Goal: Information Seeking & Learning: Learn about a topic

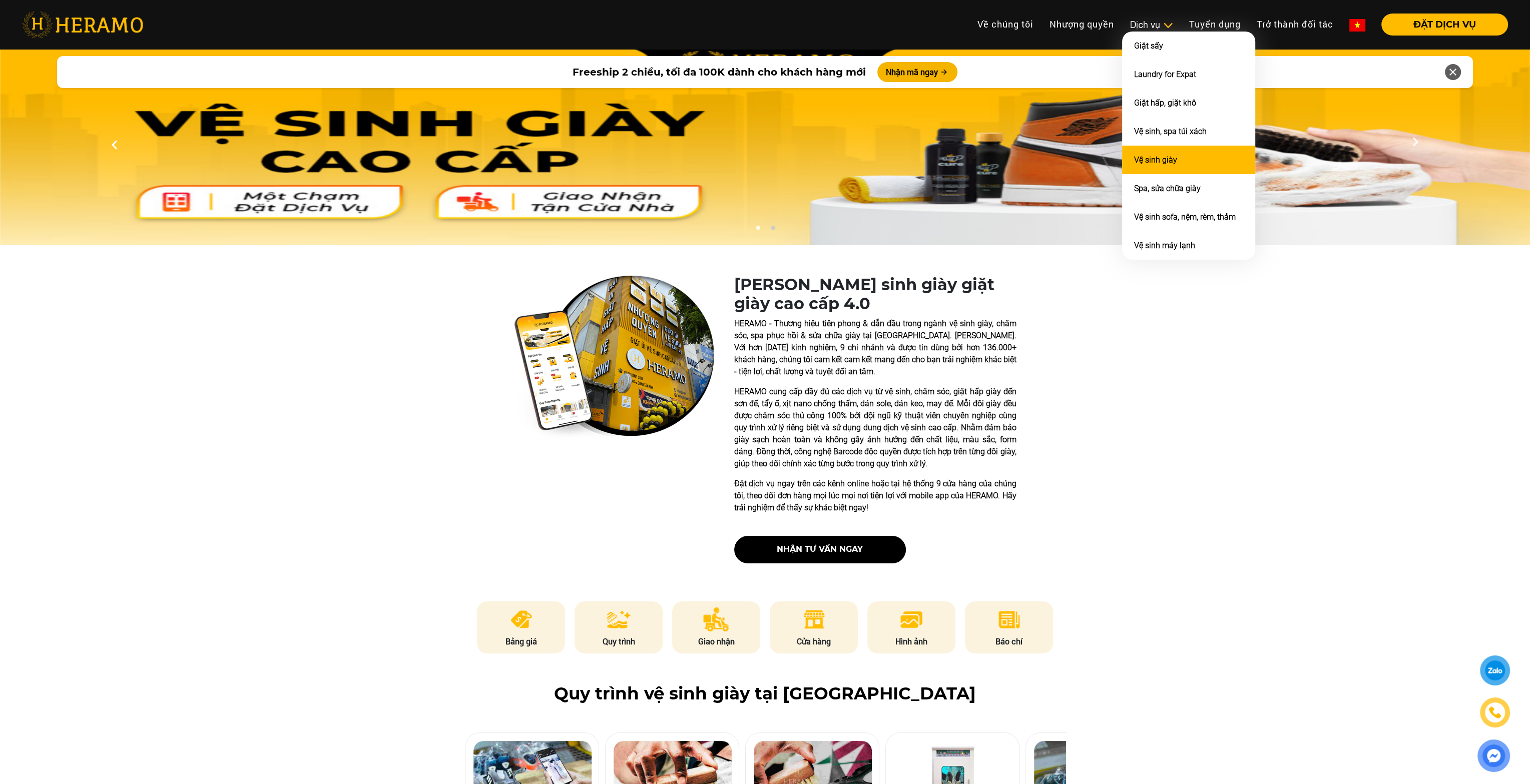
click at [1191, 156] on li "Vệ sinh giày" at bounding box center [1188, 160] width 133 height 29
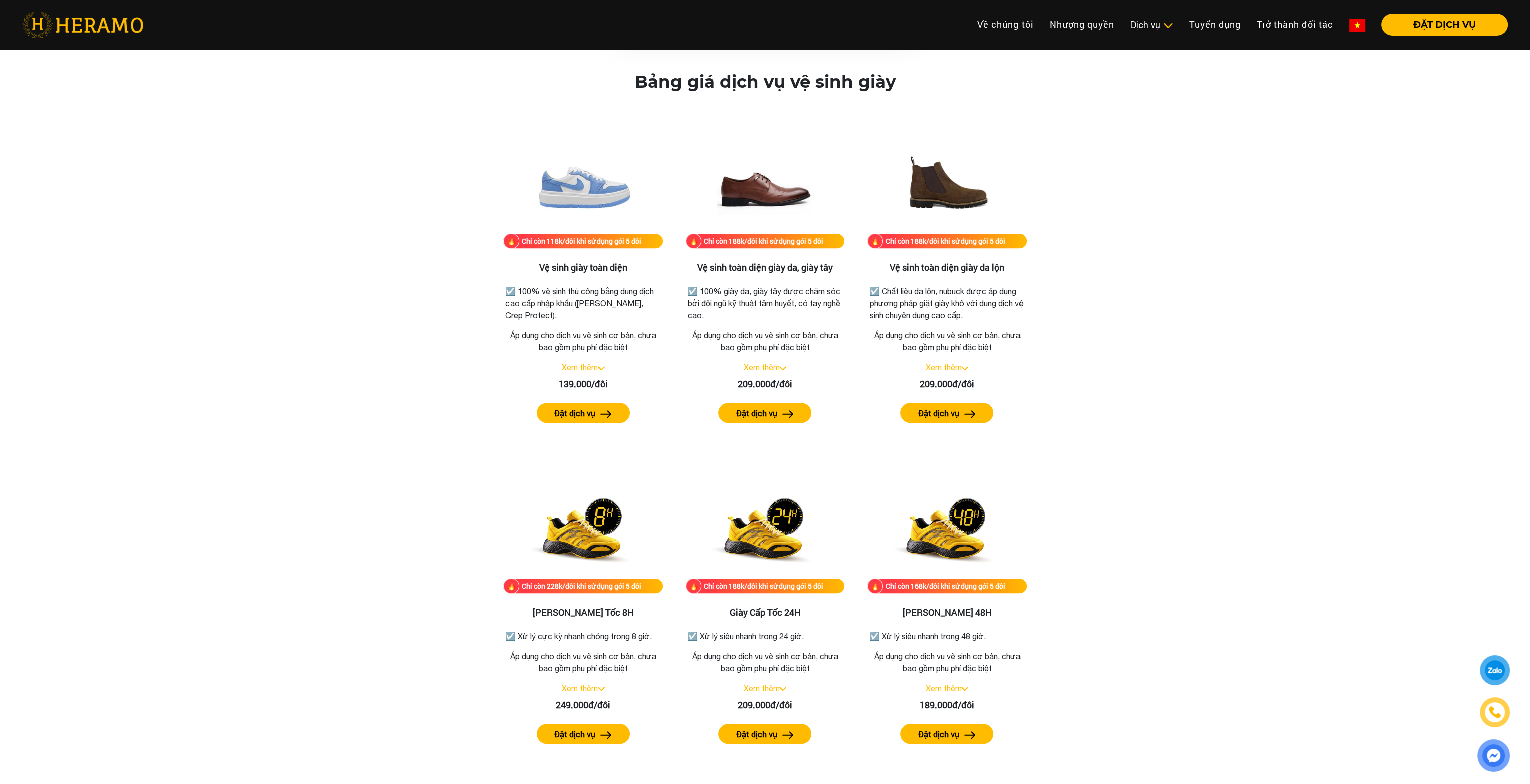
scroll to position [1401, 0]
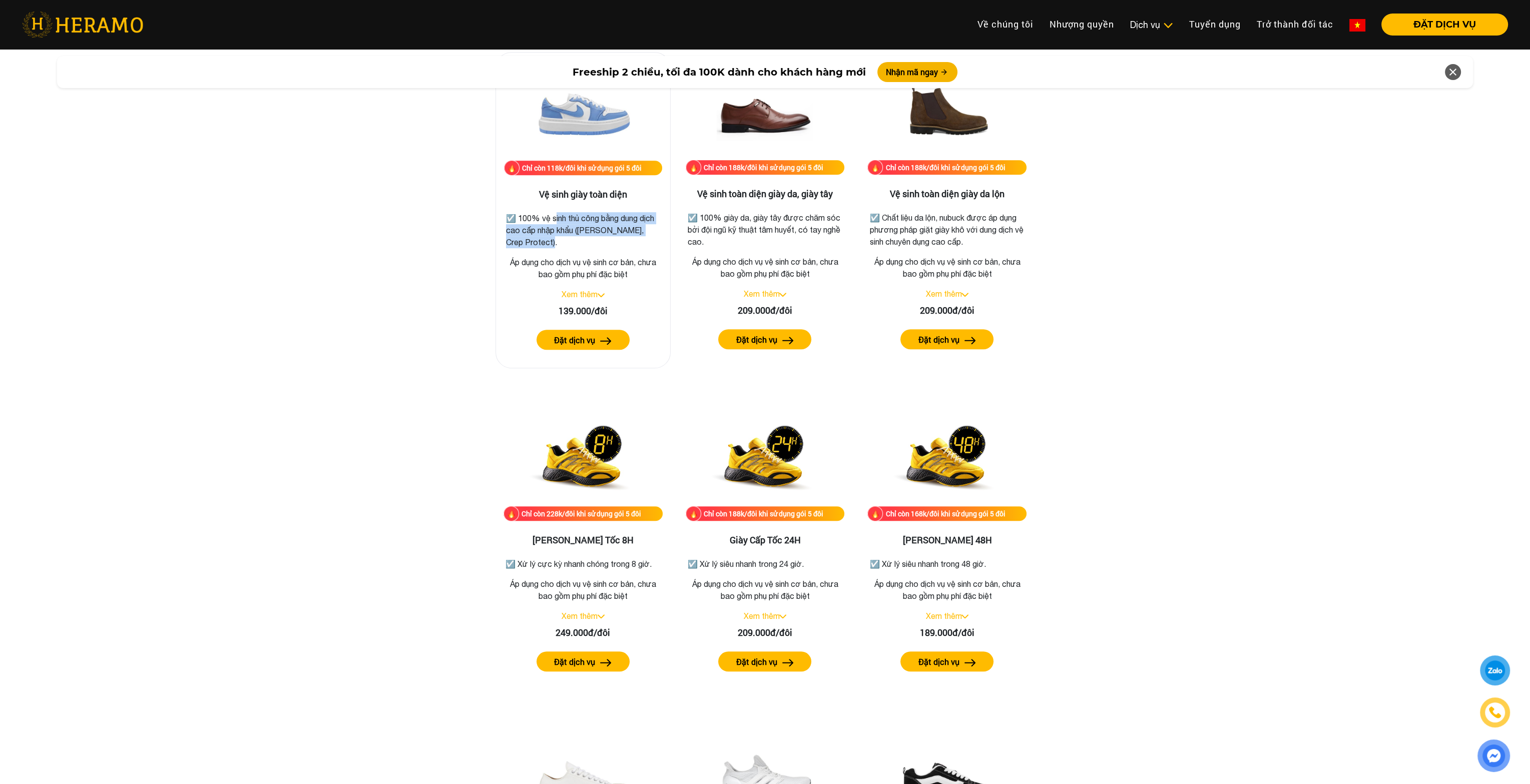
drag, startPoint x: 552, startPoint y: 213, endPoint x: 619, endPoint y: 242, distance: 73.0
click at [619, 242] on p "☑️ 100% vệ sinh thủ công bằng dung dịch cao cấp nhập khẩu ([PERSON_NAME], Crep …" at bounding box center [583, 230] width 154 height 36
drag, startPoint x: 568, startPoint y: 227, endPoint x: 595, endPoint y: 250, distance: 35.5
click at [595, 250] on div "Chỉ còn 118k/đôi khi sử dụng gói 5 đôi Vệ sinh giày toàn diện ☑️ 100% vệ sinh t…" at bounding box center [583, 210] width 175 height 317
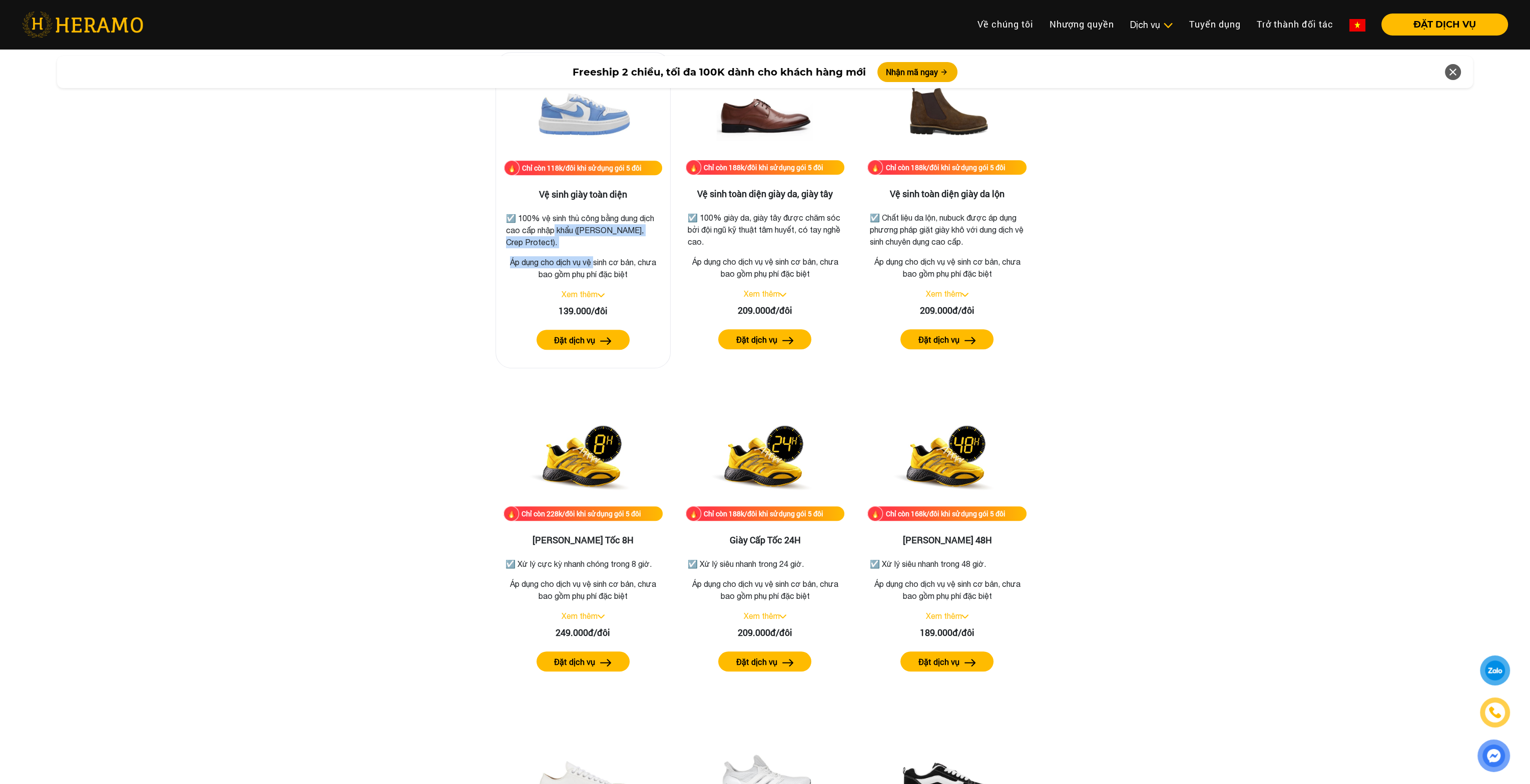
click at [595, 250] on div "Chỉ còn 118k/đôi khi sử dụng gói 5 đôi Vệ sinh giày toàn diện ☑️ 100% vệ sinh t…" at bounding box center [583, 210] width 175 height 317
drag, startPoint x: 583, startPoint y: 261, endPoint x: 641, endPoint y: 268, distance: 58.4
click at [641, 268] on p "Áp dụng cho dịch vụ vệ sinh cơ bản, chưa bao gồm phụ phí đặc biệt" at bounding box center [583, 268] width 158 height 24
click at [593, 293] on link "Xem thêm" at bounding box center [579, 294] width 36 height 9
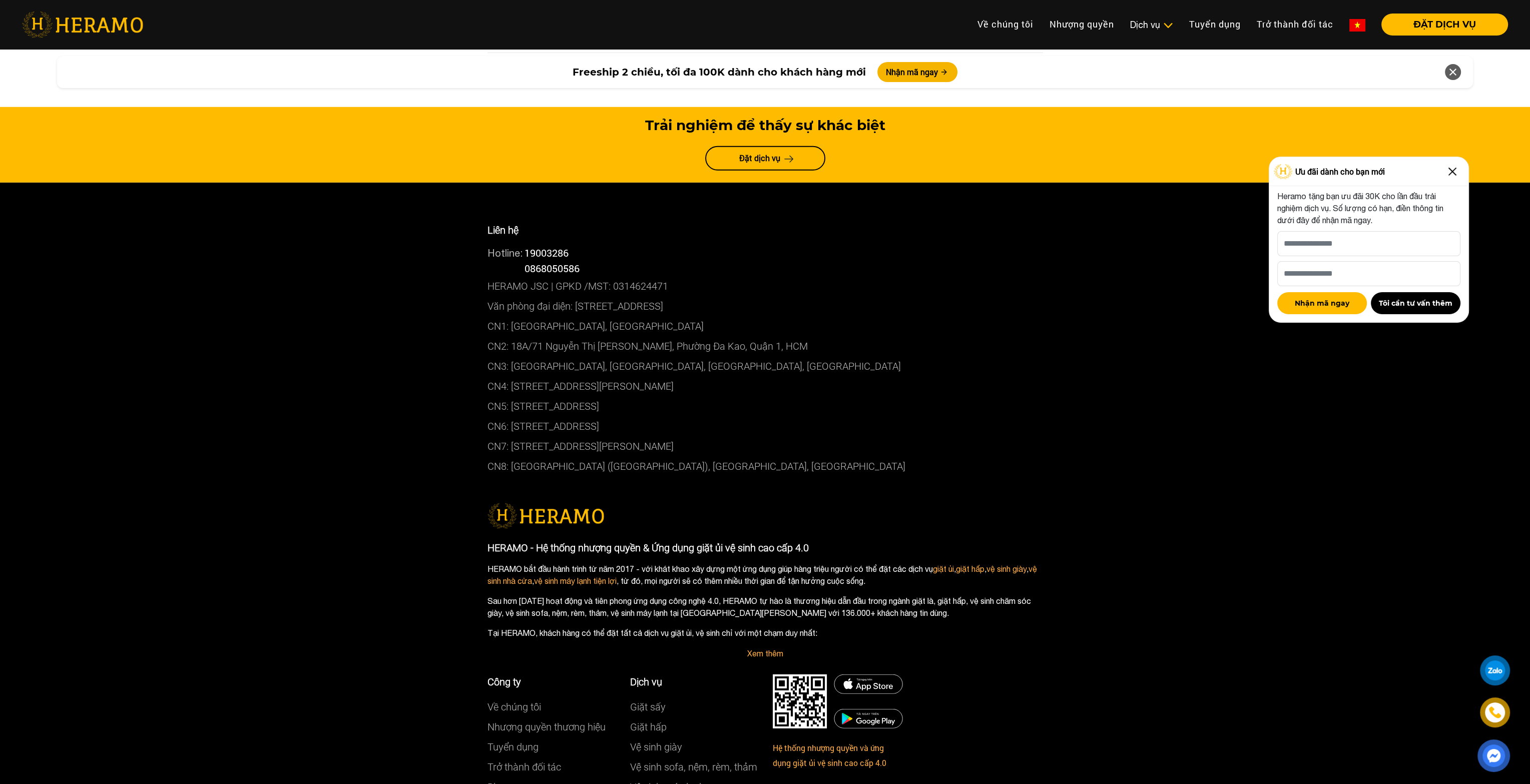
scroll to position [5648, 0]
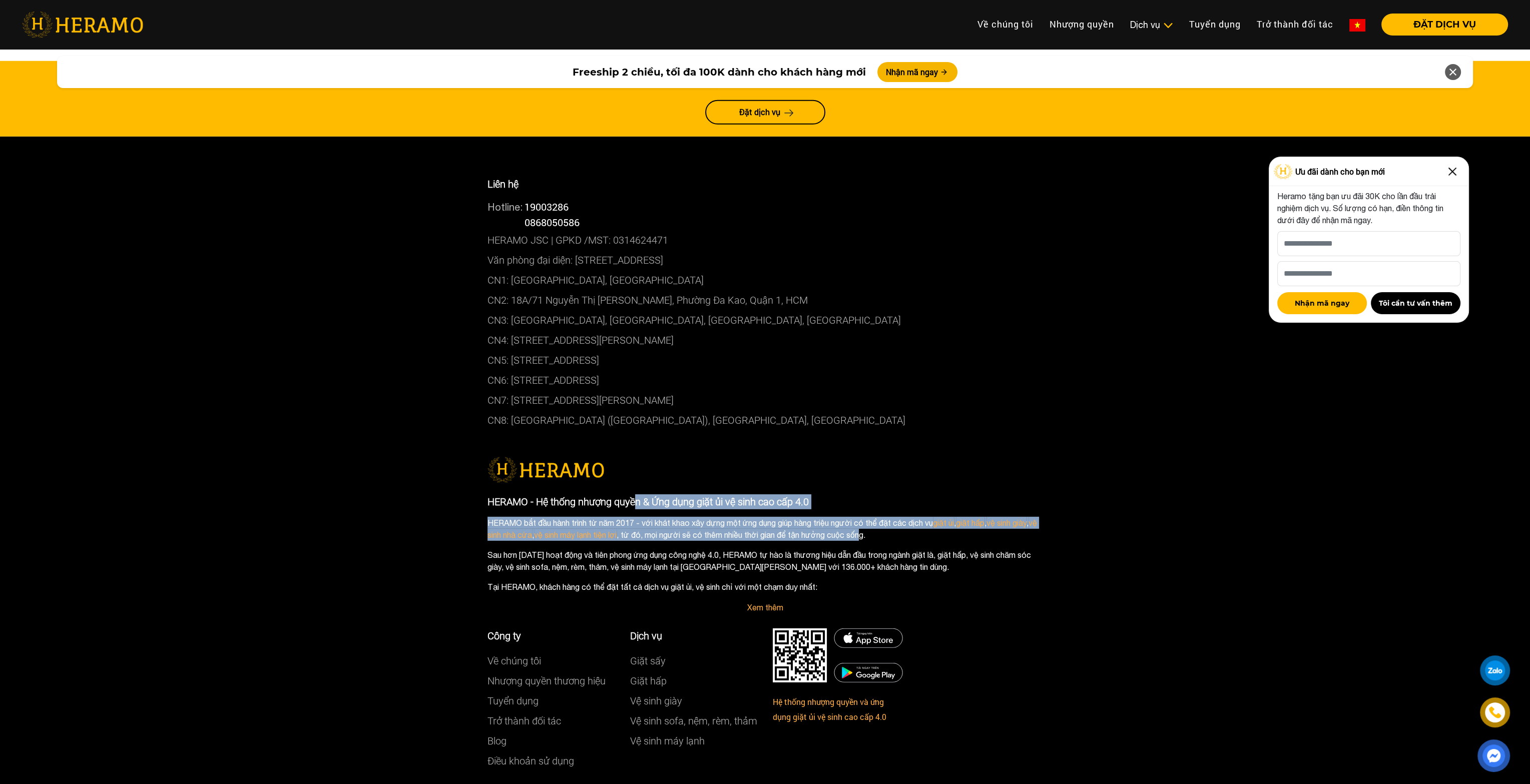
drag, startPoint x: 571, startPoint y: 404, endPoint x: 842, endPoint y: 442, distance: 273.7
click at [842, 495] on div "HERAMO - Hệ thống nhượng quyền & Ứng dụng giặt ủi vệ sinh cao cấp 4.0 HERAMO bắ…" at bounding box center [765, 545] width 555 height 100
click at [842, 517] on p "HERAMO bắt đầu hành trình từ [DATE] - với khát khao xây dựng một ứng dụng giúp …" at bounding box center [765, 529] width 555 height 24
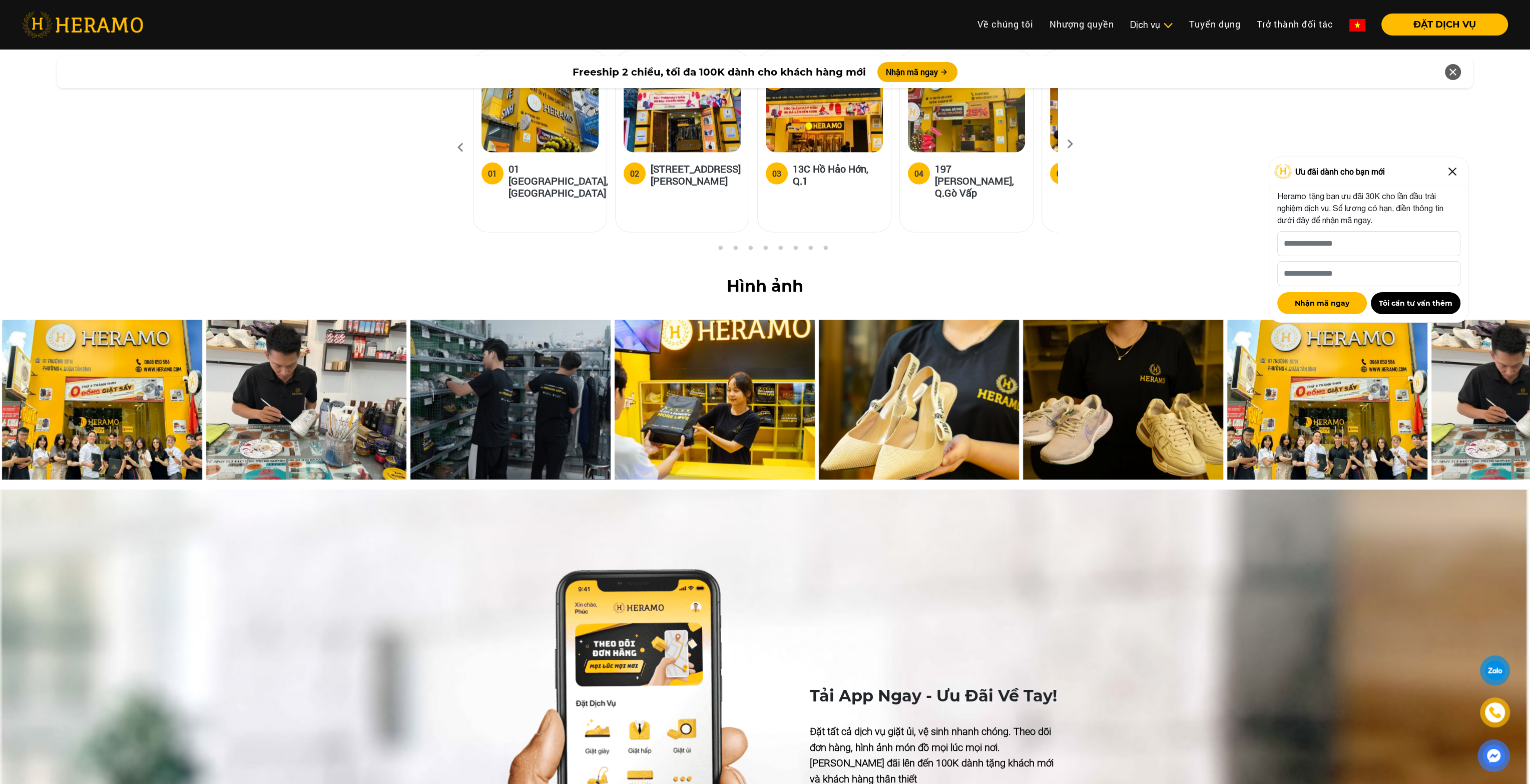
scroll to position [4213, 0]
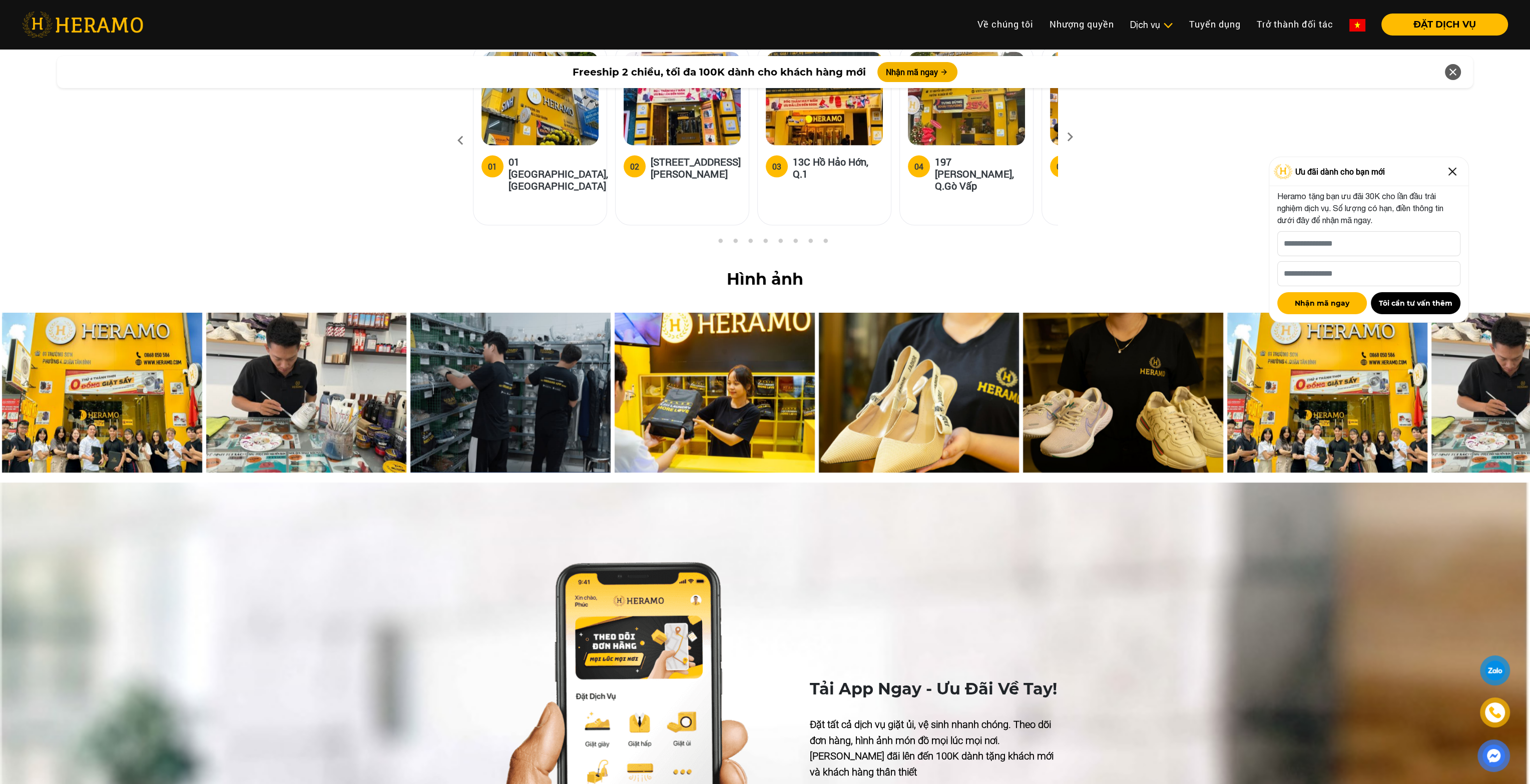
click at [1151, 320] on img at bounding box center [1123, 393] width 200 height 160
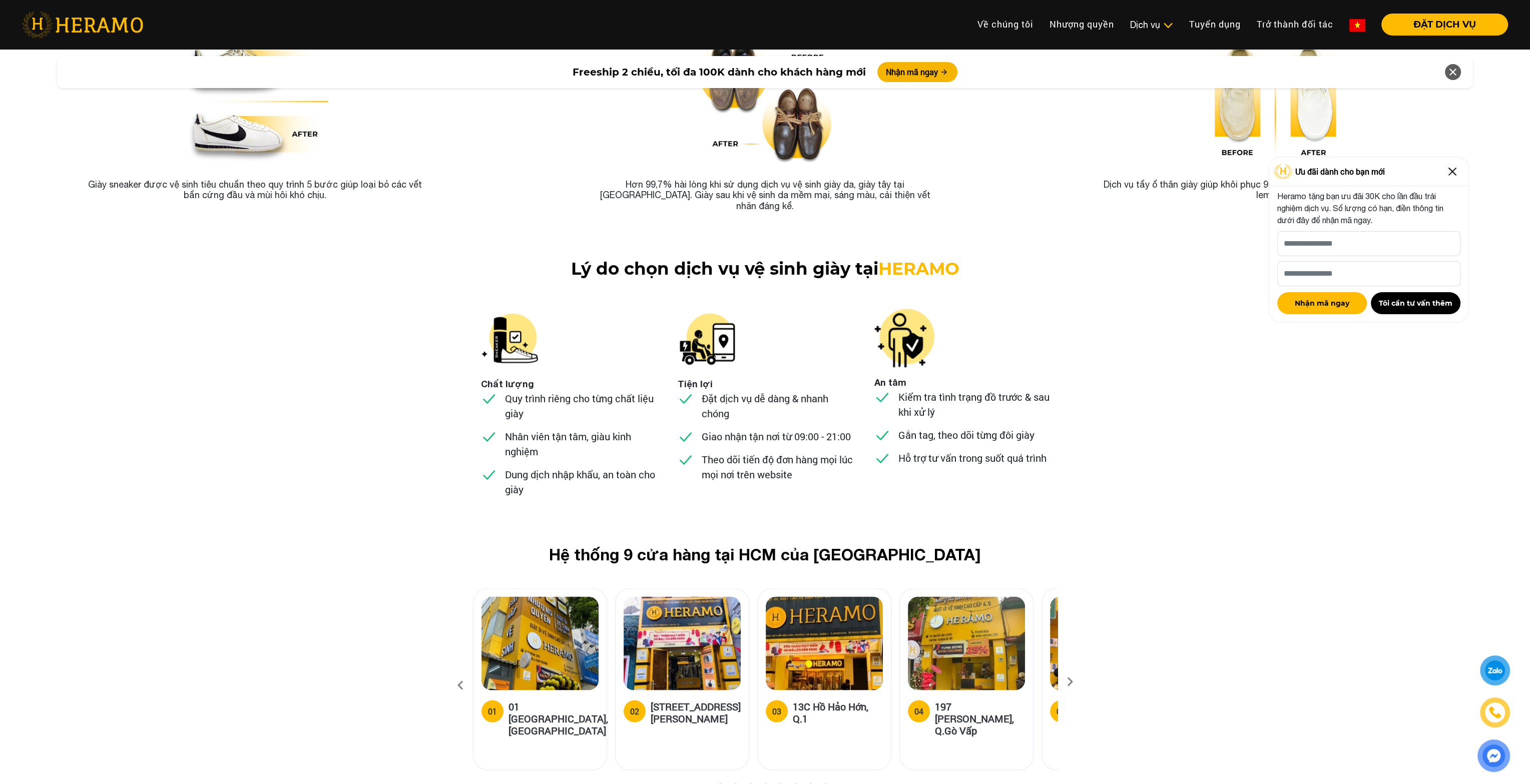
scroll to position [3562, 0]
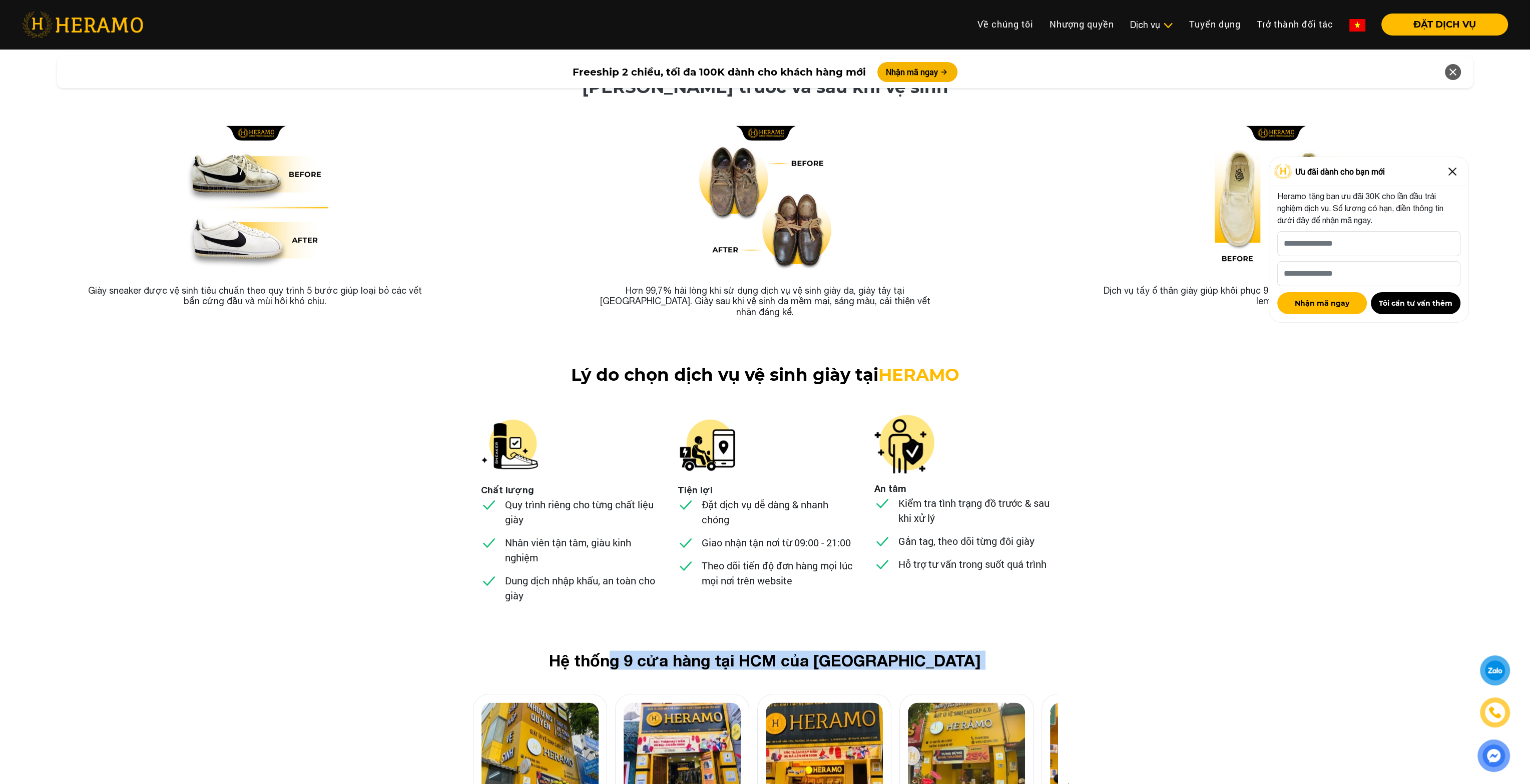
drag, startPoint x: 682, startPoint y: 568, endPoint x: 943, endPoint y: 578, distance: 261.2
click at [943, 650] on div "Hệ thống 9 cửa hàng tại HCM của HERAMO 01 01 [GEOGRAPHIC_DATA], Q.[GEOGRAPHIC_D…" at bounding box center [765, 769] width 600 height 237
drag, startPoint x: 943, startPoint y: 578, endPoint x: 931, endPoint y: 544, distance: 36.1
click at [942, 650] on div "Hệ thống 9 cửa hàng tại HCM của HERAMO 01 01 [GEOGRAPHIC_DATA], Q.[GEOGRAPHIC_D…" at bounding box center [765, 769] width 600 height 237
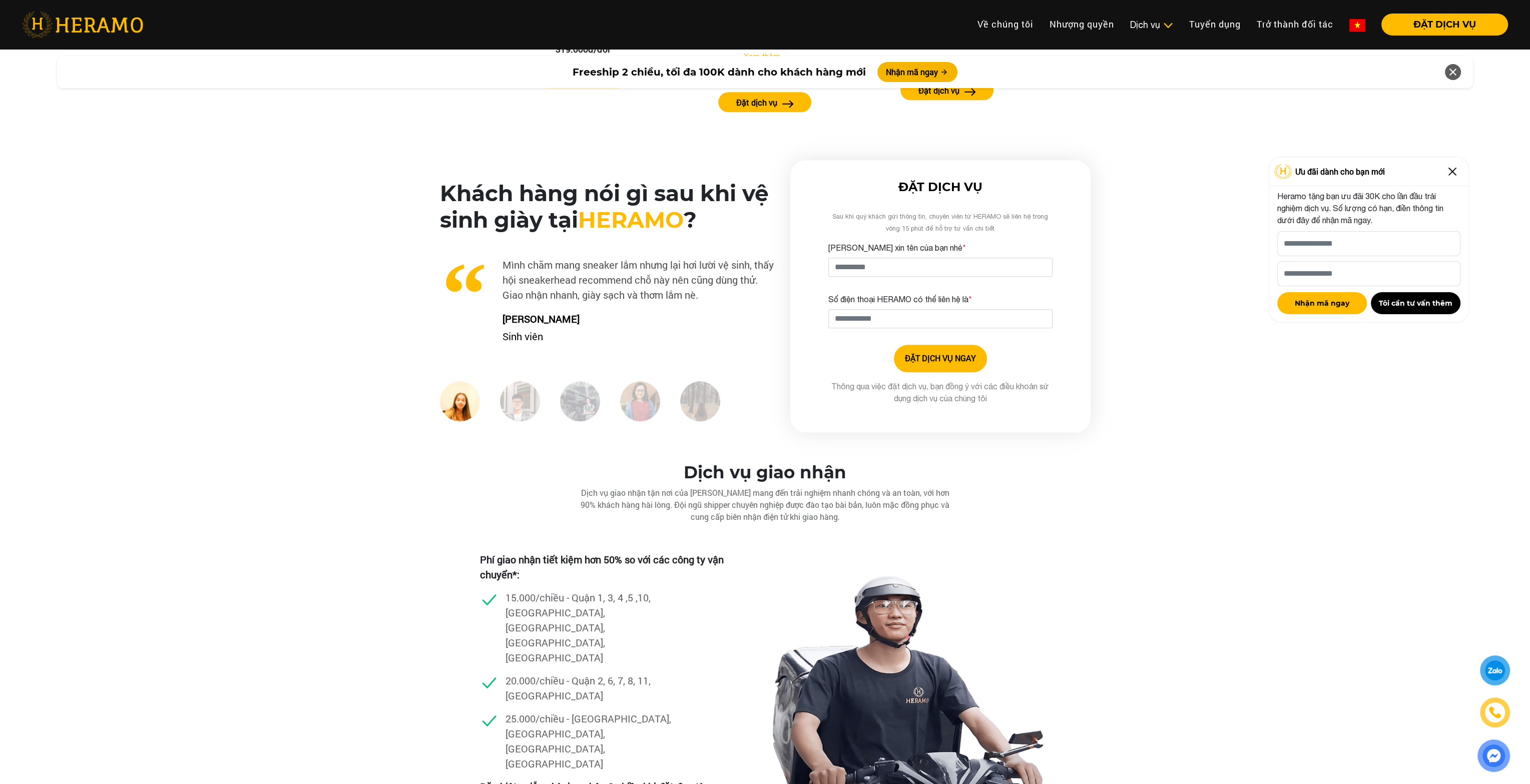
scroll to position [2261, 0]
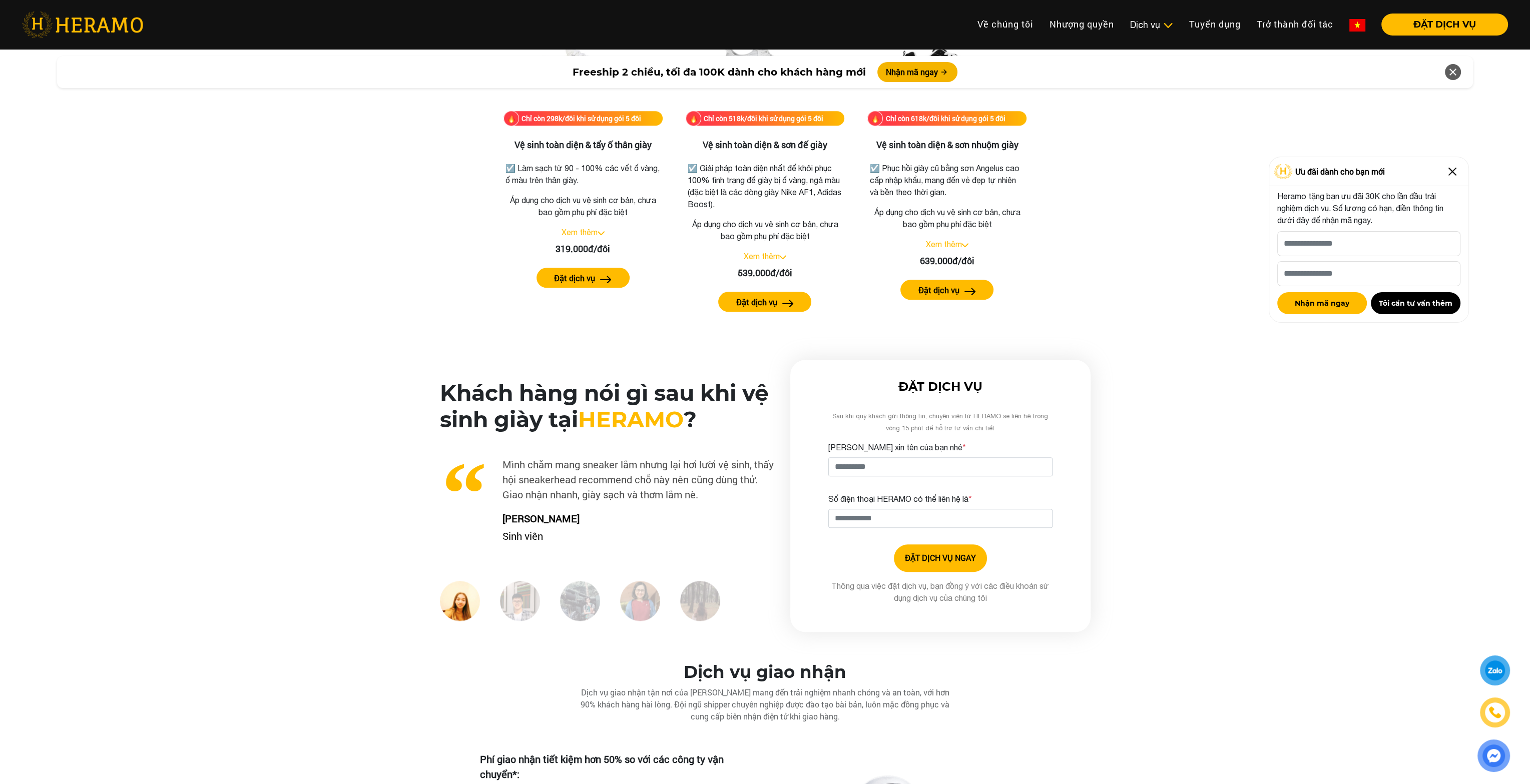
drag, startPoint x: 644, startPoint y: 491, endPoint x: 692, endPoint y: 501, distance: 49.0
click at [690, 501] on p "Mình chăm mang sneaker lắm nhưng lại hơi lười vệ sinh, thấy hội sneakerhead rec…" at bounding box center [607, 479] width 334 height 45
click at [692, 501] on p "Mình chăm mang sneaker lắm nhưng lại hơi lười vệ sinh, thấy hội sneakerhead rec…" at bounding box center [607, 479] width 334 height 45
drag, startPoint x: 622, startPoint y: 489, endPoint x: 783, endPoint y: 505, distance: 161.8
click at [779, 505] on div "Khách hàng nói gì sau khi vệ sinh giày tại [GEOGRAPHIC_DATA] ? Xu cà na đi [GEO…" at bounding box center [607, 506] width 350 height 252
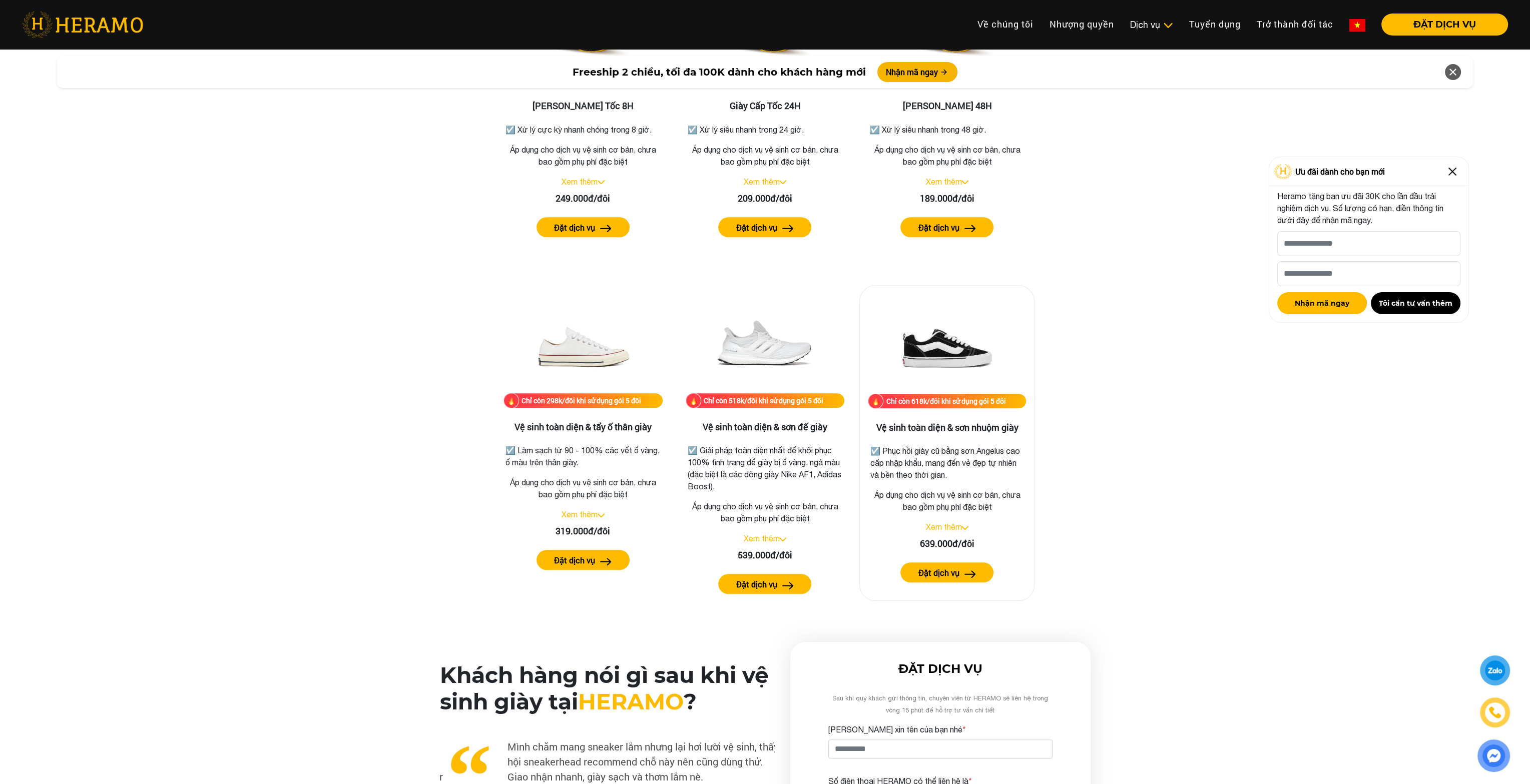
scroll to position [1961, 0]
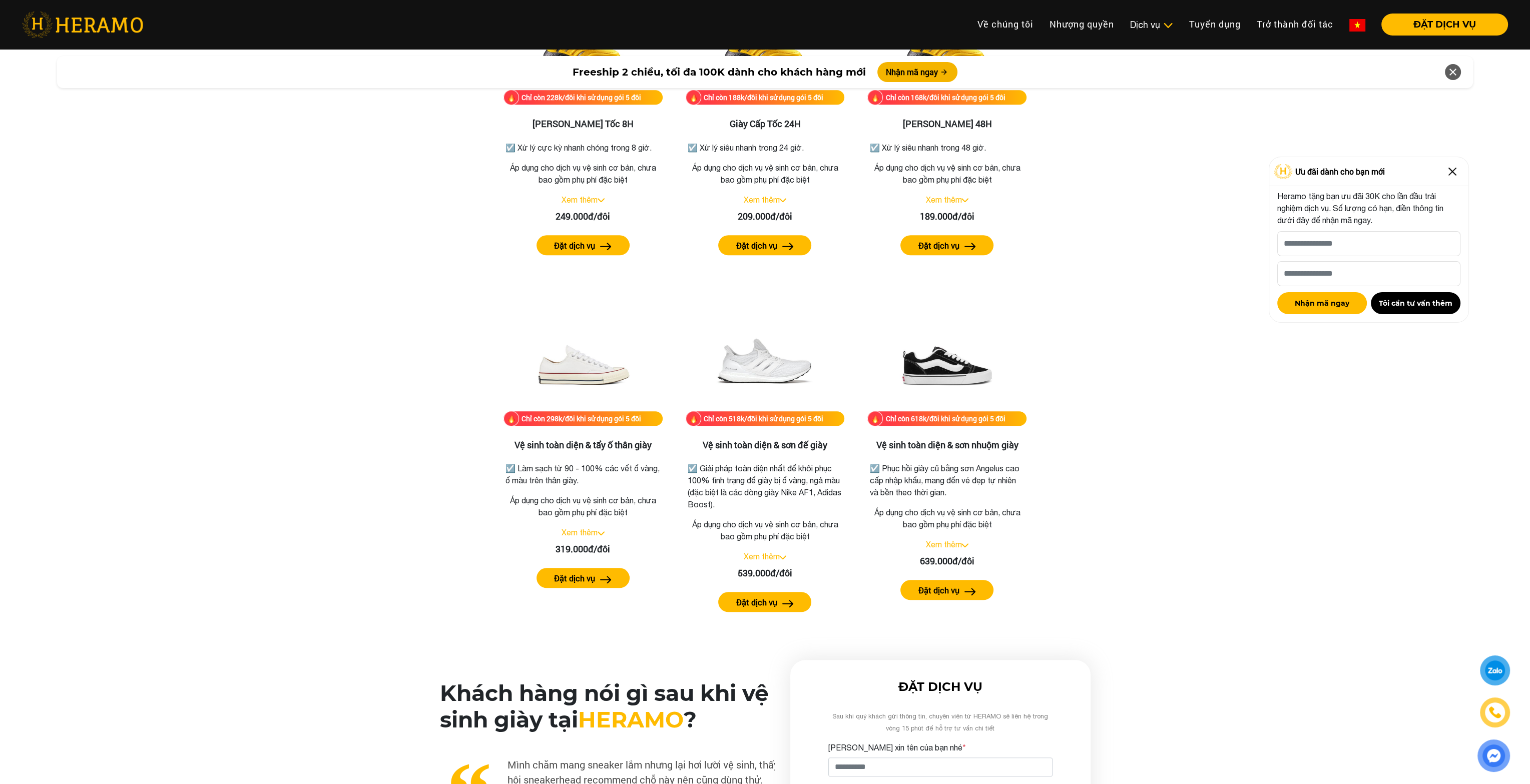
click at [250, 374] on div "Bảng giá dịch vụ vệ sinh giày Chỉ còn 118k/đôi khi sử dụng gói 5 đôi Vệ sinh gi…" at bounding box center [764, 34] width 1514 height 1192
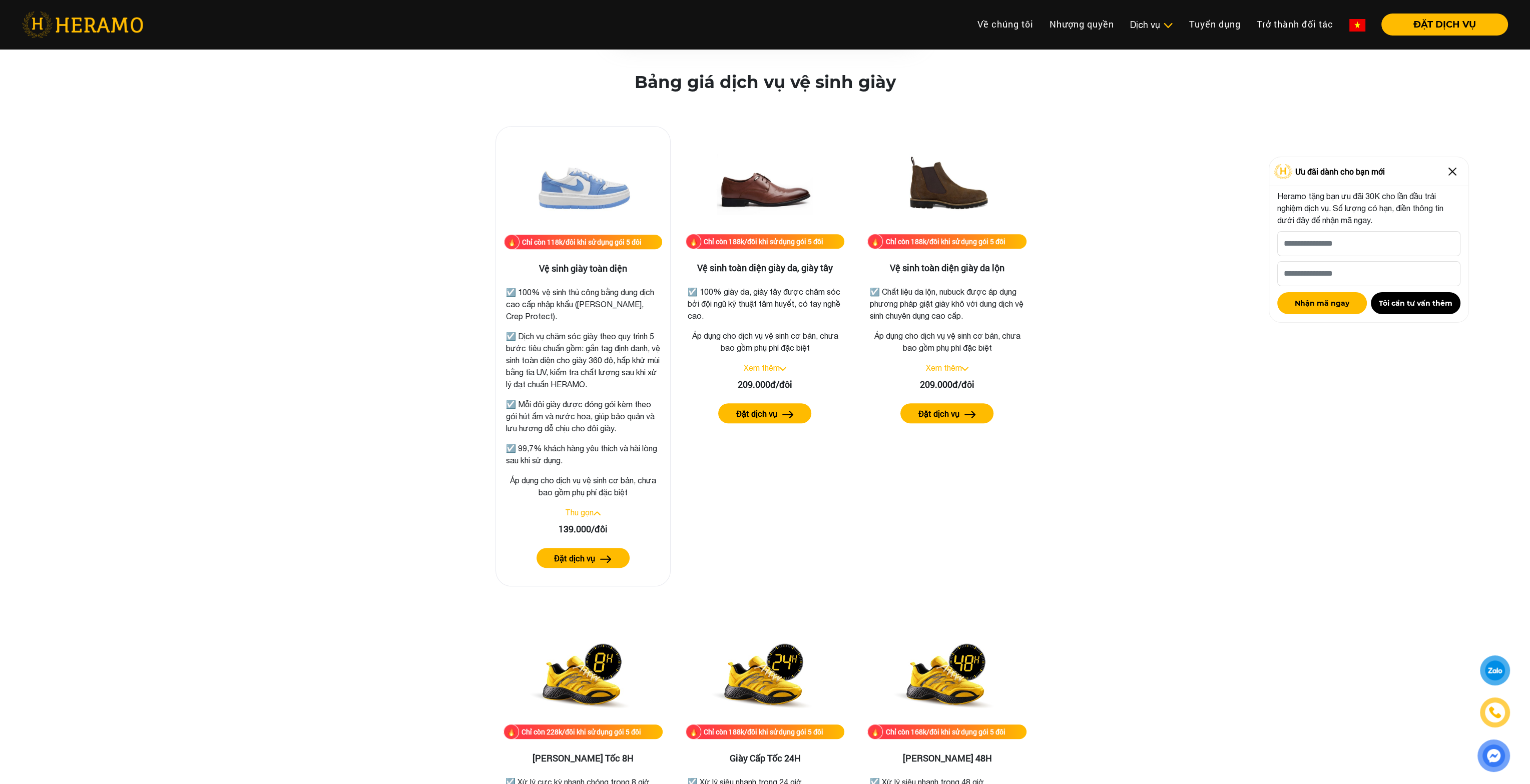
scroll to position [1310, 0]
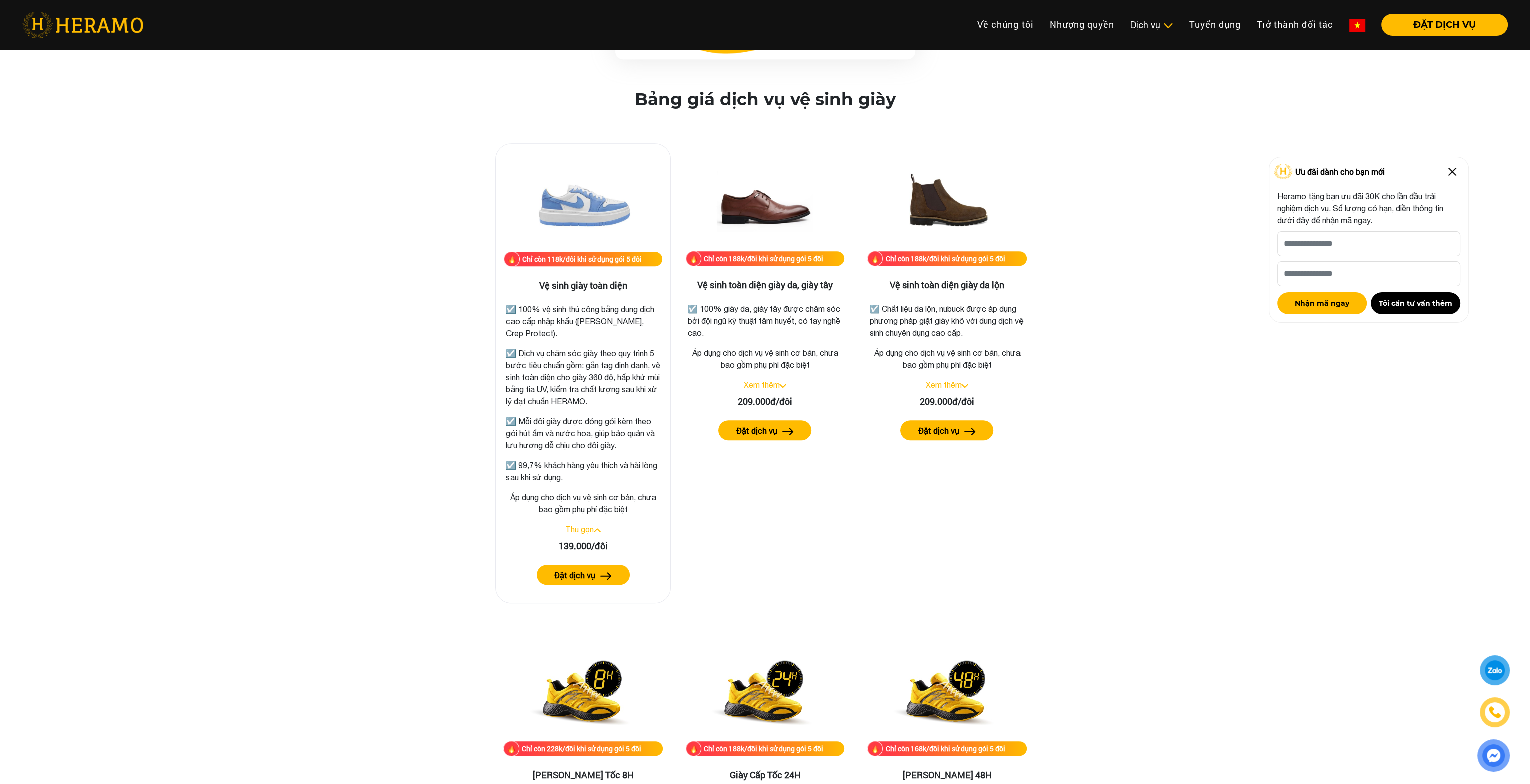
drag, startPoint x: 551, startPoint y: 426, endPoint x: 628, endPoint y: 483, distance: 95.8
click at [628, 483] on div "Chỉ còn 118k/đôi khi sử dụng gói 5 đôi Vệ sinh giày toàn diện ☑️ 100% vệ sinh t…" at bounding box center [583, 373] width 175 height 460
drag, startPoint x: 561, startPoint y: 344, endPoint x: 621, endPoint y: 438, distance: 111.5
click at [621, 438] on div "☑️ 100% vệ sinh thủ công bằng dung dịch cao cấp nhập khẩu ([PERSON_NAME], Crep …" at bounding box center [583, 390] width 154 height 186
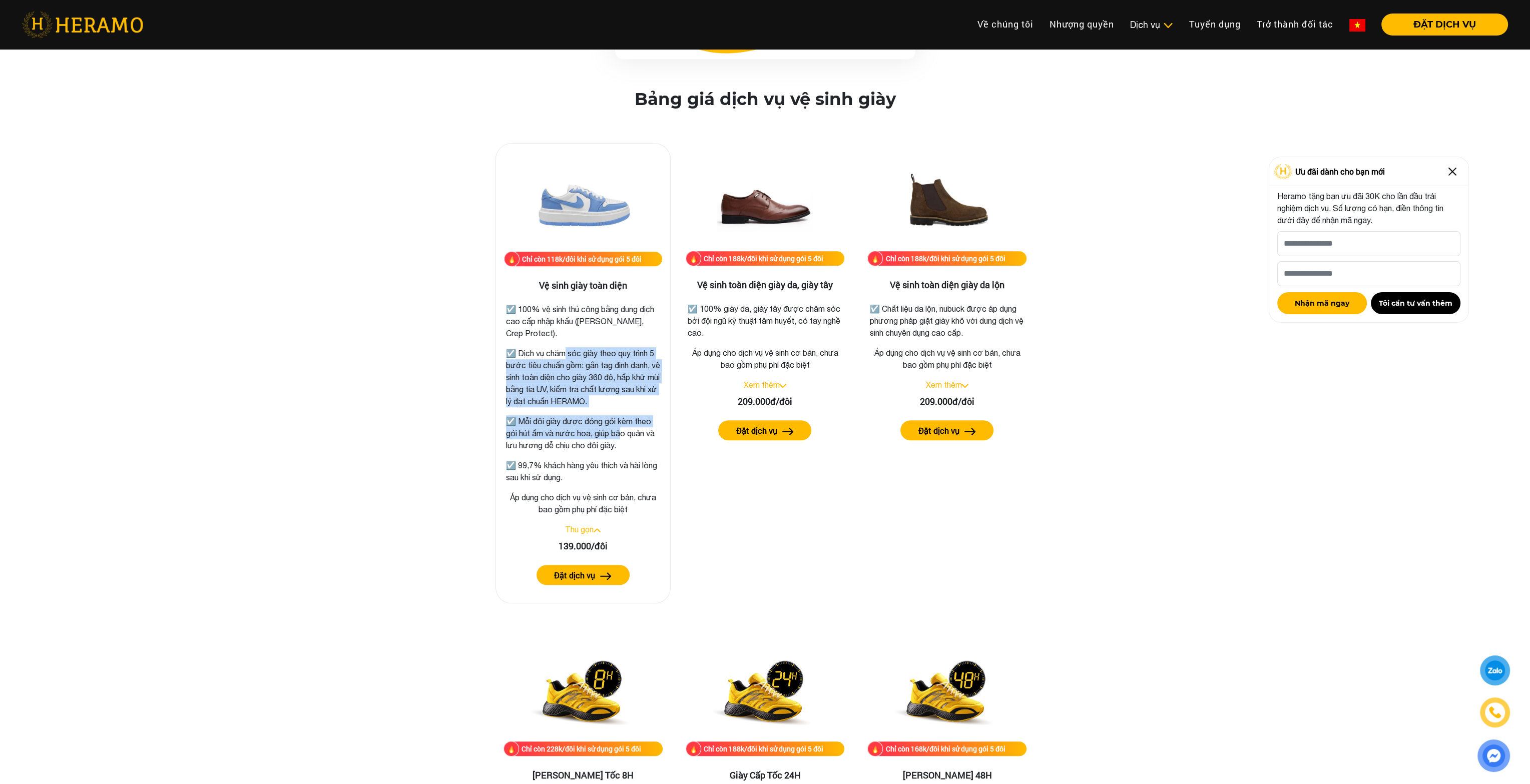
click at [621, 438] on p "☑️ Mỗi đôi giày được đóng gói kèm theo gói hút ẩm và nước hoa, giúp bảo quản và…" at bounding box center [583, 433] width 154 height 36
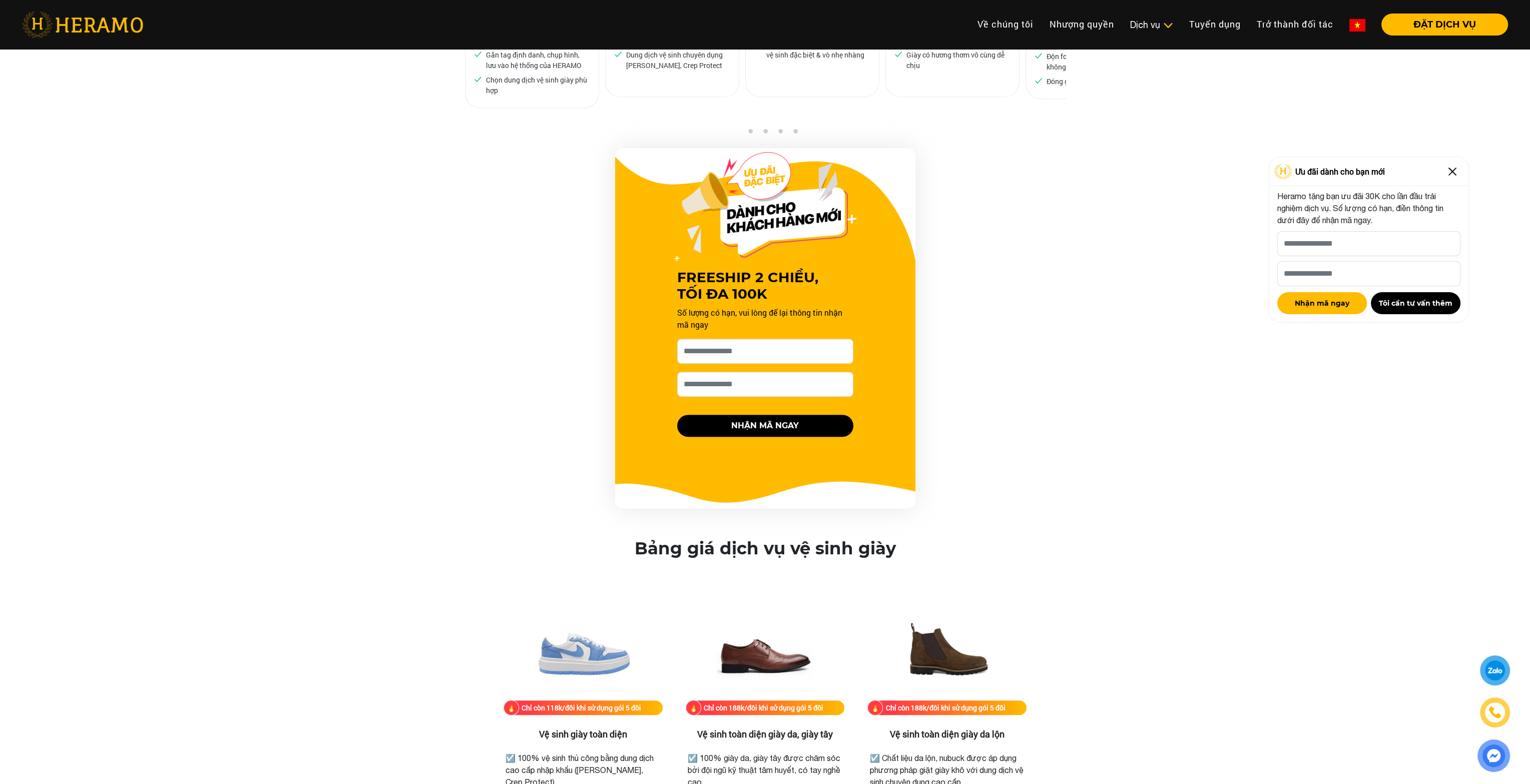
scroll to position [710, 0]
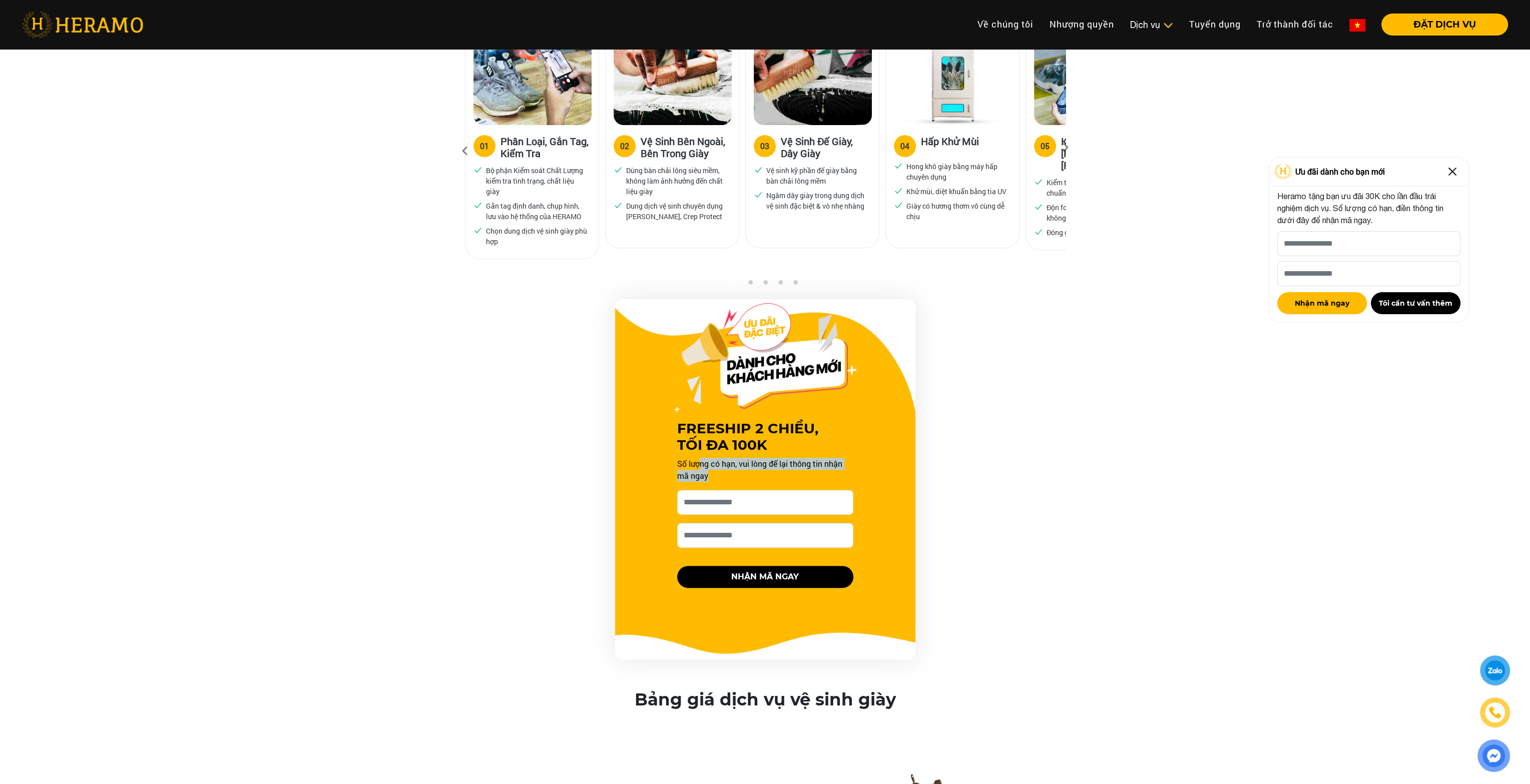
drag, startPoint x: 723, startPoint y: 460, endPoint x: 847, endPoint y: 472, distance: 124.6
click at [847, 472] on div "FREESHIP 2 CHIỀU, TỐI ĐA 100K Số lượng có hạn, vui lòng để lại thông tin nhận m…" at bounding box center [765, 460] width 200 height 281
click at [847, 472] on p "Số lượng có hạn, vui lòng để lại thông tin nhận mã ngay" at bounding box center [765, 470] width 176 height 24
click at [794, 509] on input "[PERSON_NAME] xin tên của bạn nhé *" at bounding box center [765, 502] width 176 height 25
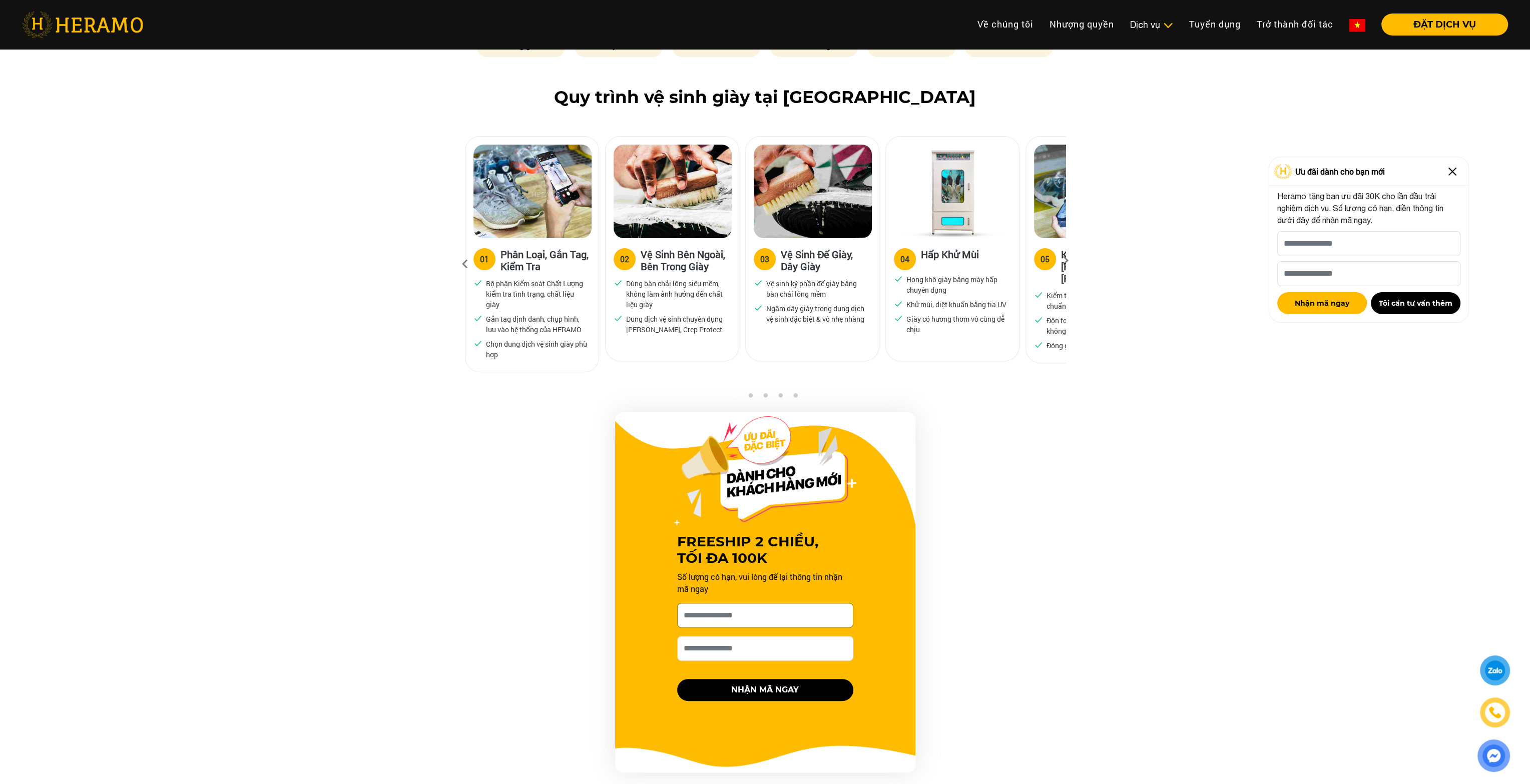
scroll to position [409, 0]
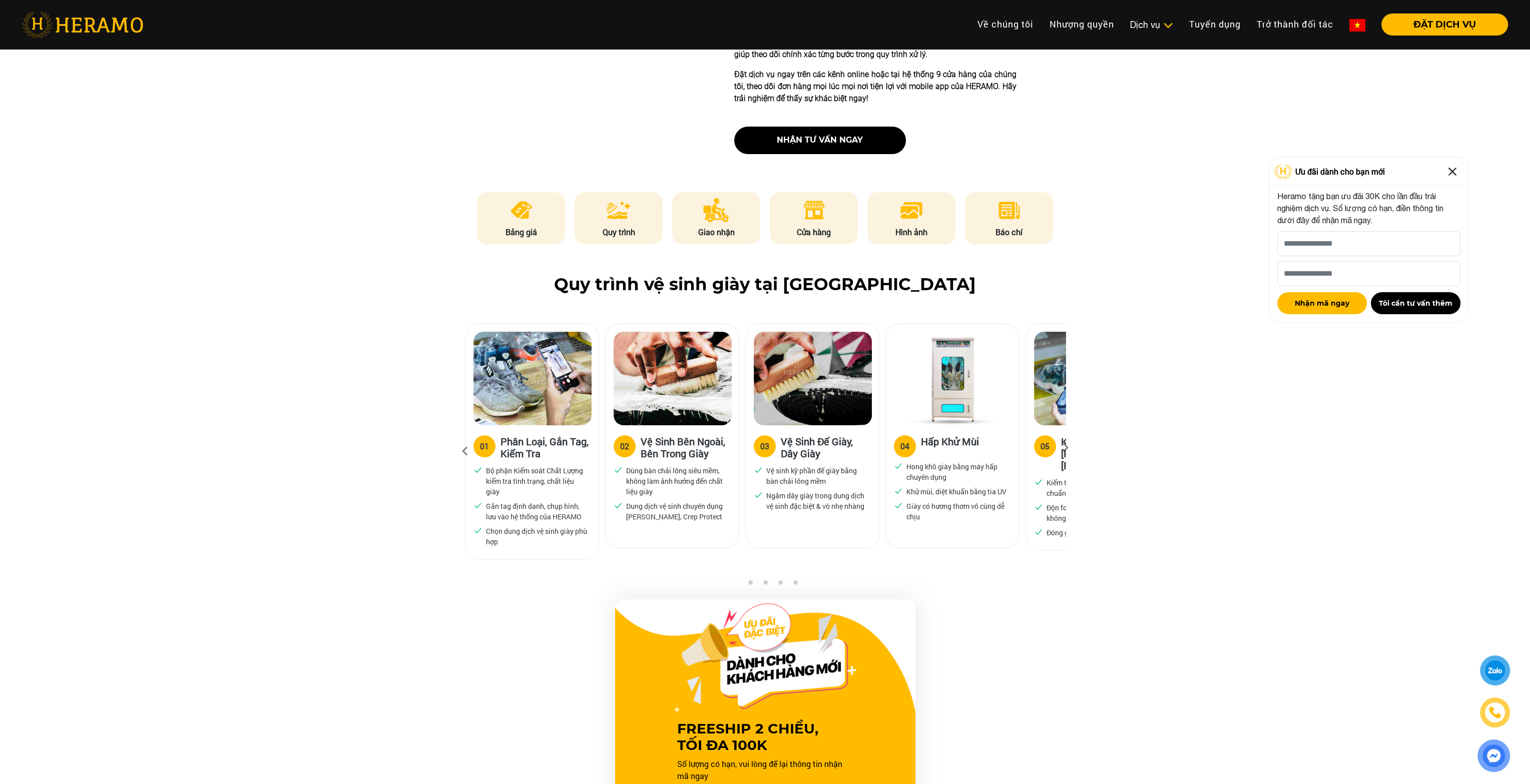
click at [674, 380] on img at bounding box center [672, 379] width 118 height 94
click at [682, 450] on h3 "Vệ Sinh Bên Ngoài, Bên Trong Giày" at bounding box center [686, 447] width 90 height 24
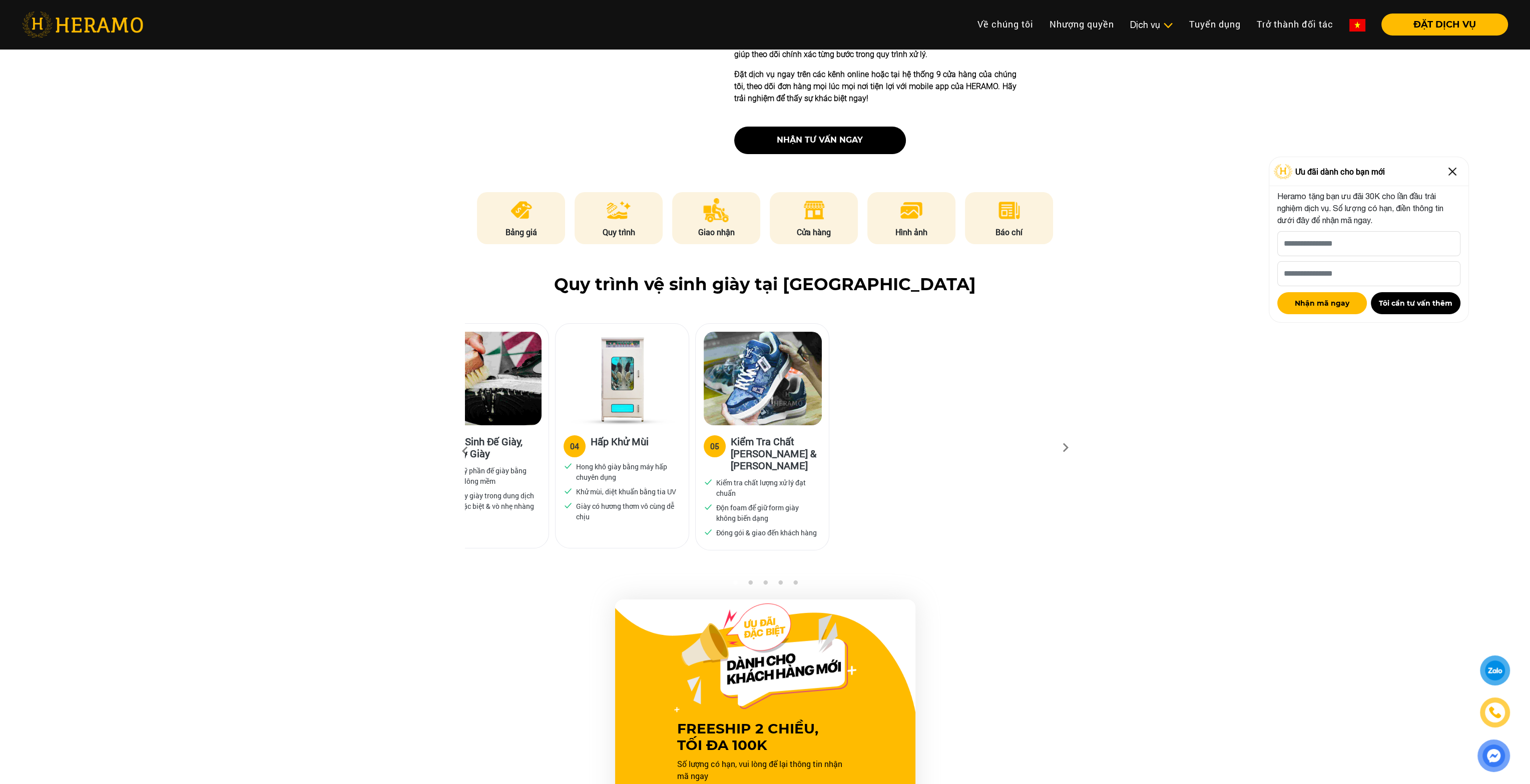
drag, startPoint x: 950, startPoint y: 420, endPoint x: 657, endPoint y: 433, distance: 293.3
click at [657, 433] on div "04 Hấp Khử Mùi Hong khô giày bằng máy hấp chuyên dụng Khử mùi, diệt khuẩn bằng …" at bounding box center [622, 435] width 134 height 225
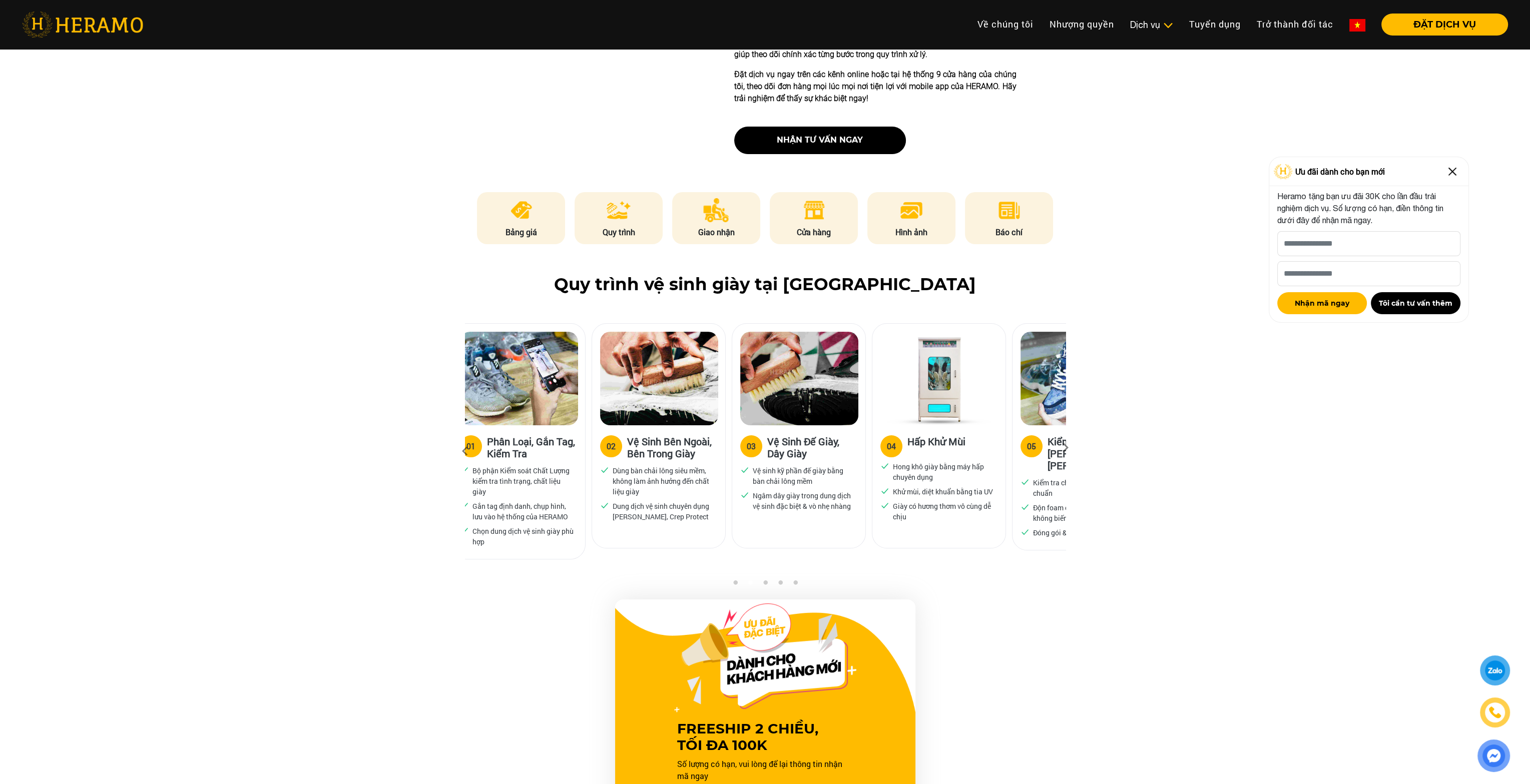
drag, startPoint x: 708, startPoint y: 464, endPoint x: 820, endPoint y: 474, distance: 112.4
click at [820, 474] on div "03 Vệ Sinh Đế Giày, Dây [PERSON_NAME] sinh kỹ phần đế giày bằng bàn chải lông m…" at bounding box center [799, 474] width 133 height 98
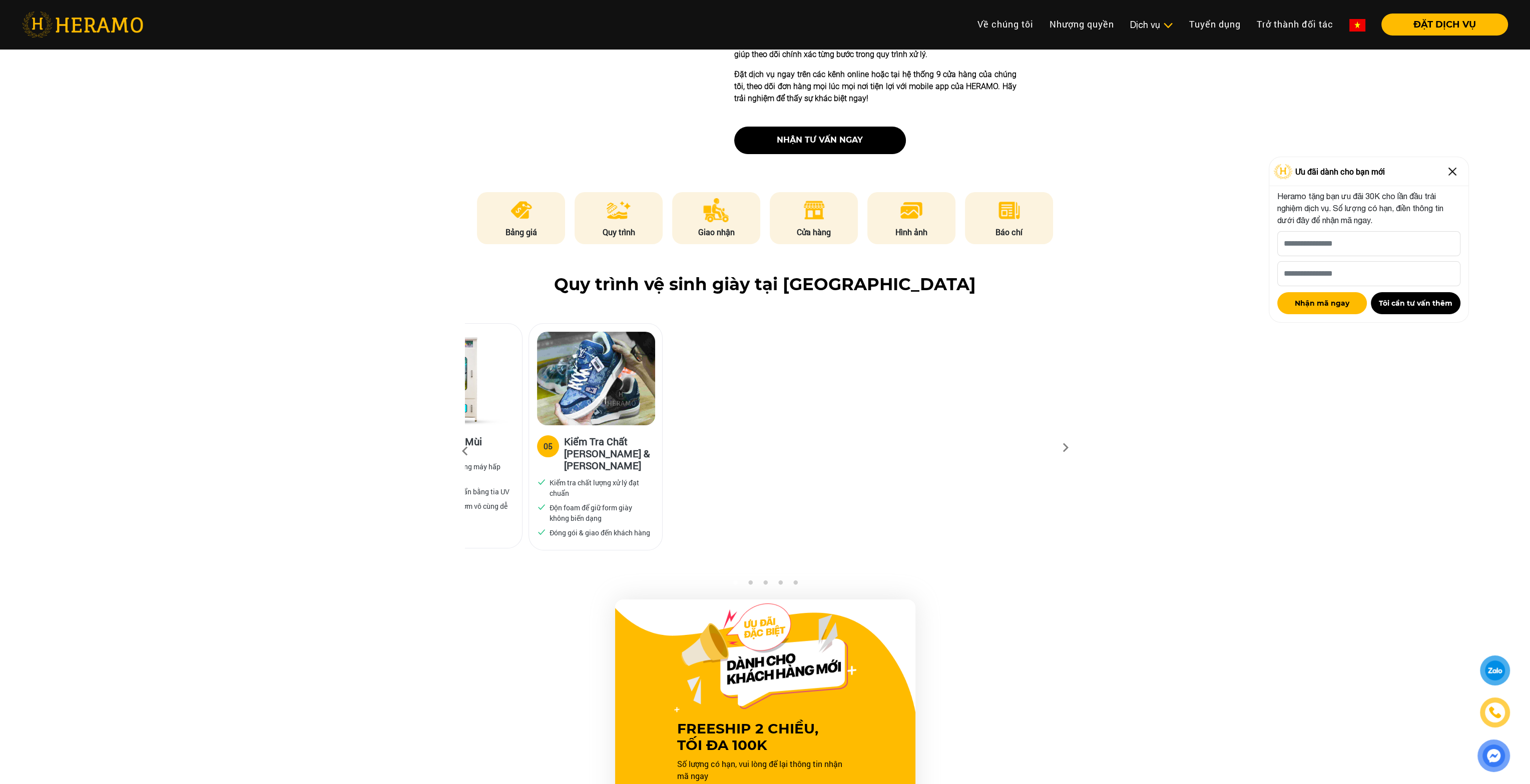
drag, startPoint x: 935, startPoint y: 428, endPoint x: 492, endPoint y: 444, distance: 443.3
click at [492, 444] on div "04 Hấp Khử Mùi Hong khô giày bằng máy hấp chuyên dụng Khử mùi, diệt khuẩn bằng …" at bounding box center [456, 479] width 133 height 109
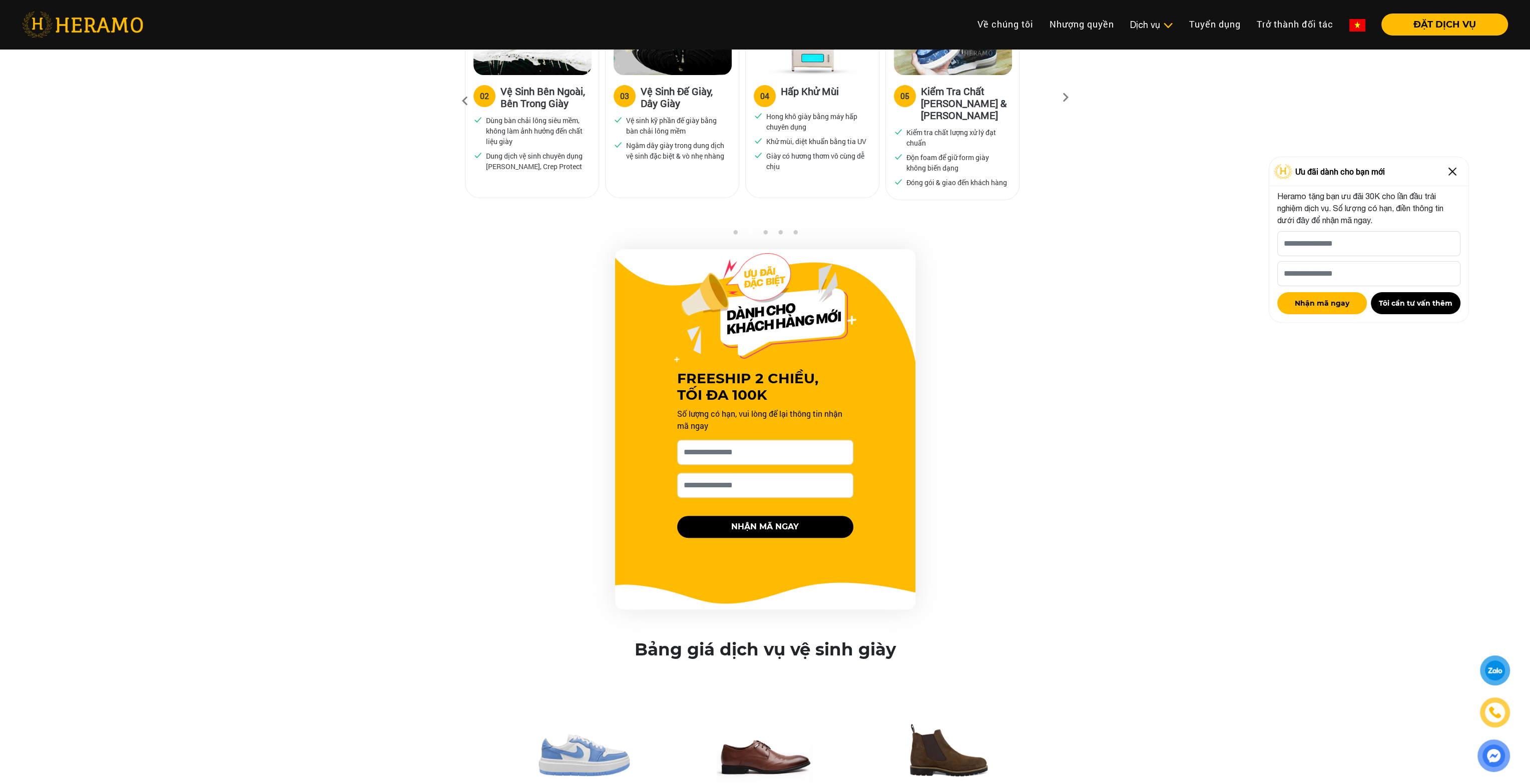
click at [348, 435] on div "FREESHIP 2 CHIỀU, TỐI ĐA 100K Số lượng có hạn, vui lòng để lại thông tin nhận m…" at bounding box center [765, 429] width 1530 height 361
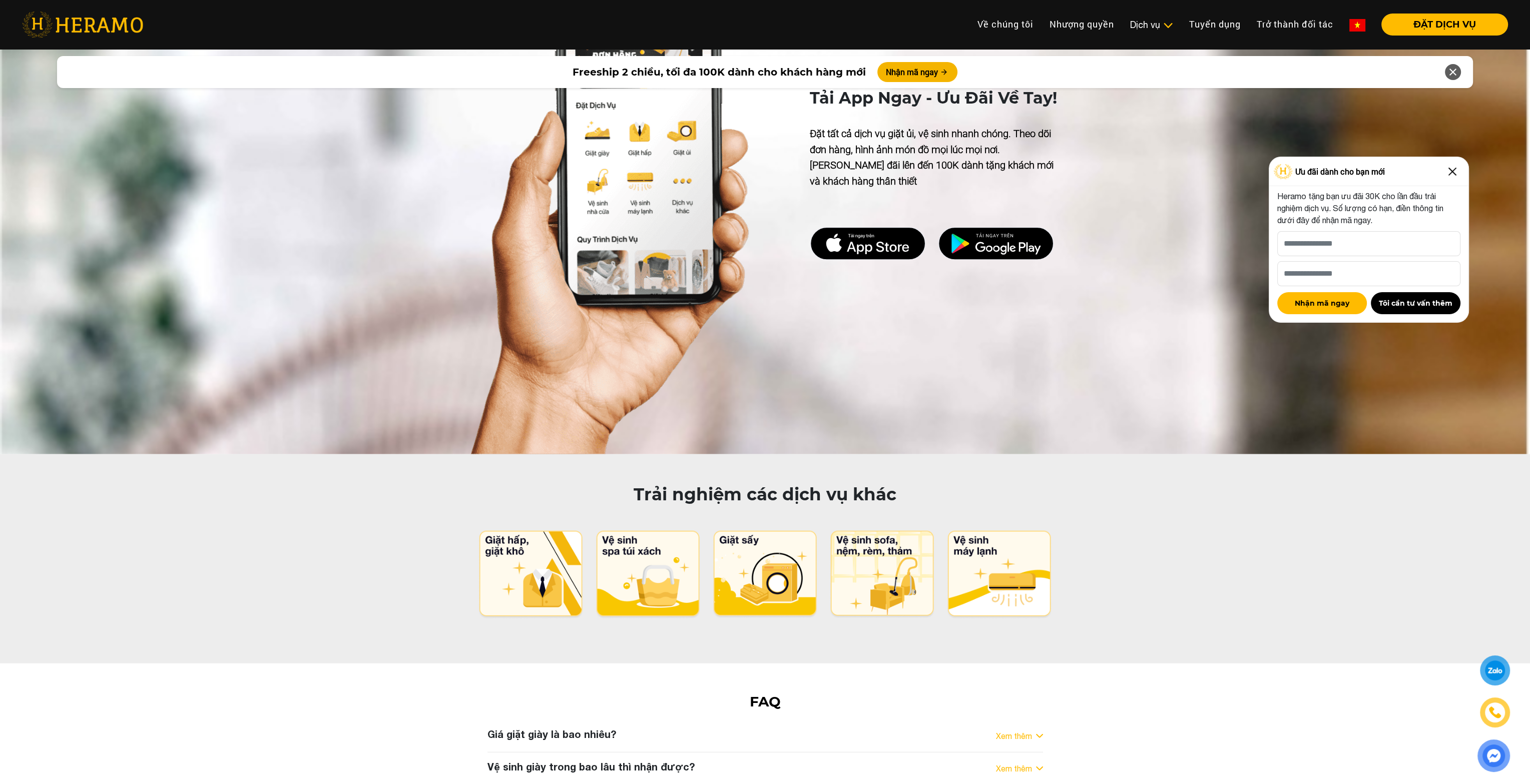
scroll to position [4881, 0]
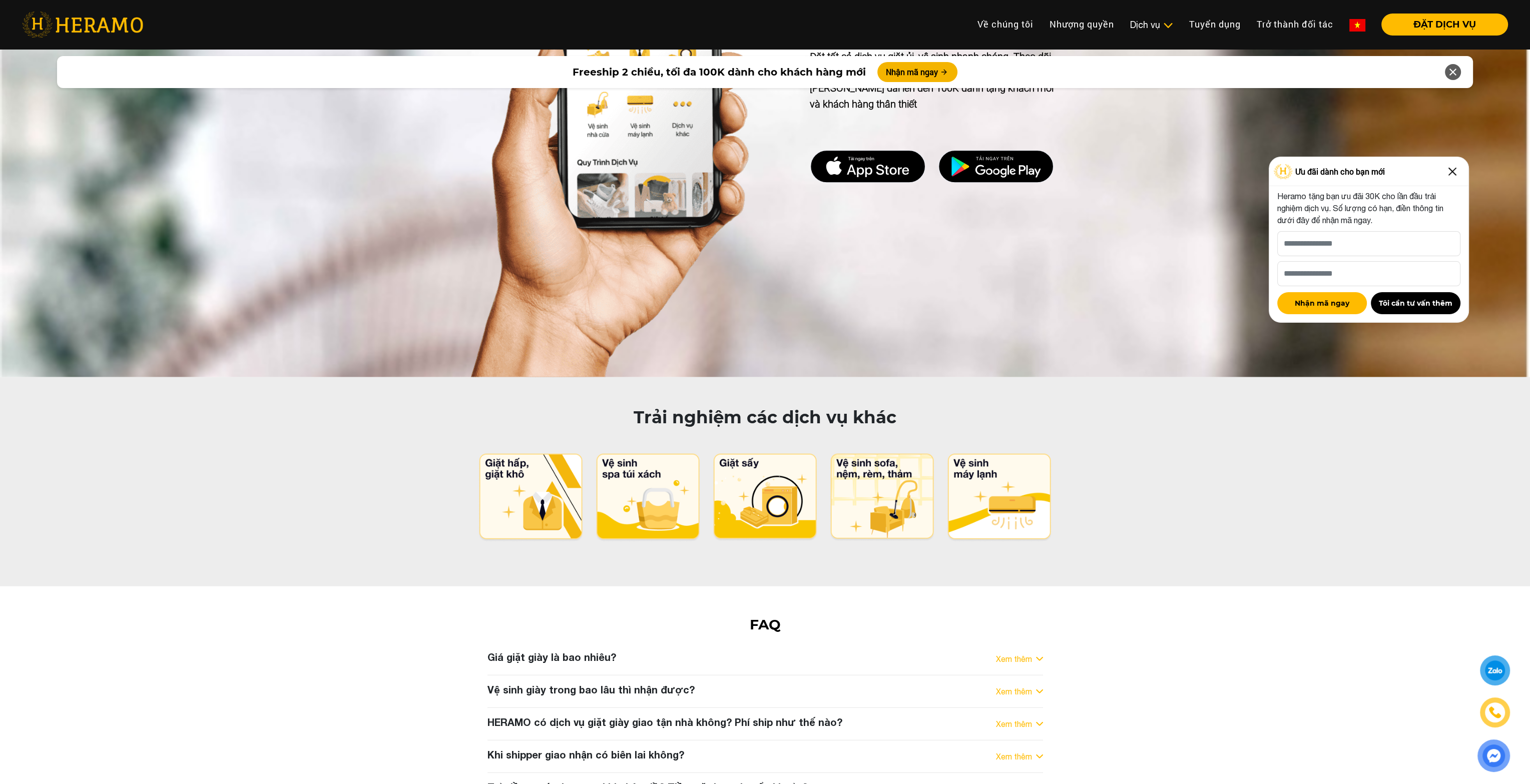
click at [587, 749] on h3 "Khi shipper giao nhận có biên lai không?" at bounding box center [586, 755] width 197 height 12
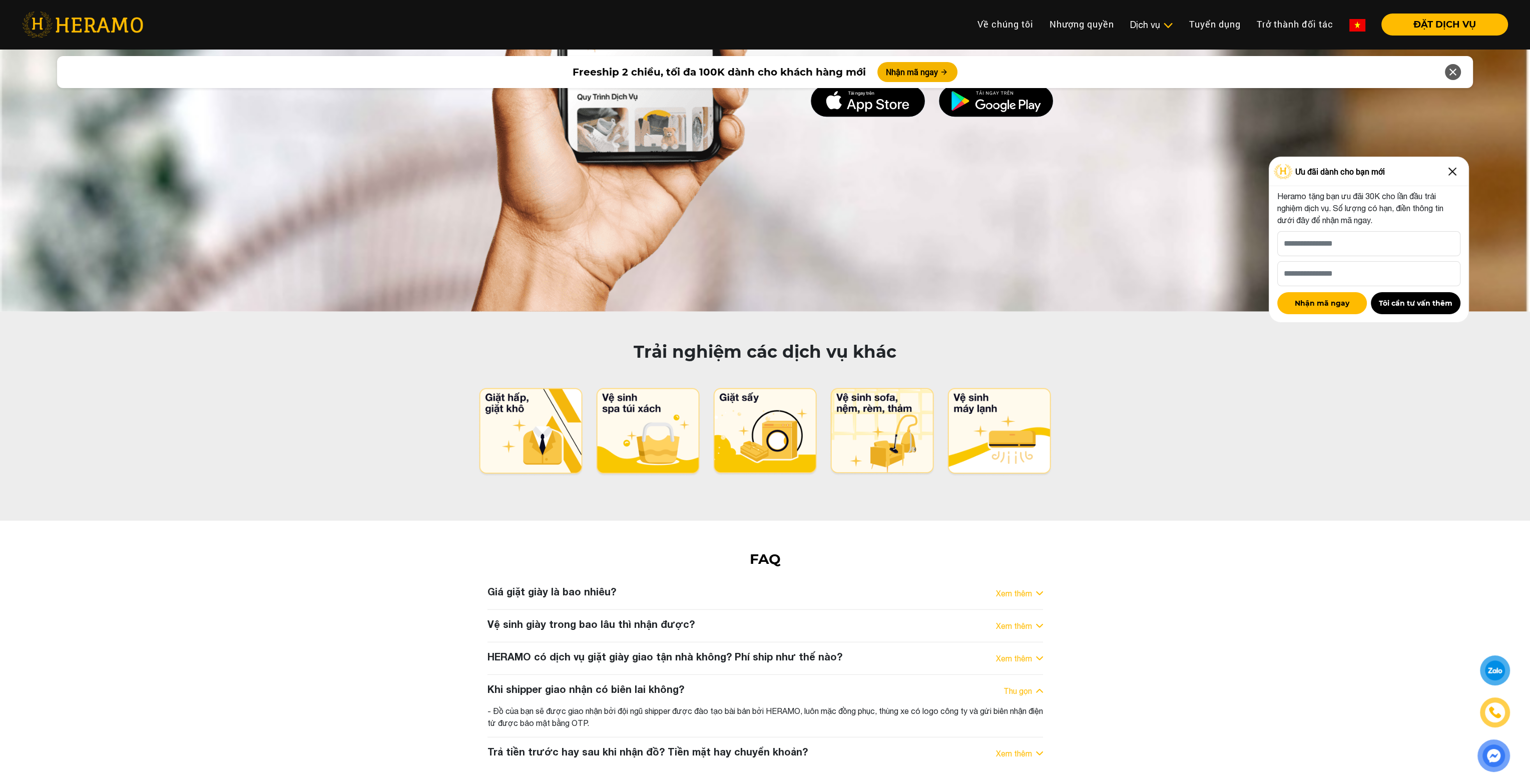
scroll to position [5031, 0]
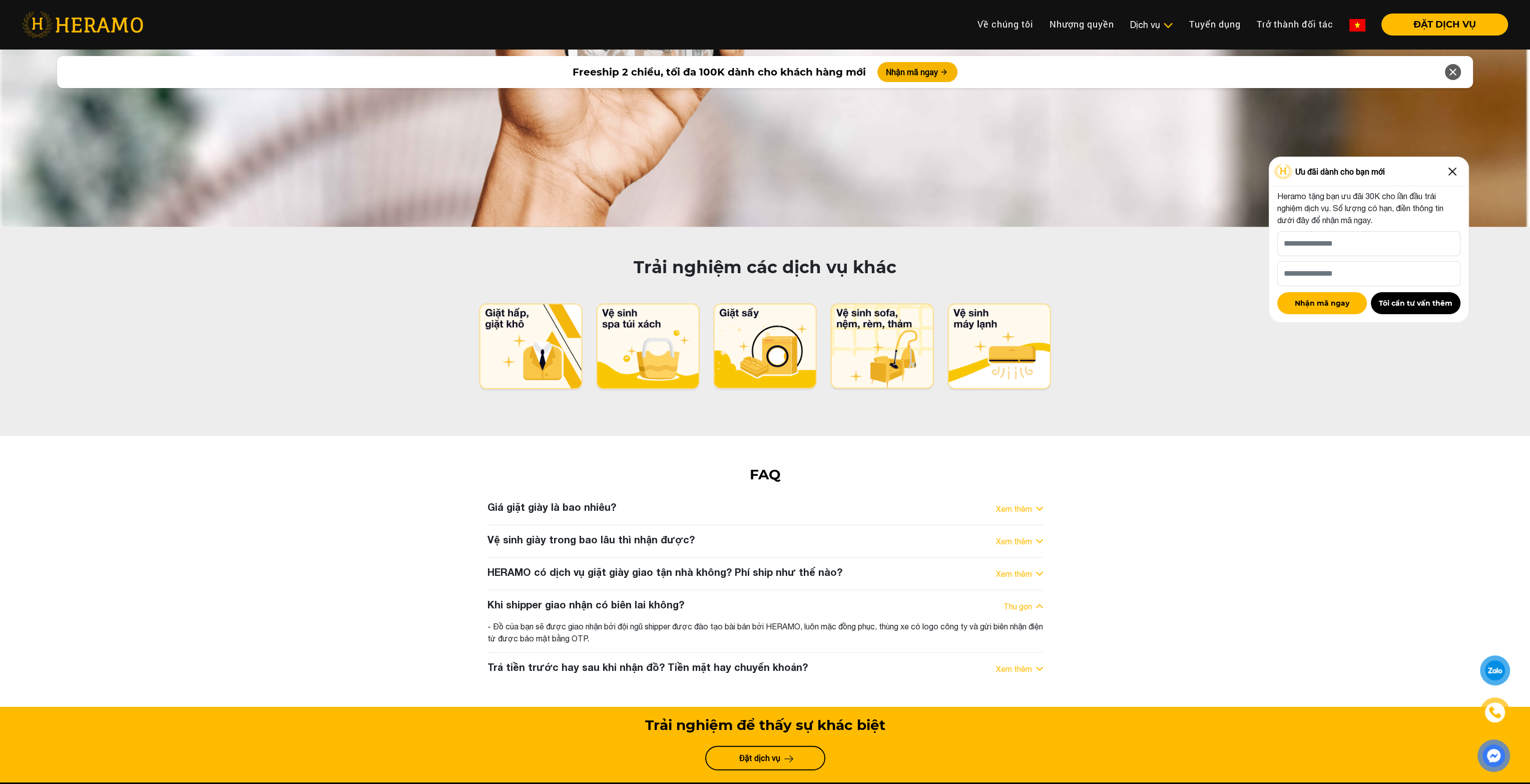
click at [559, 501] on h3 "Giá giặt giày là bao nhiêu?" at bounding box center [552, 507] width 129 height 12
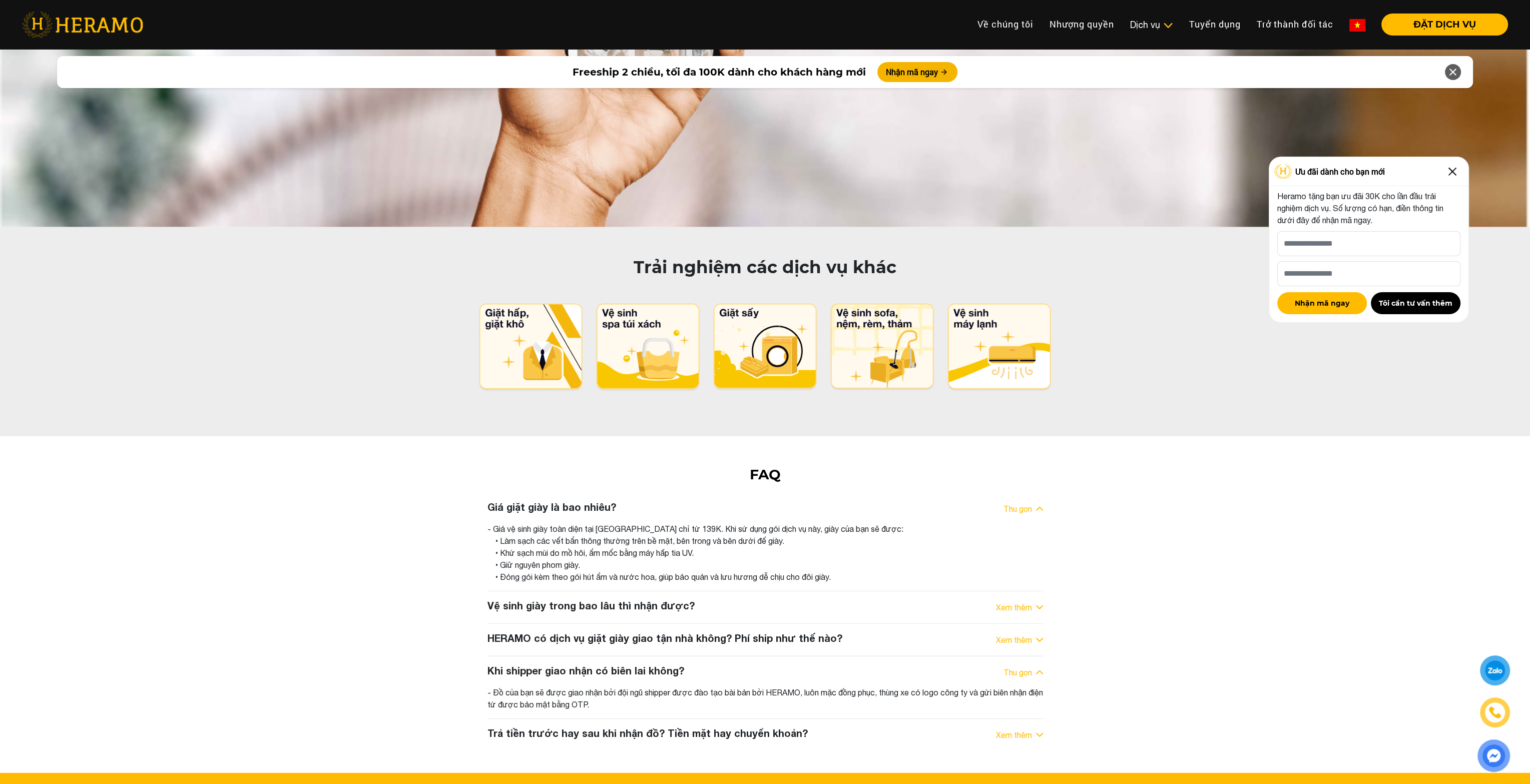
drag, startPoint x: 485, startPoint y: 432, endPoint x: 866, endPoint y: 476, distance: 383.5
click at [866, 501] on div "Giá giặt giày là bao nhiêu? Thu gọn - Giá vệ sinh giày toàn diện tại [GEOGRAPHI…" at bounding box center [765, 542] width 571 height 82
click at [866, 559] on div "• Giữ nguyên phom giày." at bounding box center [769, 565] width 548 height 12
drag, startPoint x: 509, startPoint y: 466, endPoint x: 881, endPoint y: 486, distance: 372.5
click at [881, 523] on div "- Giá vệ sinh giày toàn diện tại [GEOGRAPHIC_DATA] chỉ từ 139K. Khi sử dụng gói…" at bounding box center [765, 553] width 555 height 60
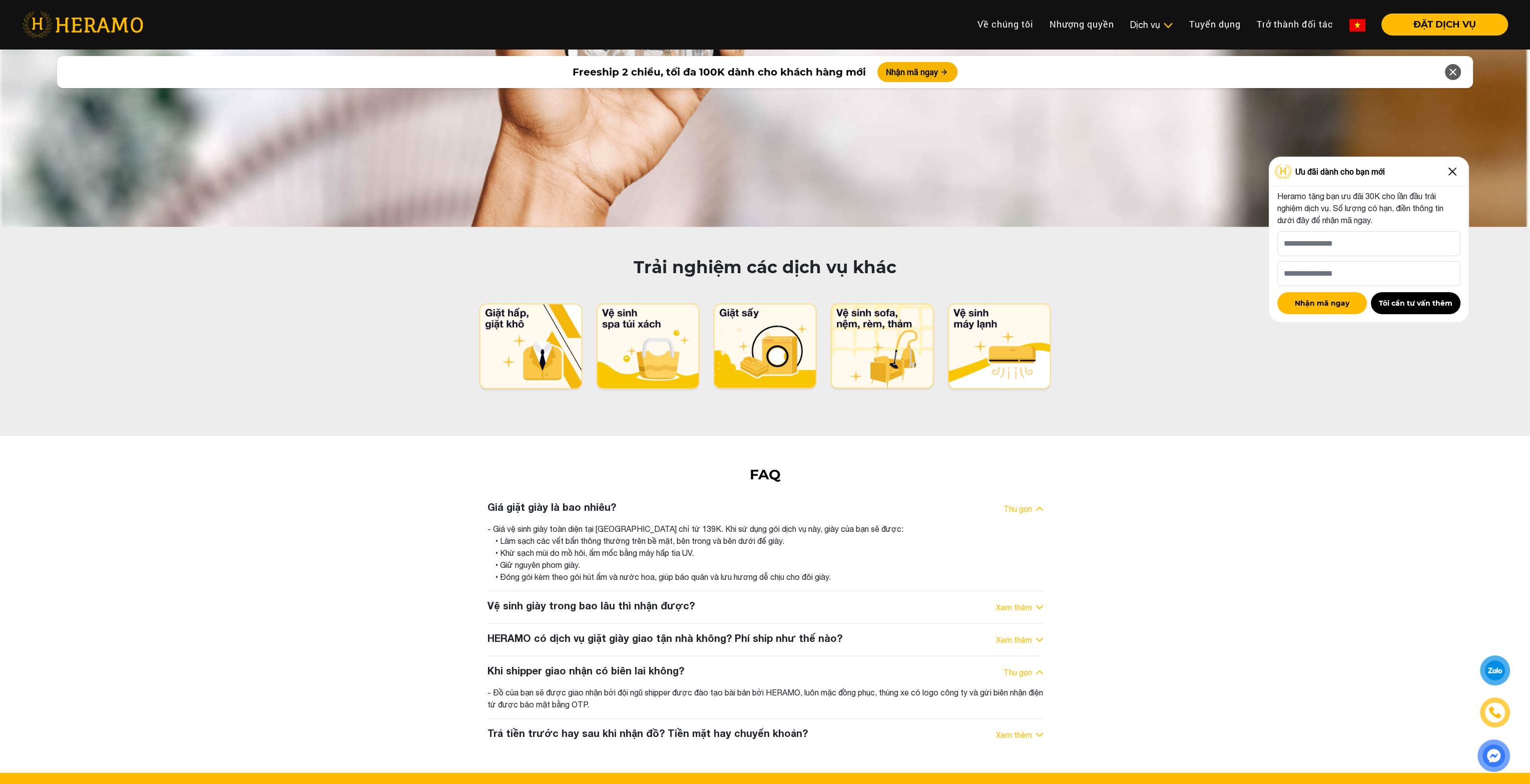
click at [881, 571] on div "• Đóng gói kèm theo gói hút ẩm và nước hoa, giúp bảo quản và lưu hương dễ chịu …" at bounding box center [769, 577] width 548 height 12
click at [1006, 602] on link "Xem thêm" at bounding box center [1014, 608] width 36 height 12
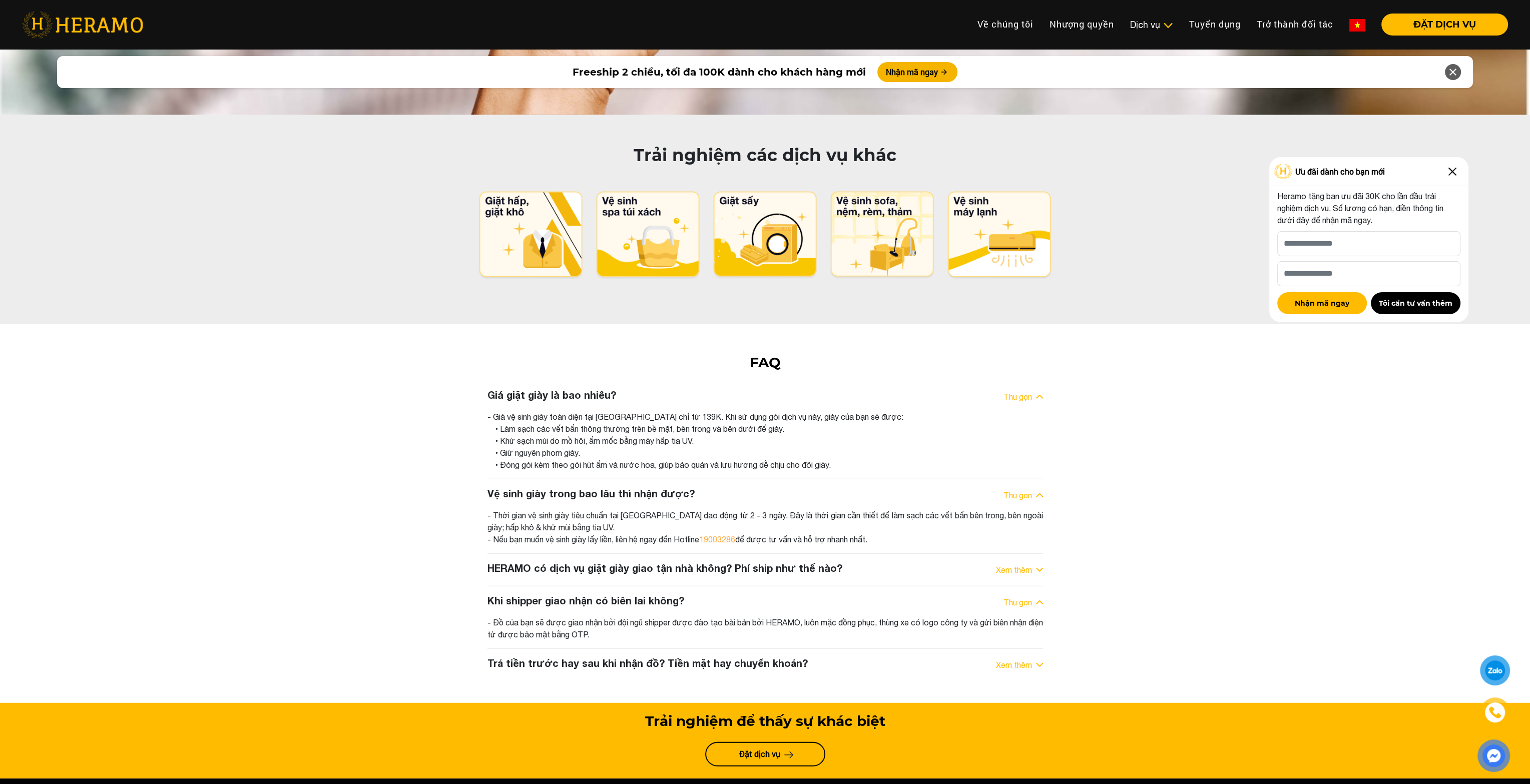
scroll to position [5282, 0]
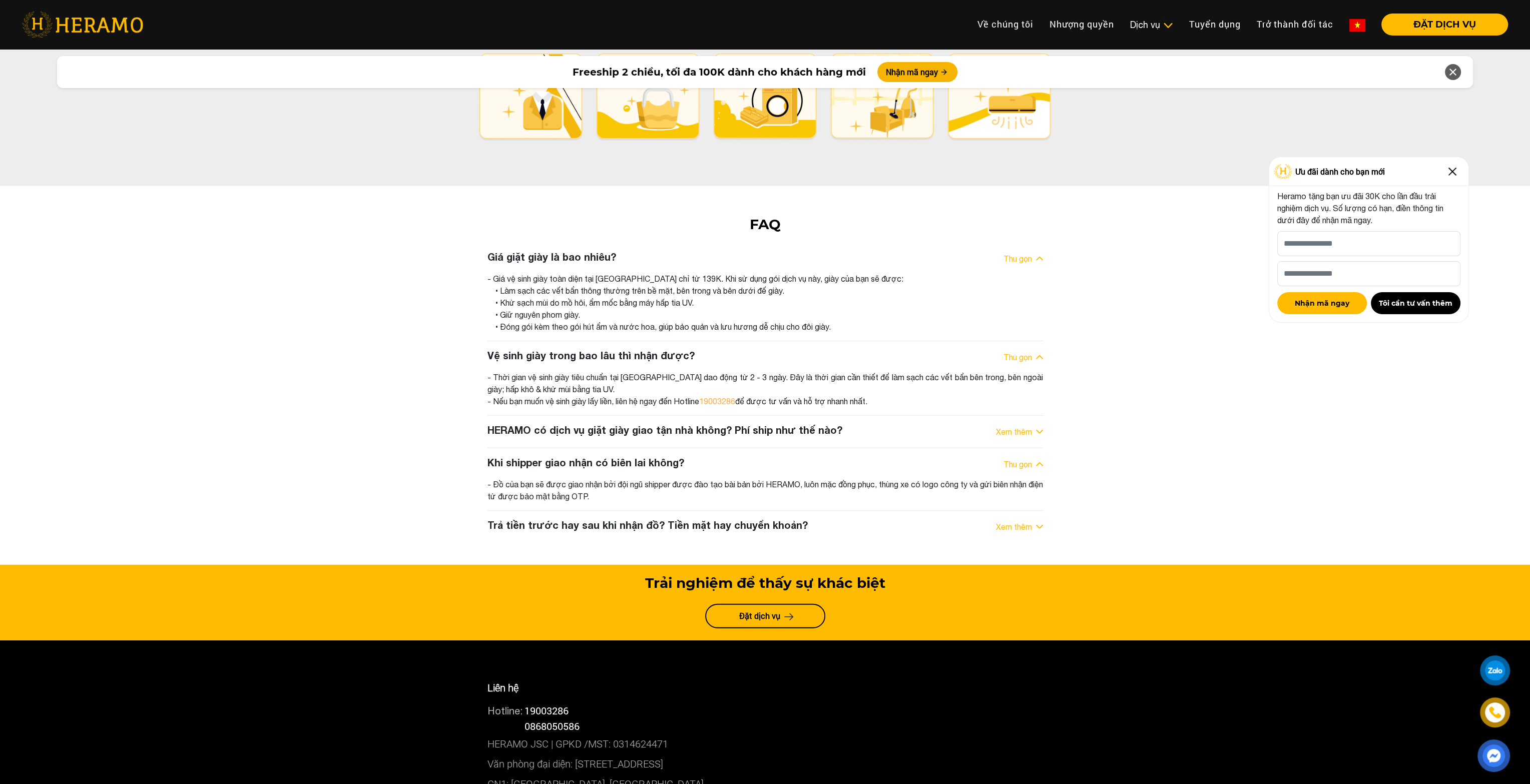
drag, startPoint x: 511, startPoint y: 284, endPoint x: 913, endPoint y: 311, distance: 402.9
click at [913, 371] on div "- Thời gian vệ sinh giày tiêu chuẩn tại [GEOGRAPHIC_DATA] dao động từ 2 - 3 ngà…" at bounding box center [765, 389] width 555 height 36
click at [1026, 426] on link "Xem thêm" at bounding box center [1014, 432] width 36 height 12
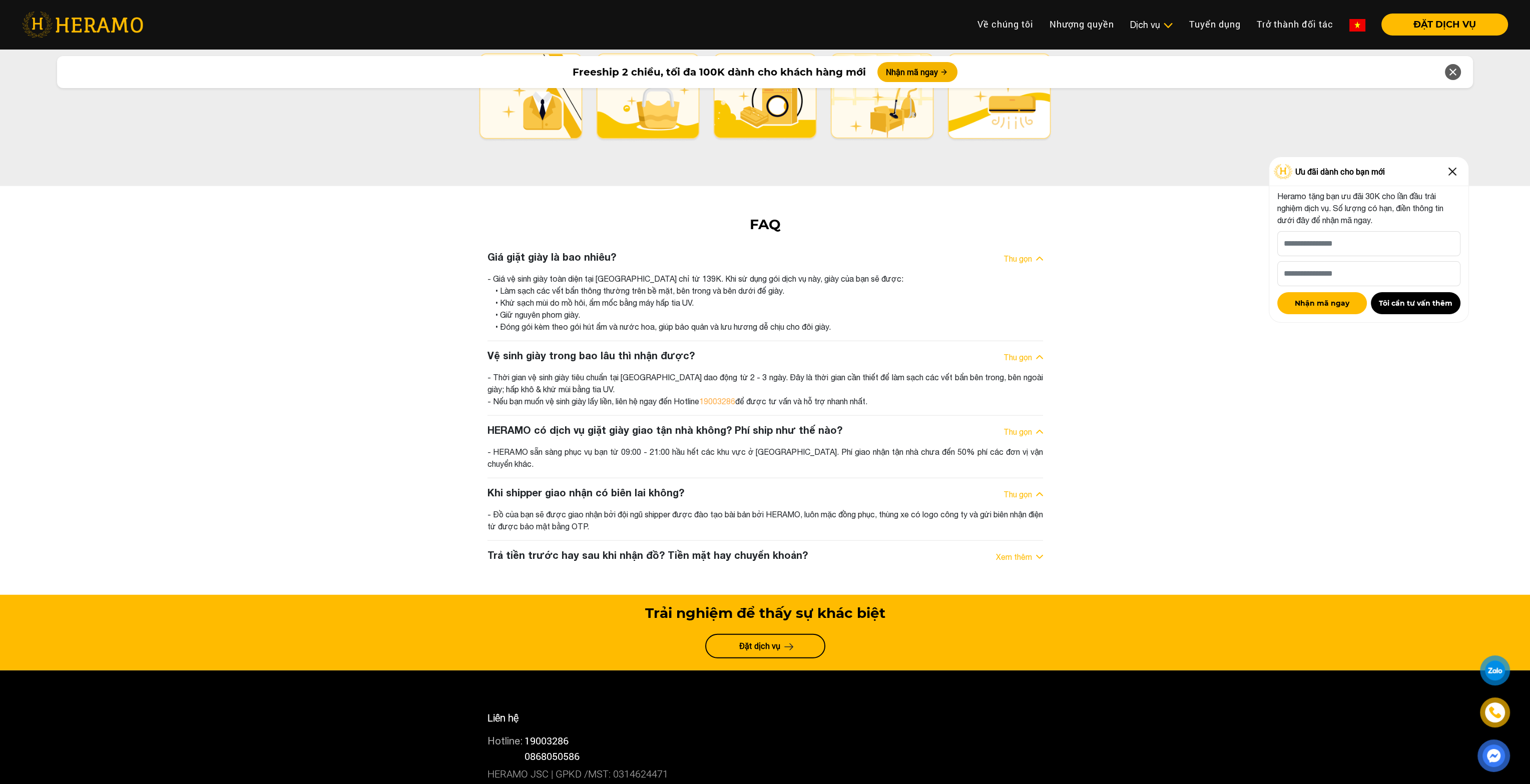
drag, startPoint x: 501, startPoint y: 362, endPoint x: 708, endPoint y: 369, distance: 207.1
click at [708, 446] on div "- HERAMO sẵn sàng phục vụ bạn từ 09:00 - 21:00 hầu hết các khu vực ở [GEOGRAPHI…" at bounding box center [765, 458] width 555 height 24
click at [1033, 488] on div "Thu gọn" at bounding box center [1023, 494] width 40 height 12
drag, startPoint x: 949, startPoint y: 358, endPoint x: 1016, endPoint y: 366, distance: 67.5
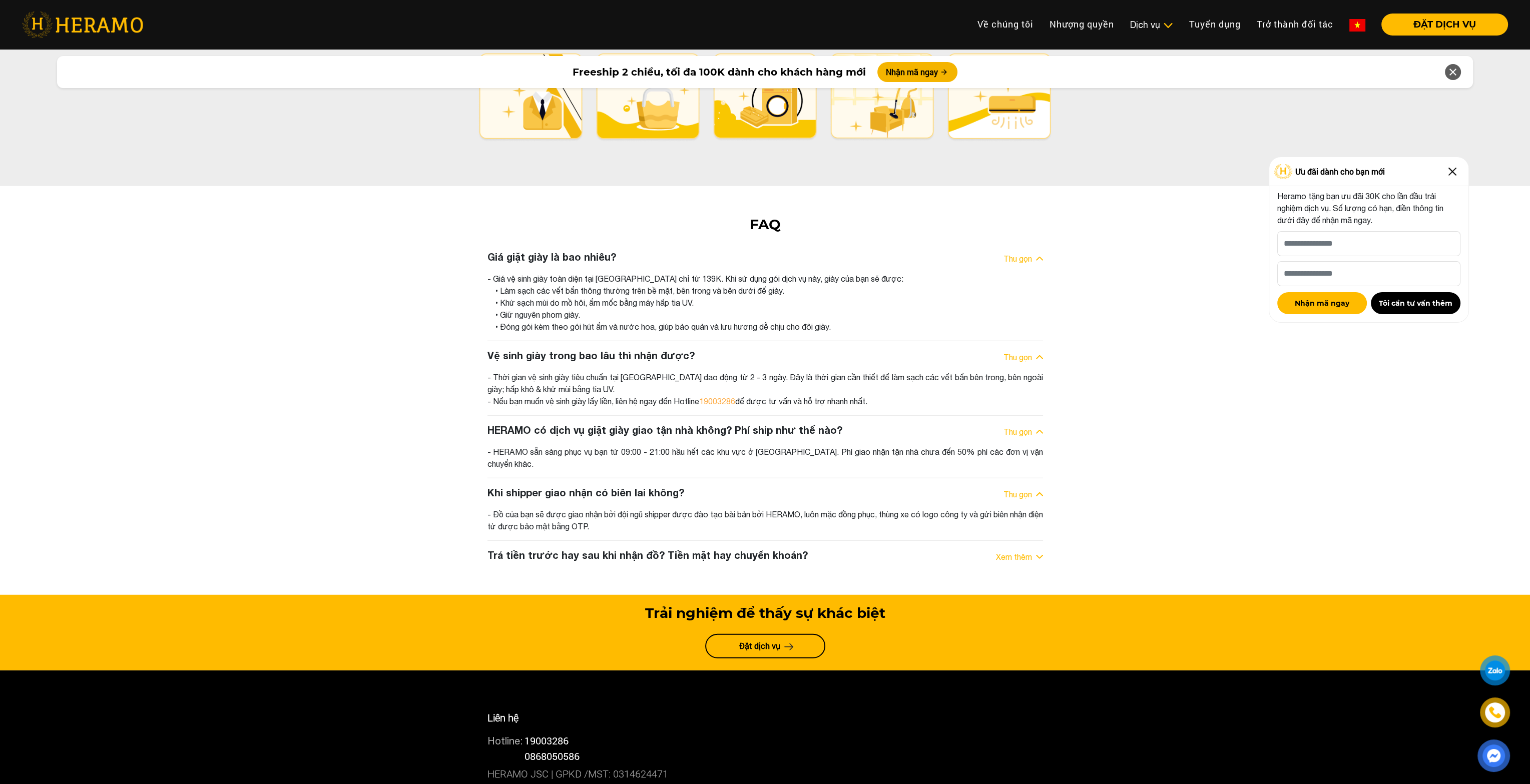
click at [1016, 446] on div "- HERAMO sẵn sàng phục vụ bạn từ 09:00 - 21:00 hầu hết các khu vực ở [GEOGRAPHI…" at bounding box center [765, 458] width 555 height 24
drag, startPoint x: 495, startPoint y: 352, endPoint x: 862, endPoint y: 364, distance: 367.2
click at [861, 424] on div "HERAMO có dịch vụ giặt giày giao tận nhà không? Phí ship như thế nào? Thu gọn -…" at bounding box center [765, 447] width 571 height 46
click at [862, 446] on div "- HERAMO sẵn sàng phục vụ bạn từ 09:00 - 21:00 hầu hết các khu vực ở [GEOGRAPHI…" at bounding box center [765, 458] width 555 height 24
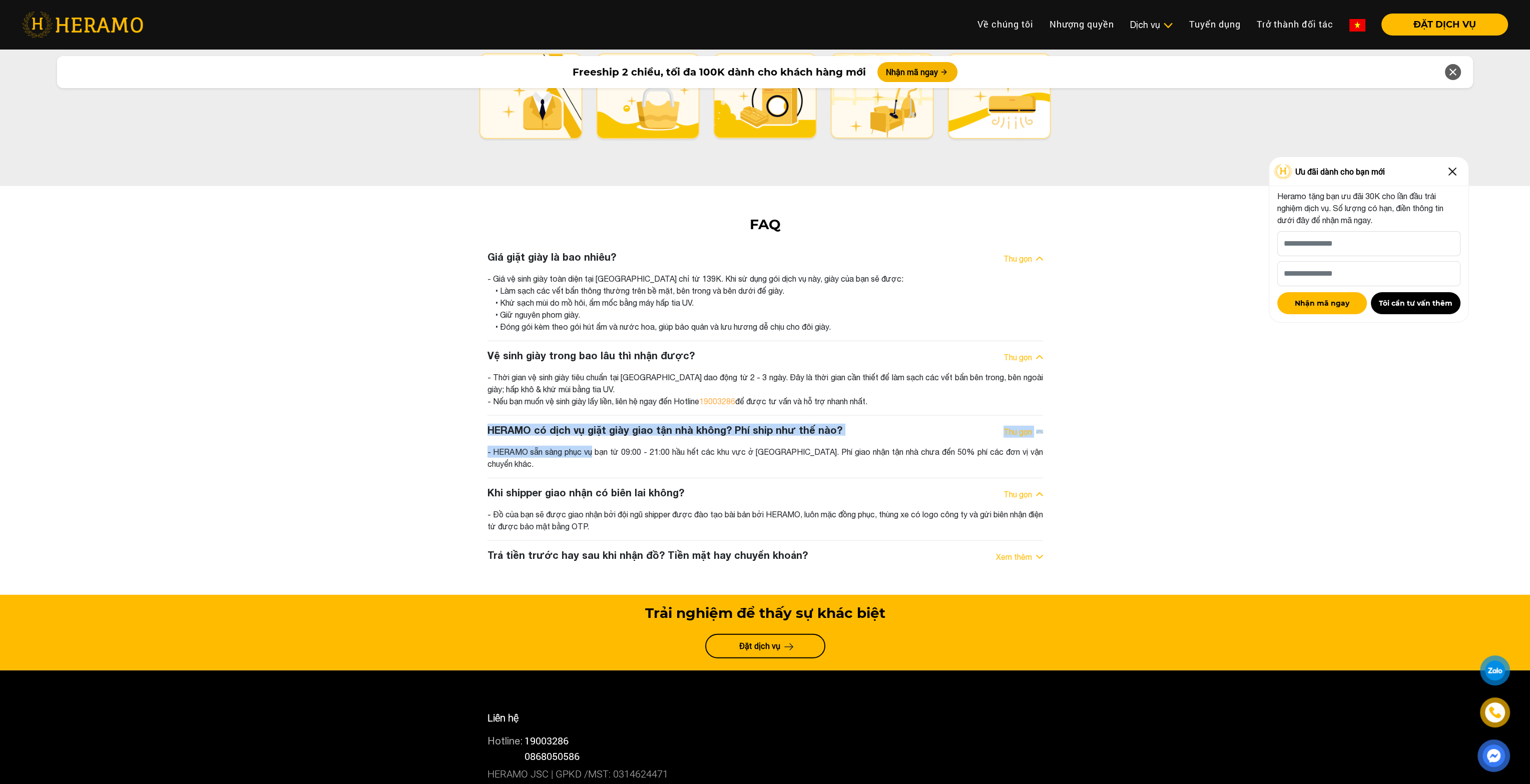
drag, startPoint x: 596, startPoint y: 352, endPoint x: 952, endPoint y: 382, distance: 357.3
click at [952, 382] on div "Giá giặt giày là bao nhiêu? Thu gọn - Giá vệ sinh giày toàn diện tại [GEOGRAPHI…" at bounding box center [765, 407] width 571 height 314
drag, startPoint x: 927, startPoint y: 368, endPoint x: 984, endPoint y: 376, distance: 57.6
click at [984, 446] on div "- HERAMO sẵn sàng phục vụ bạn từ 09:00 - 21:00 hầu hết các khu vực ở [GEOGRAPHI…" at bounding box center [765, 458] width 555 height 24
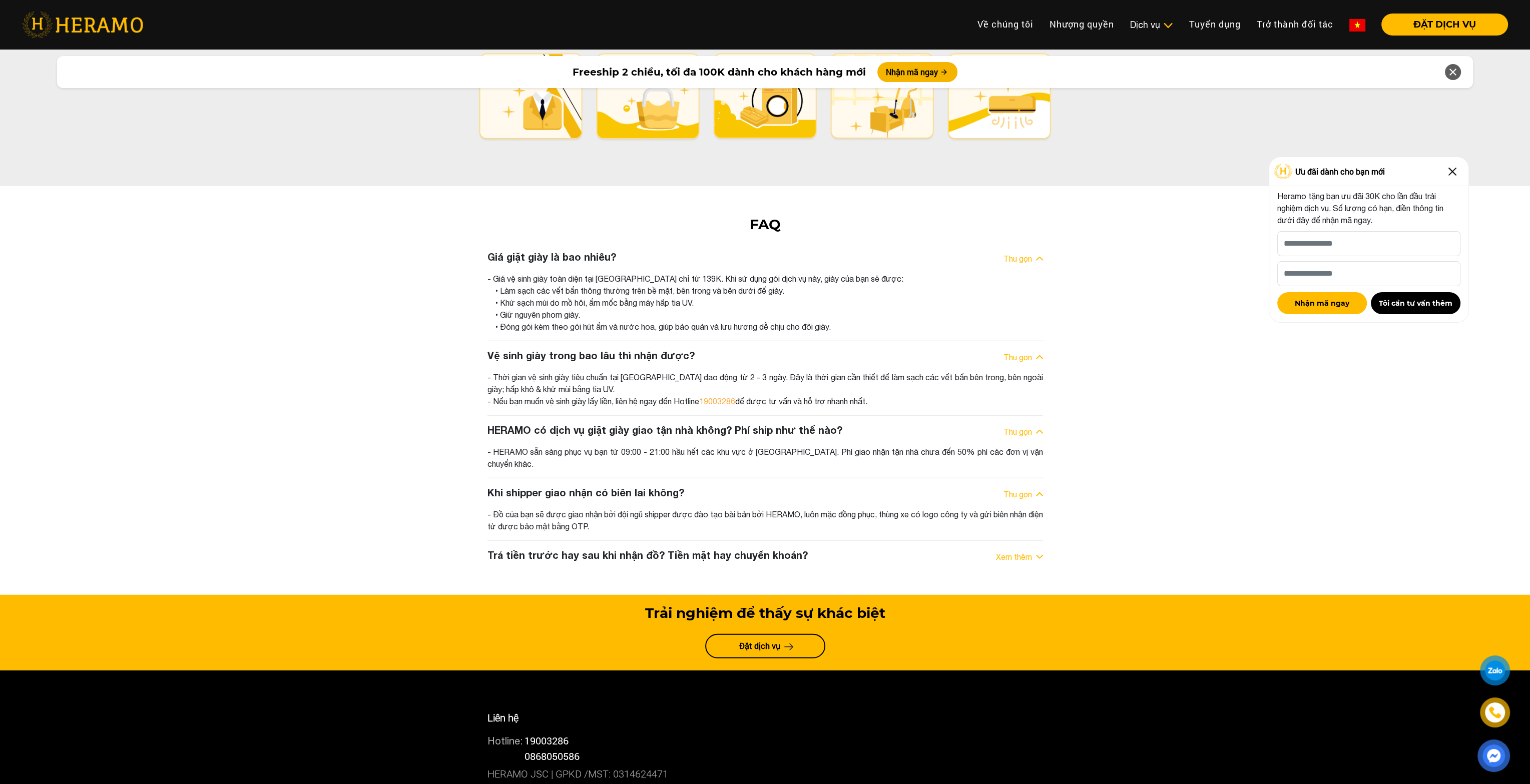
click at [984, 446] on div "- HERAMO sẵn sàng phục vụ bạn từ 09:00 - 21:00 hầu hết các khu vực ở [GEOGRAPHI…" at bounding box center [765, 458] width 555 height 24
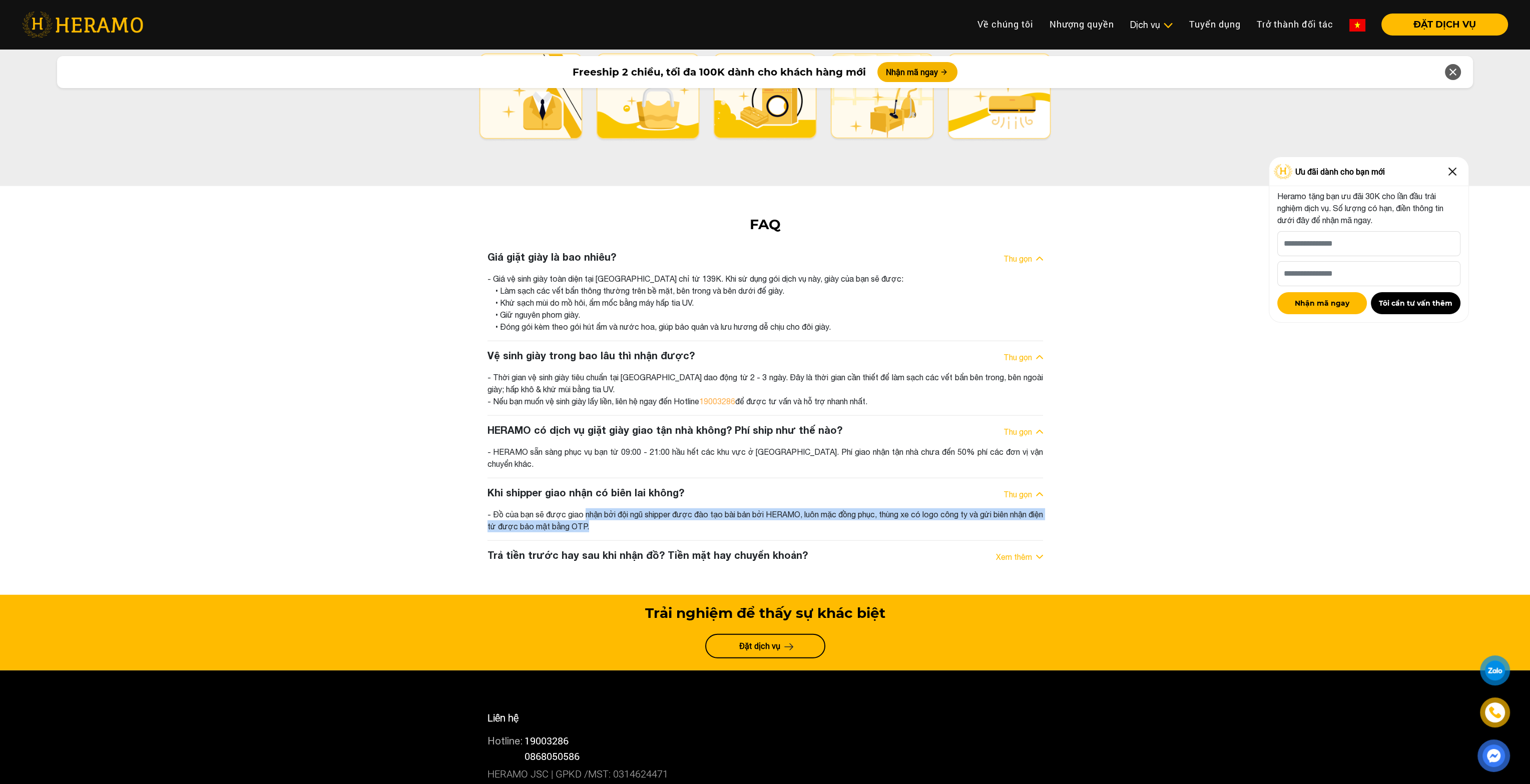
drag, startPoint x: 588, startPoint y: 418, endPoint x: 883, endPoint y: 430, distance: 295.2
click at [851, 508] on div "- Đồ của bạn sẽ được giao nhận bởi đội ngũ shipper được đào tạo bài bản bởi HER…" at bounding box center [765, 520] width 555 height 24
click at [883, 508] on div "- Đồ của bạn sẽ được giao nhận bởi đội ngũ shipper được đào tạo bài bản bởi HER…" at bounding box center [765, 520] width 555 height 24
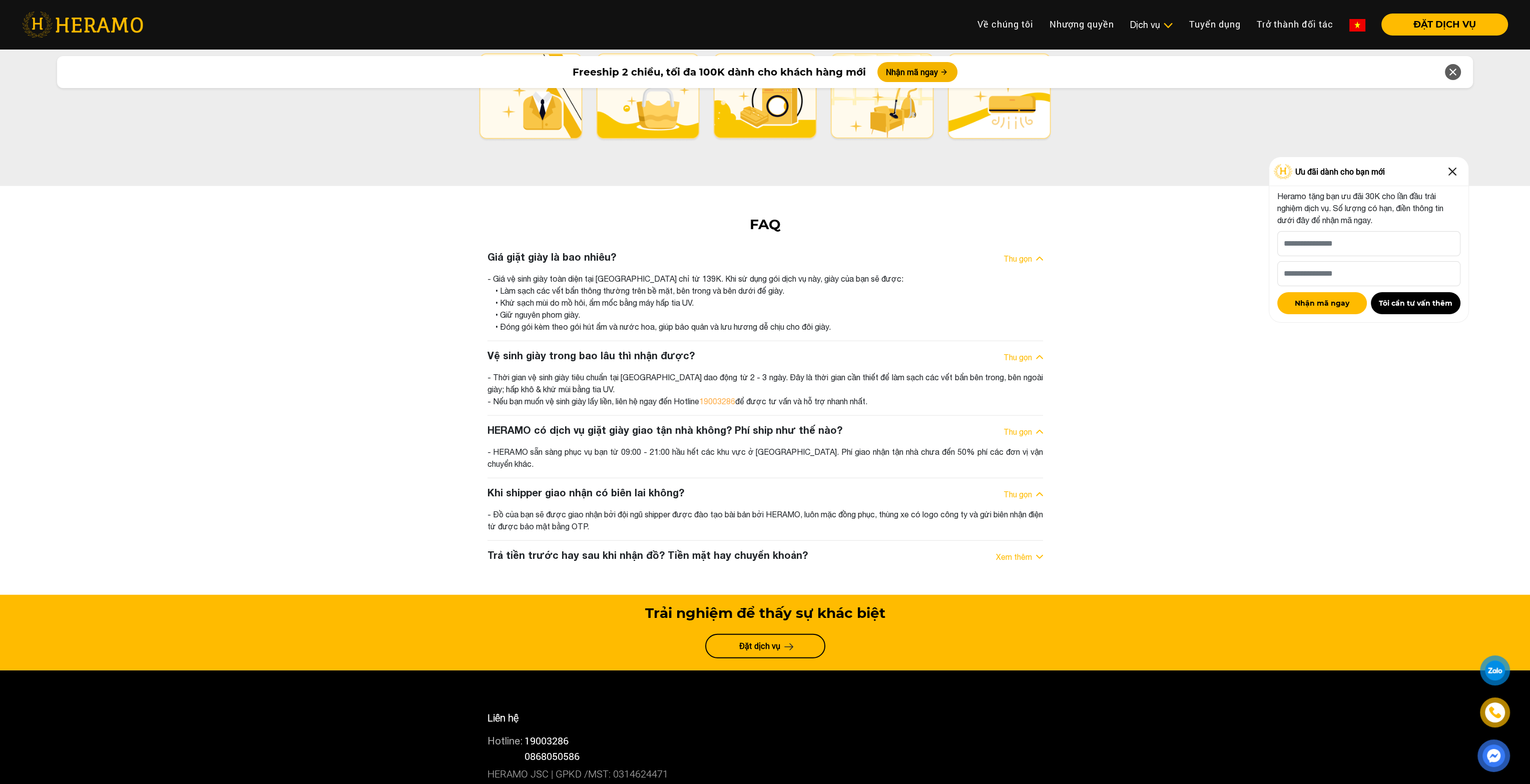
click at [1010, 549] on div "Trả tiền trước hay sau khi nhận đồ? Tiền mặt hay chuyển khoản? Xem thêm" at bounding box center [765, 557] width 555 height 16
click at [1016, 551] on link "Xem thêm" at bounding box center [1014, 557] width 36 height 12
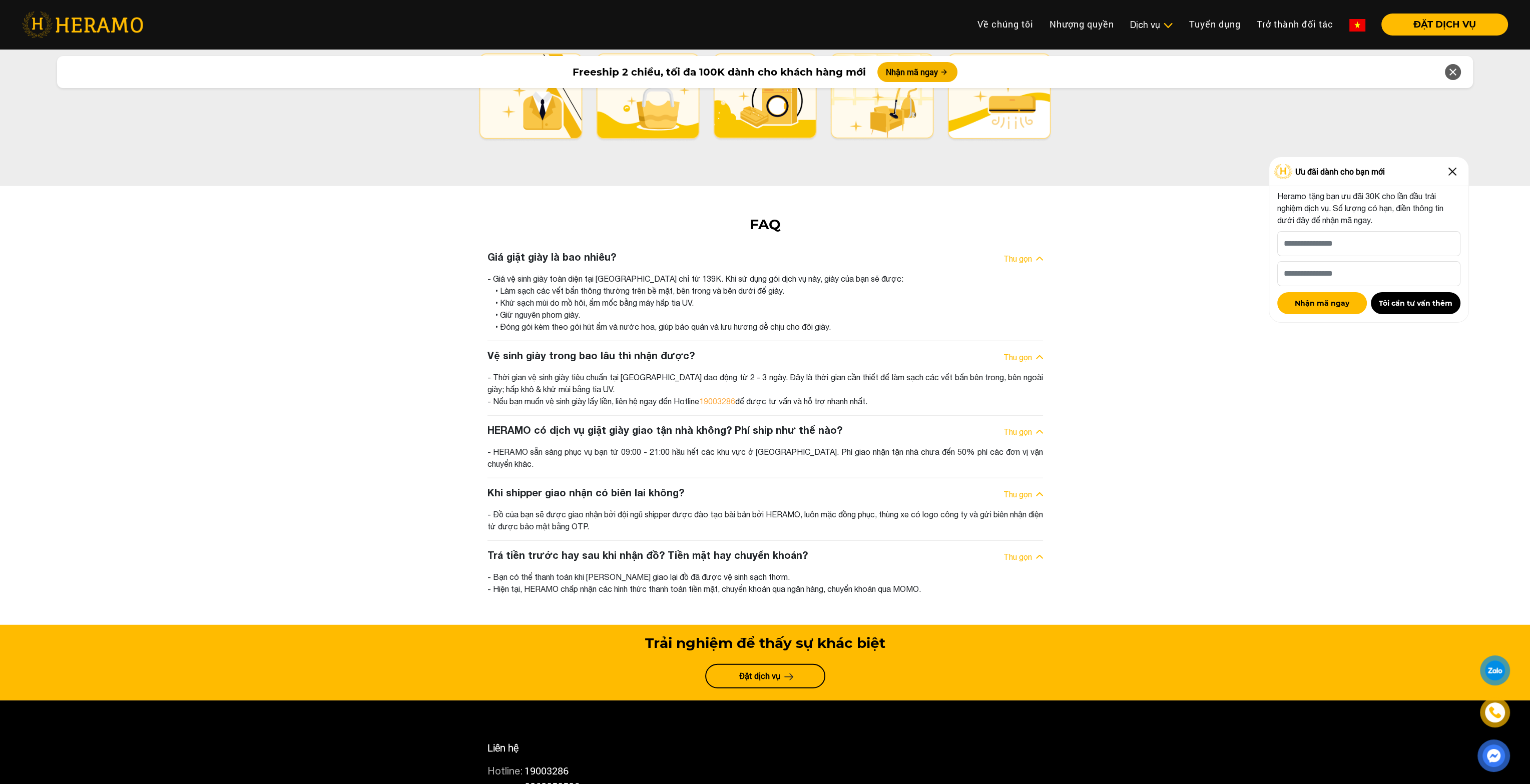
drag, startPoint x: 502, startPoint y: 481, endPoint x: 865, endPoint y: 495, distance: 363.3
click at [862, 571] on div "- Bạn có thể thanh toán khi [PERSON_NAME] giao lại đồ đã được vệ sinh sạch thơm…" at bounding box center [765, 583] width 555 height 24
click at [865, 571] on div "- Bạn có thể thanh toán khi [PERSON_NAME] giao lại đồ đã được vệ sinh sạch thơm…" at bounding box center [765, 583] width 555 height 24
drag, startPoint x: 491, startPoint y: 498, endPoint x: 863, endPoint y: 506, distance: 372.1
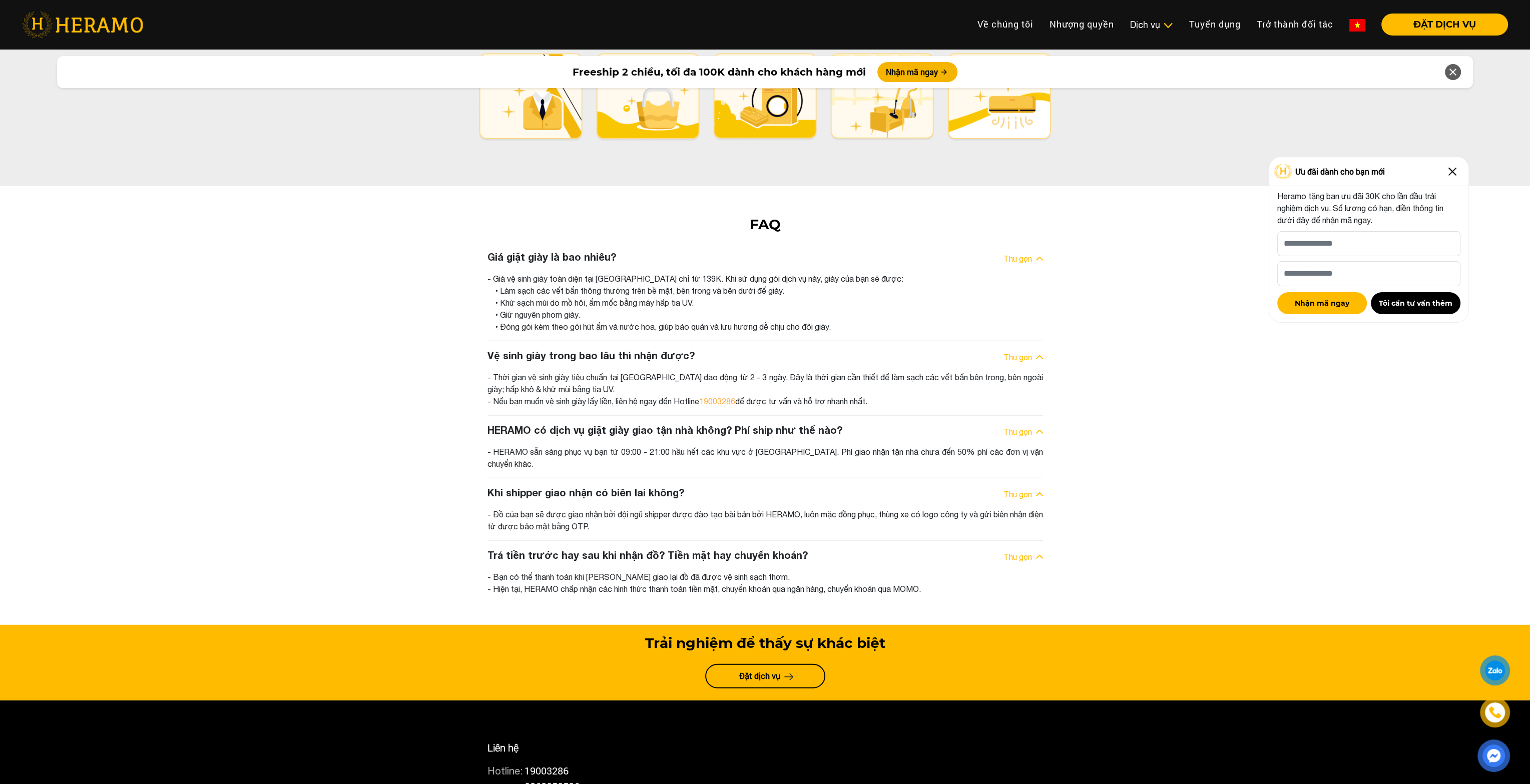
drag, startPoint x: 681, startPoint y: 496, endPoint x: 947, endPoint y: 503, distance: 266.1
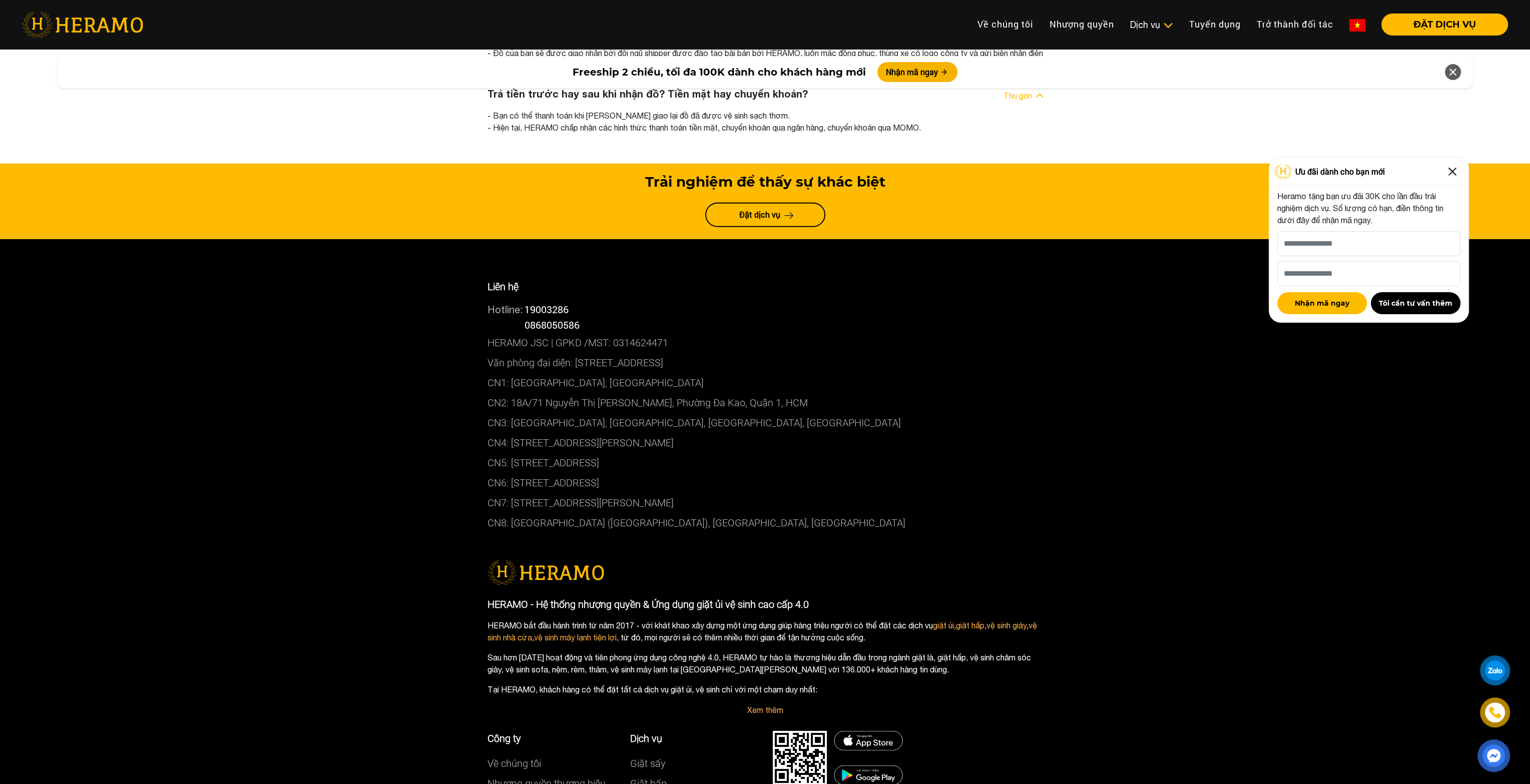
scroll to position [5782, 0]
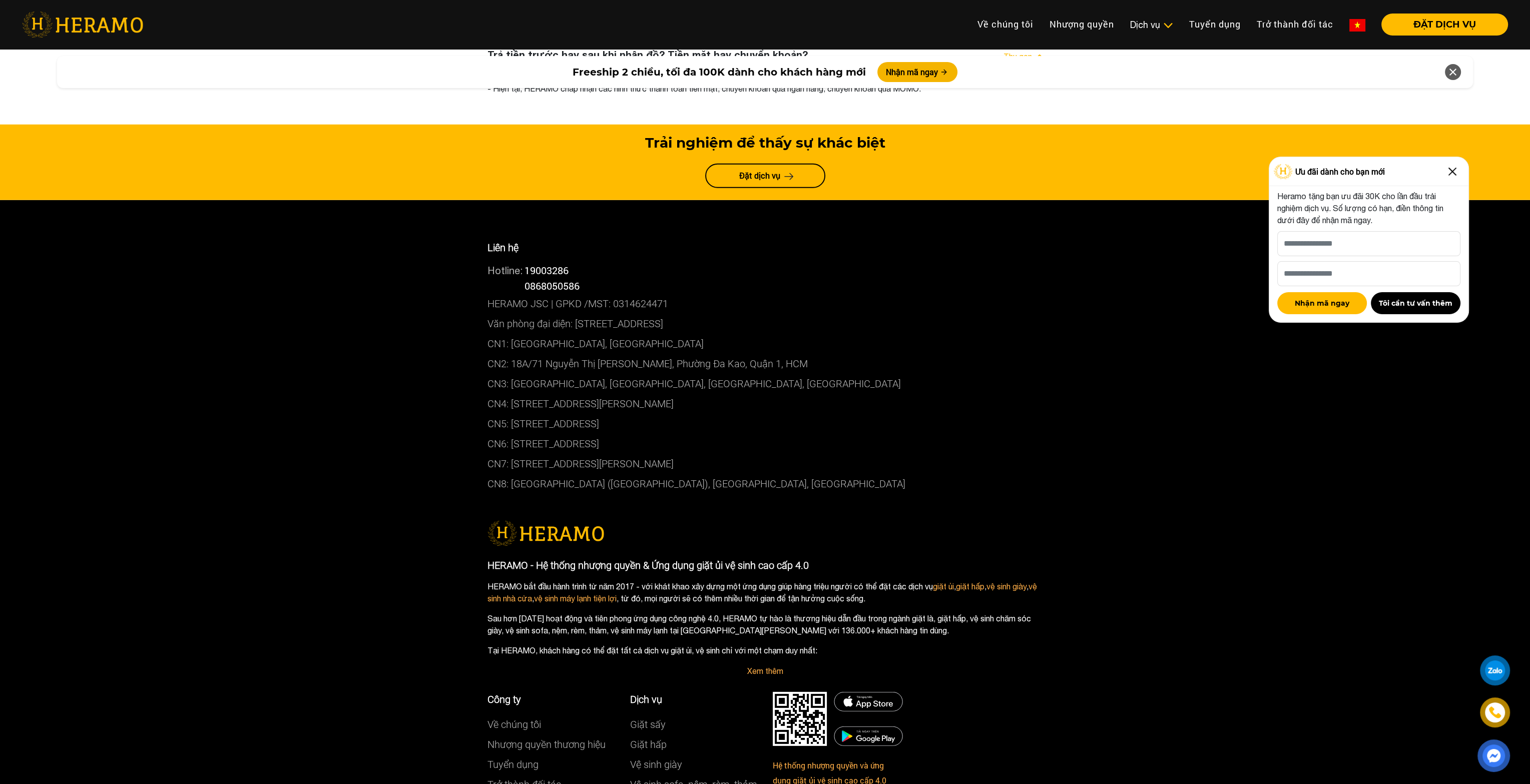
drag, startPoint x: 343, startPoint y: 425, endPoint x: 468, endPoint y: 455, distance: 128.5
click at [343, 425] on div "Liên hệ Hotline: 19003286 Hotline: 0868050586 HERAMO JSC | GPKD /MST: 031462447…" at bounding box center [765, 545] width 1530 height 691
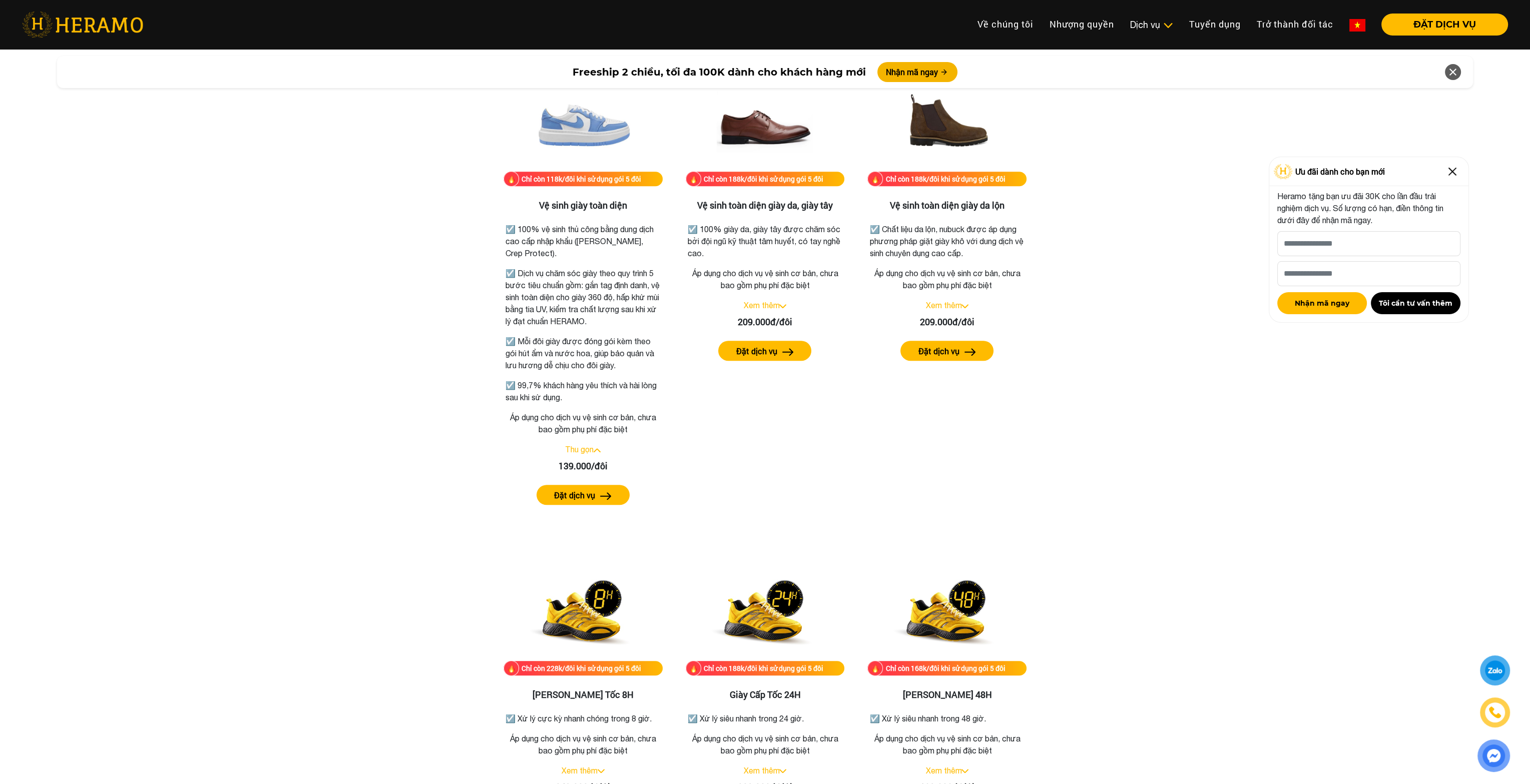
scroll to position [1452, 0]
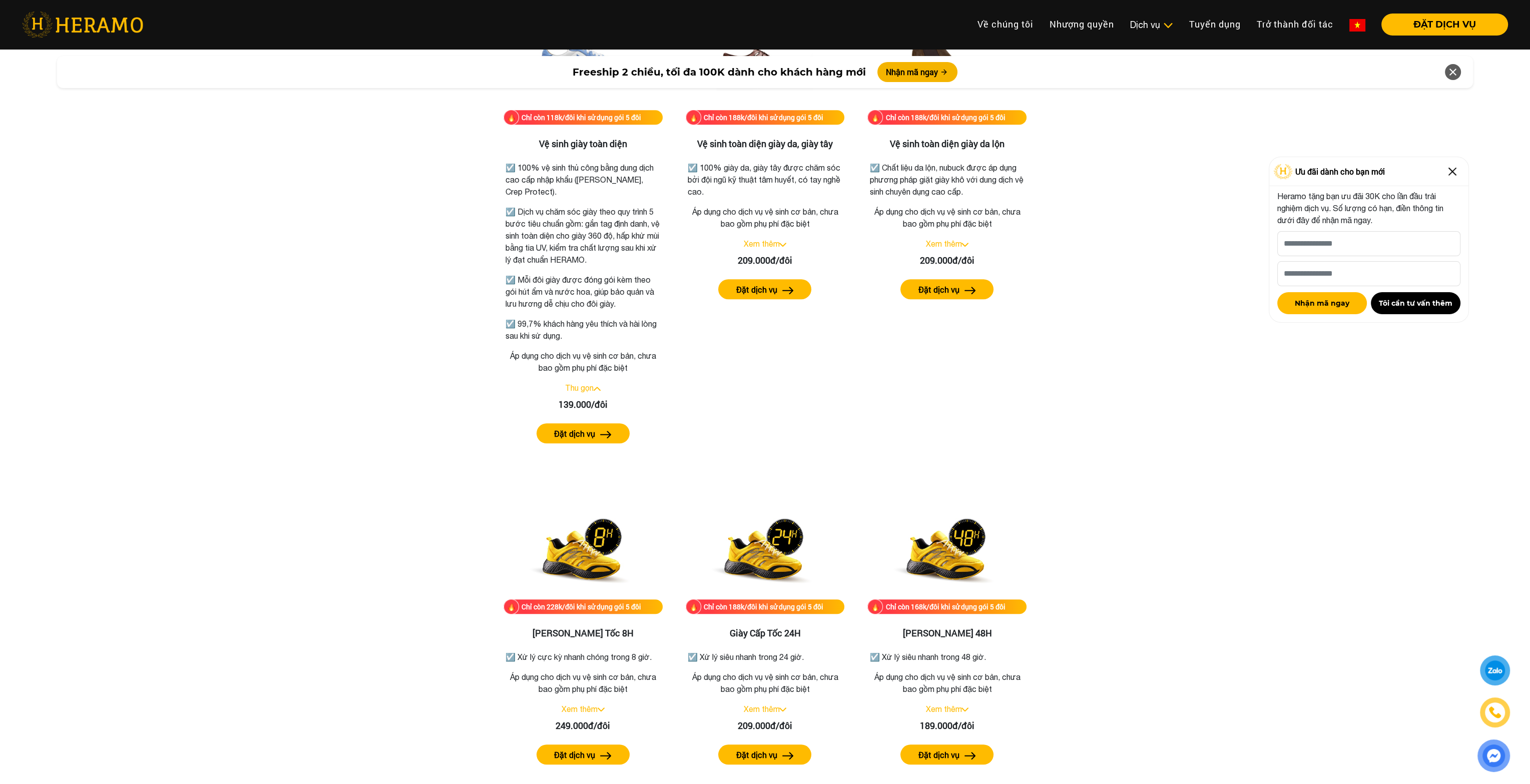
click at [362, 430] on div "Bảng giá dịch vụ vệ sinh giày Chỉ còn 118k/đôi khi sử dụng gói 5 đôi Vệ sinh gi…" at bounding box center [764, 543] width 1514 height 1192
drag, startPoint x: 915, startPoint y: 181, endPoint x: 1001, endPoint y: 195, distance: 87.1
click at [1001, 195] on p "☑️ Chất liệu da lộn, nubuck được áp dụng phương pháp giặt giày khô với dung dịc…" at bounding box center [947, 180] width 154 height 36
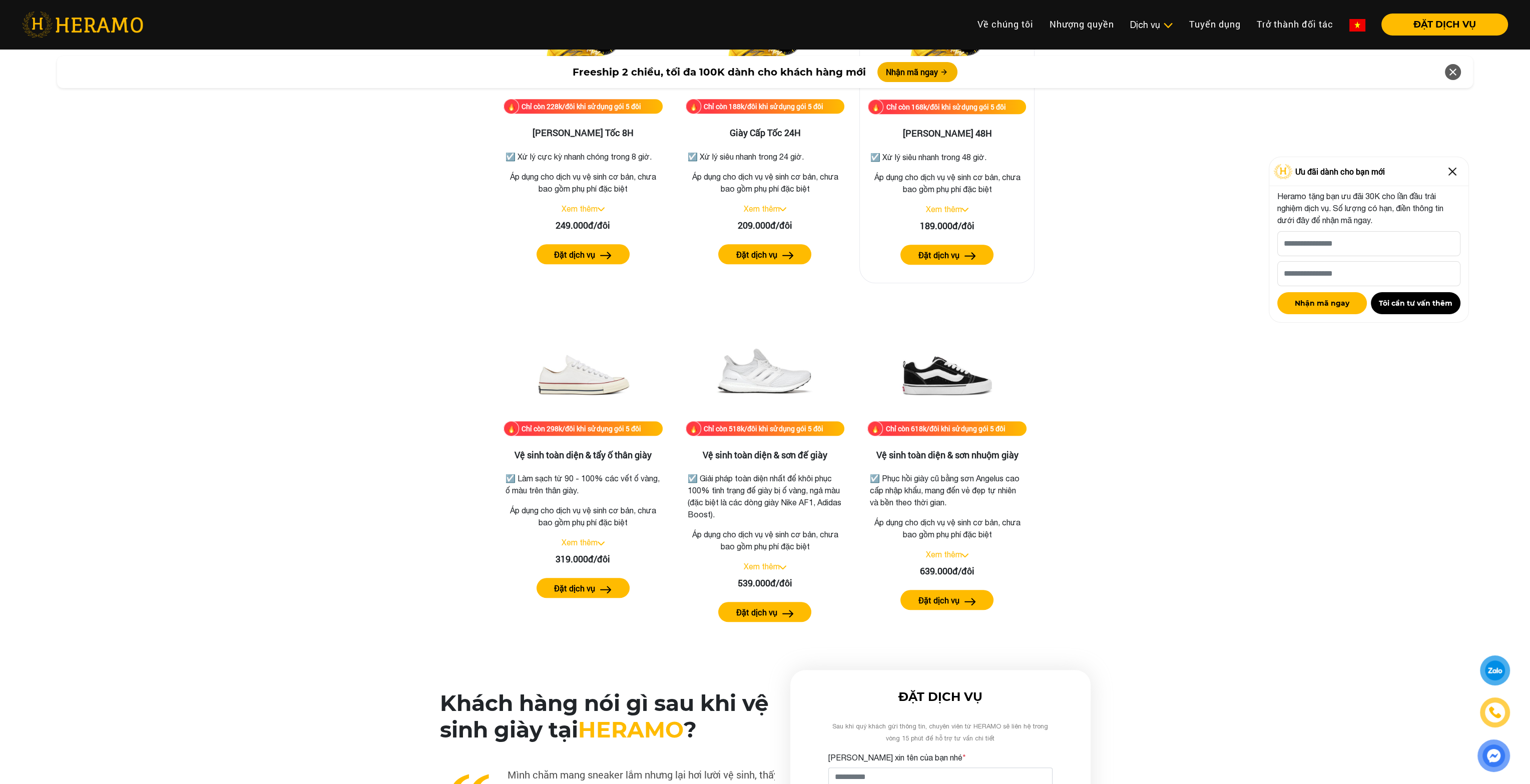
scroll to position [1702, 0]
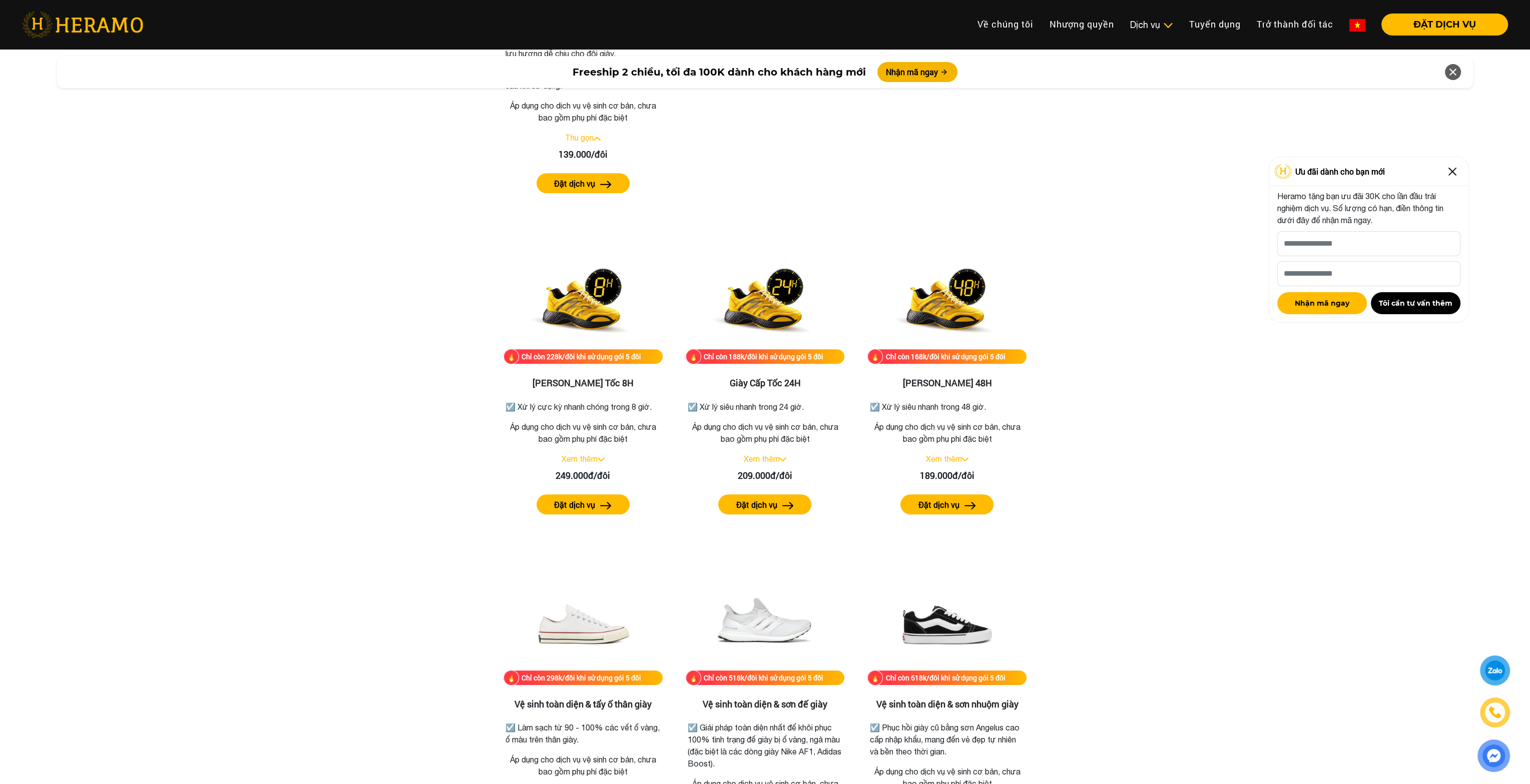
drag, startPoint x: 277, startPoint y: 384, endPoint x: 297, endPoint y: 383, distance: 20.0
click at [277, 384] on div "Bảng giá dịch vụ vệ sinh giày Chỉ còn 118k/đôi khi sử dụng gói 5 đôi Vệ sinh gi…" at bounding box center [764, 293] width 1514 height 1192
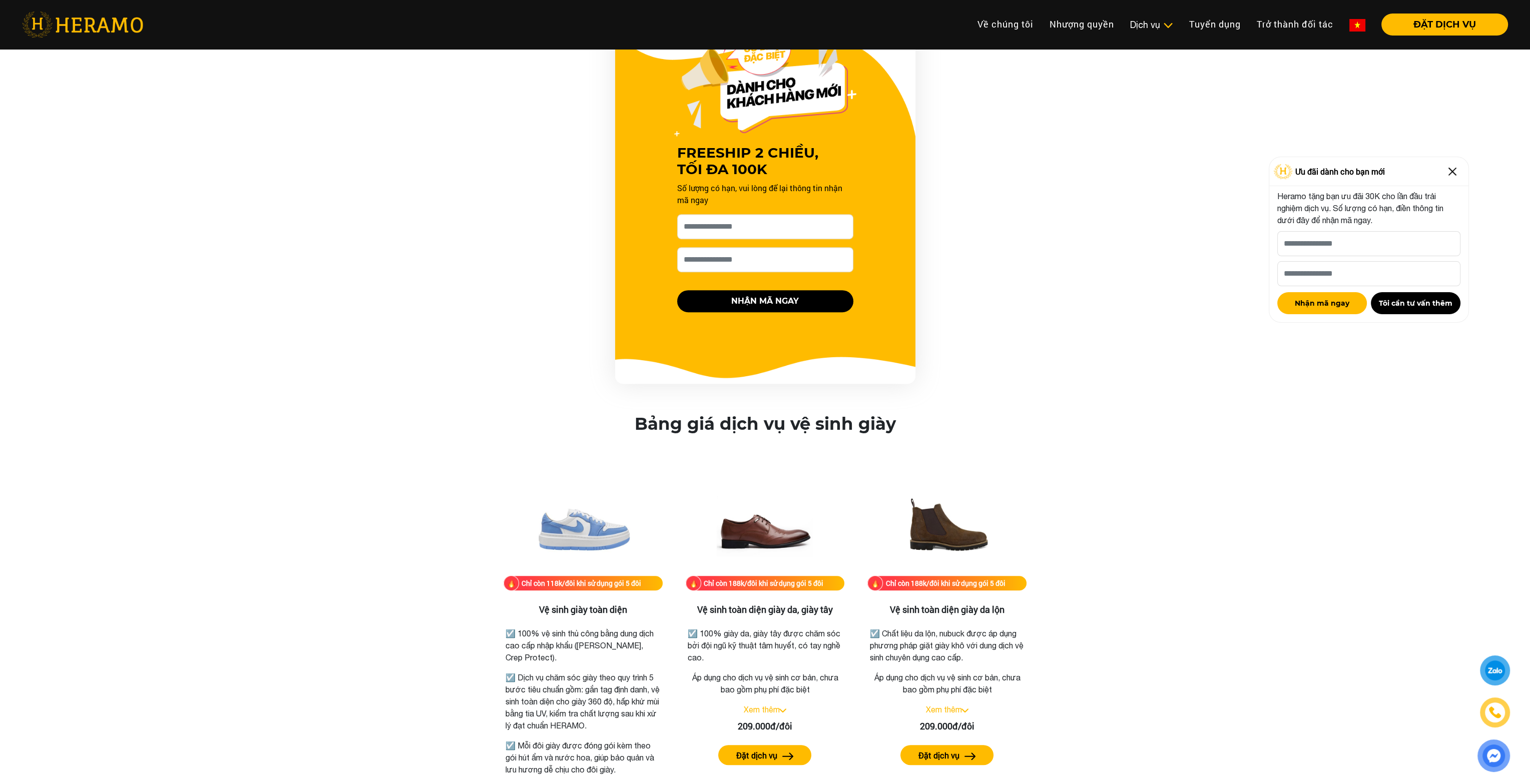
scroll to position [701, 0]
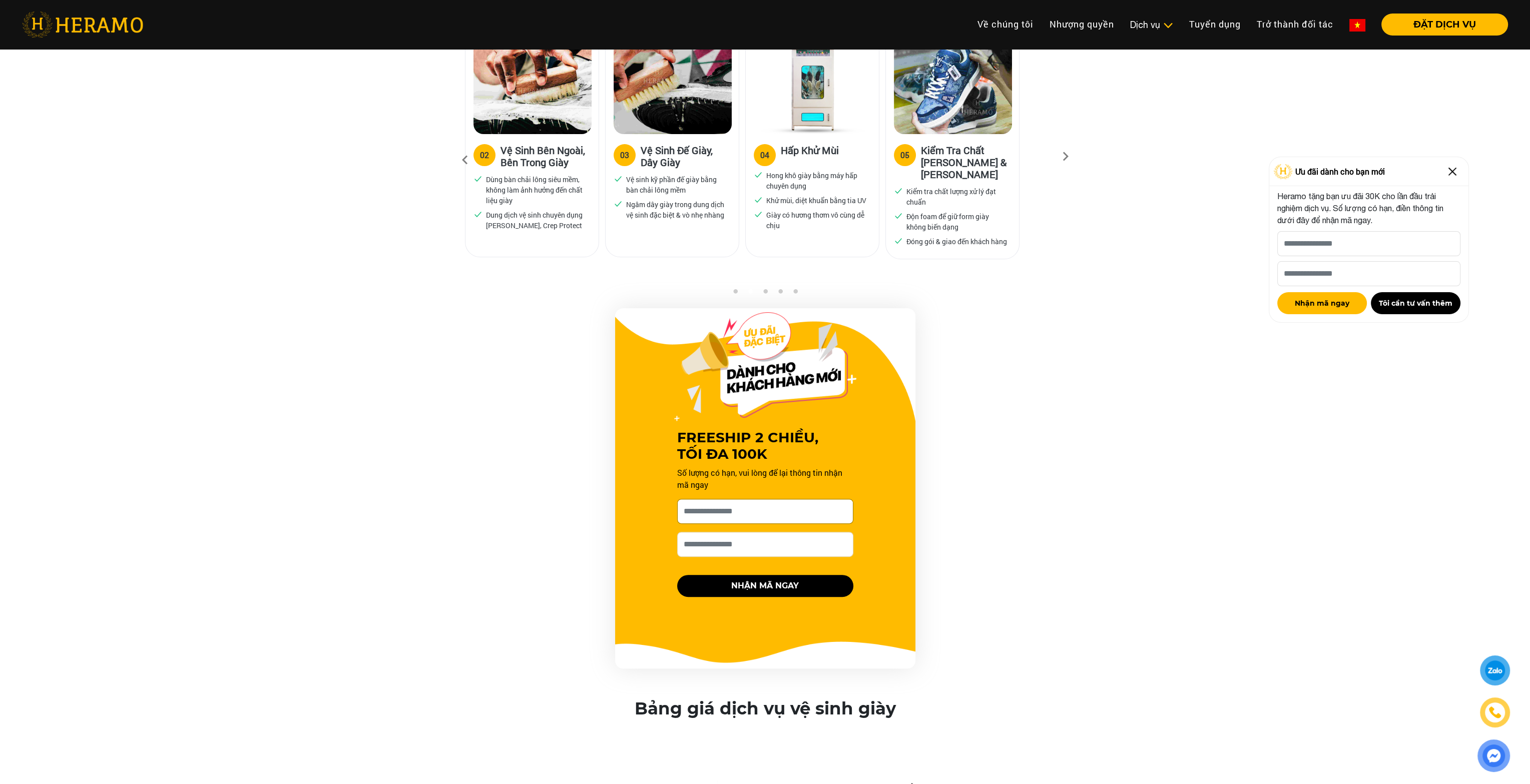
click at [777, 507] on input "[PERSON_NAME] xin tên của bạn nhé *" at bounding box center [765, 511] width 176 height 25
drag, startPoint x: 685, startPoint y: 441, endPoint x: 805, endPoint y: 467, distance: 122.8
click at [805, 467] on div "FREESHIP 2 CHIỀU, TỐI ĐA 100K Số lượng có hạn, vui lòng để lại thông tin nhận m…" at bounding box center [765, 469] width 200 height 281
click at [805, 467] on p "Số lượng có hạn, vui lòng để lại thông tin nhận mã ngay" at bounding box center [765, 479] width 176 height 24
drag, startPoint x: 687, startPoint y: 468, endPoint x: 830, endPoint y: 482, distance: 143.7
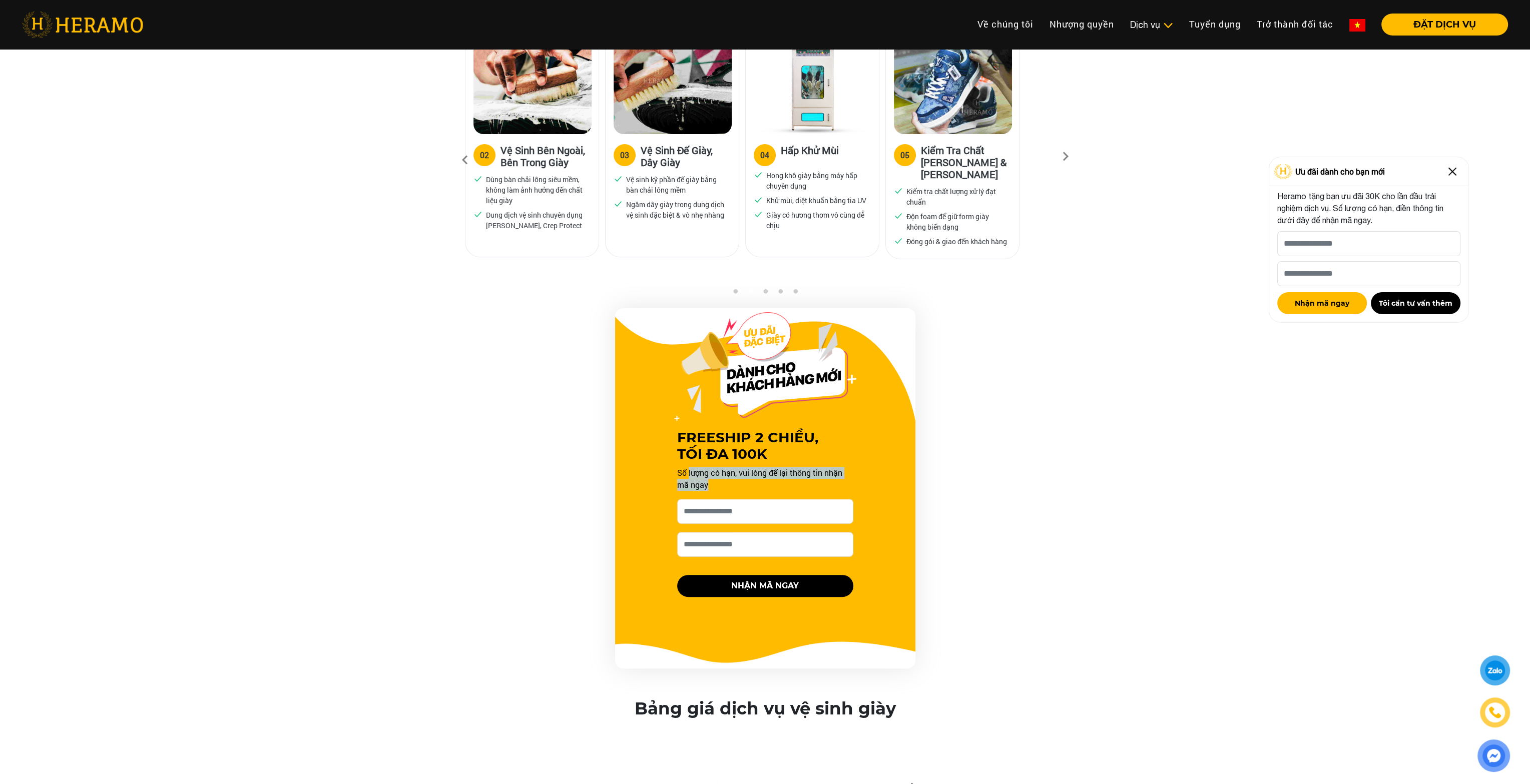
click at [830, 482] on p "Số lượng có hạn, vui lòng để lại thông tin nhận mã ngay" at bounding box center [765, 479] width 176 height 24
click at [723, 510] on input "[PERSON_NAME] xin tên của bạn nhé *" at bounding box center [765, 511] width 176 height 25
type input "*"
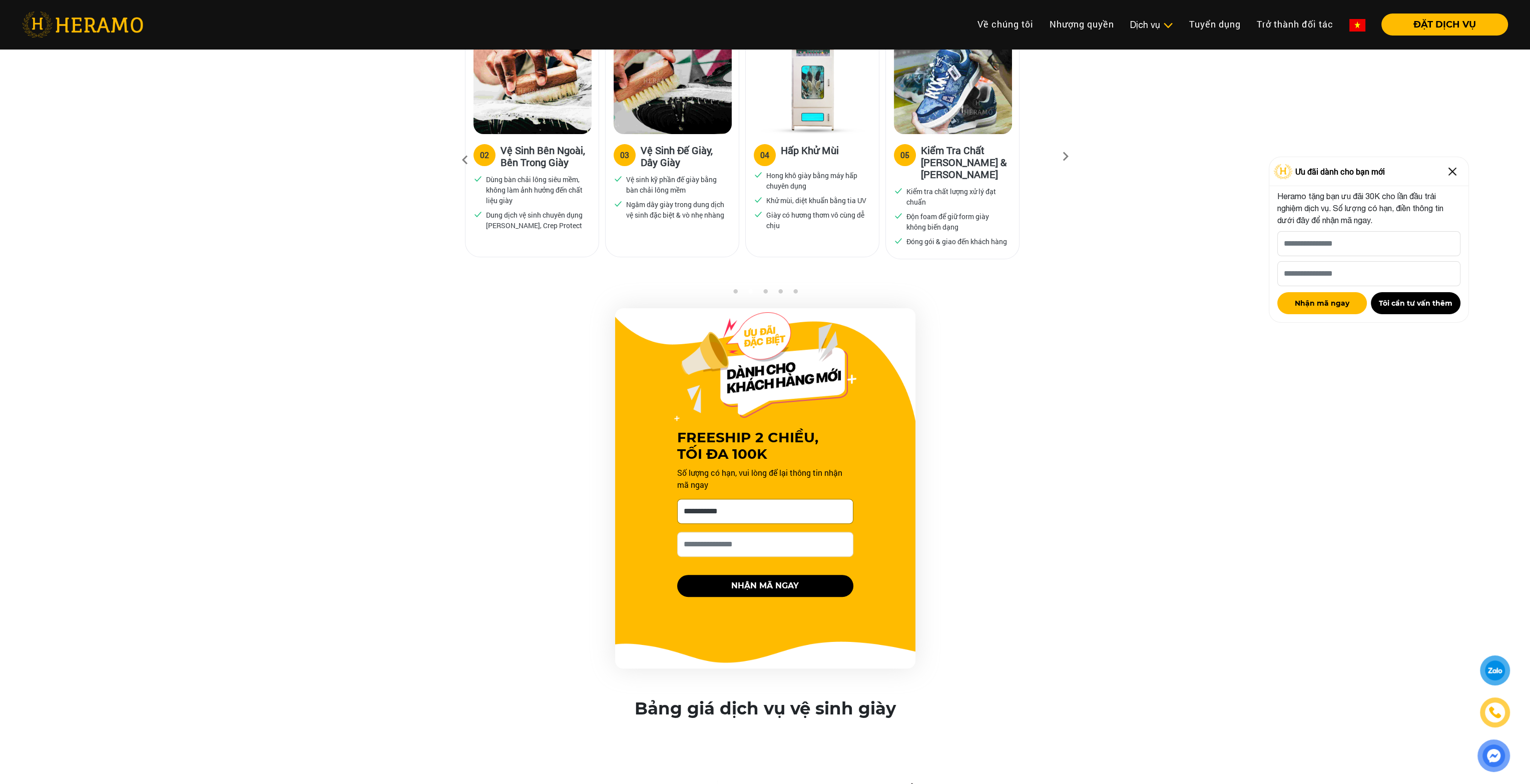
type input "**********"
click at [806, 550] on input "**********" at bounding box center [765, 545] width 176 height 25
type input "**********"
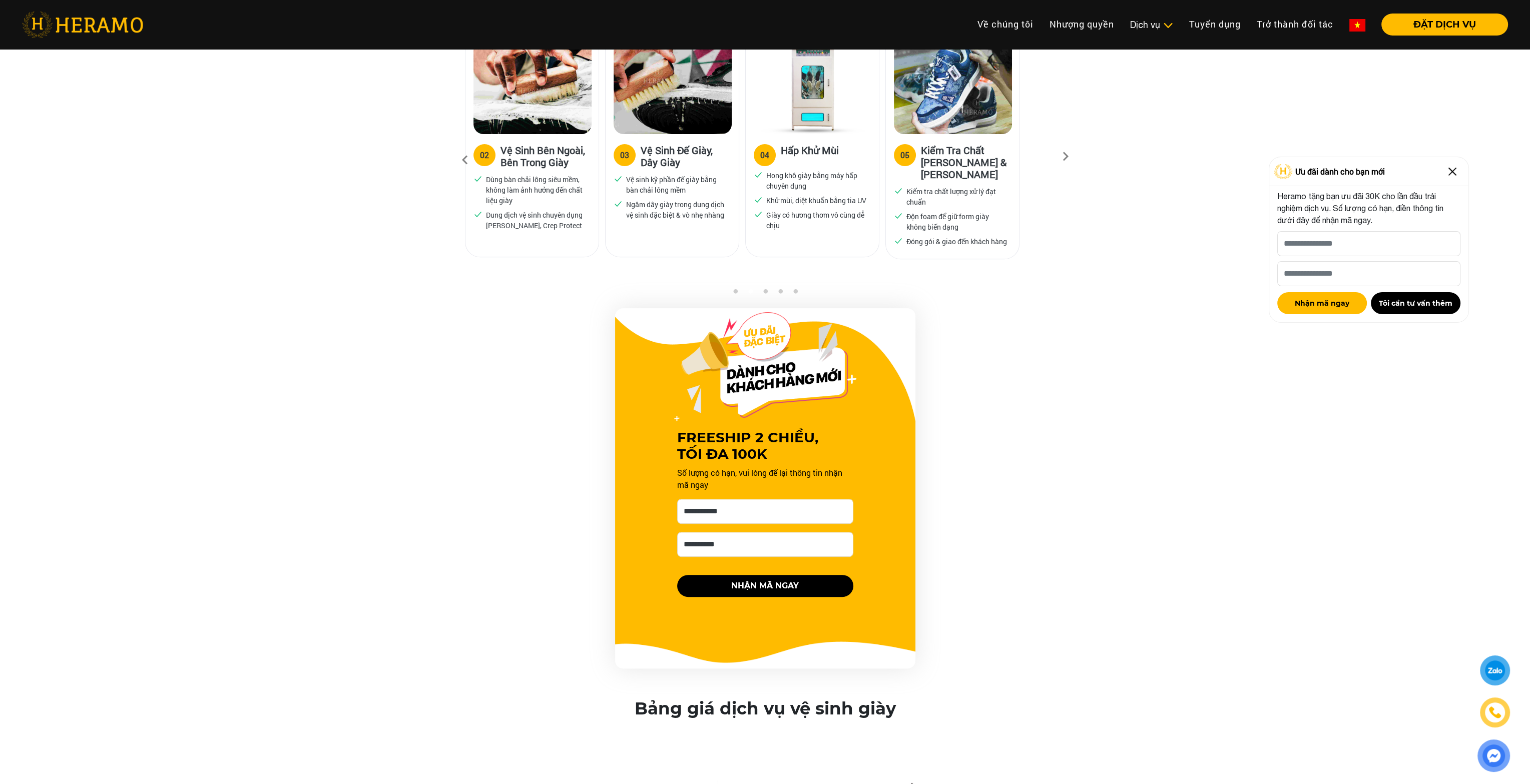
click at [1501, 665] on div at bounding box center [1495, 671] width 24 height 24
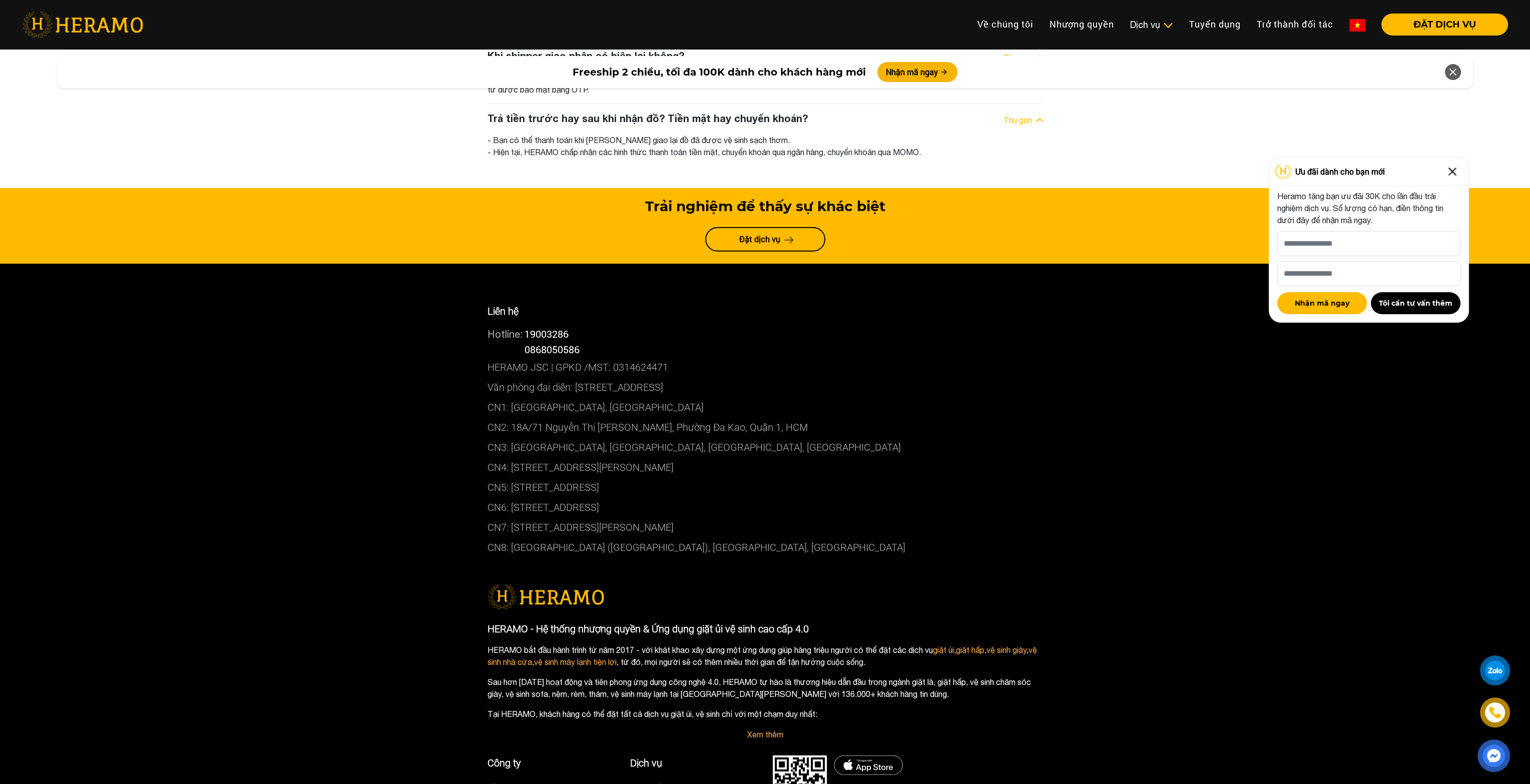
scroll to position [5846, 0]
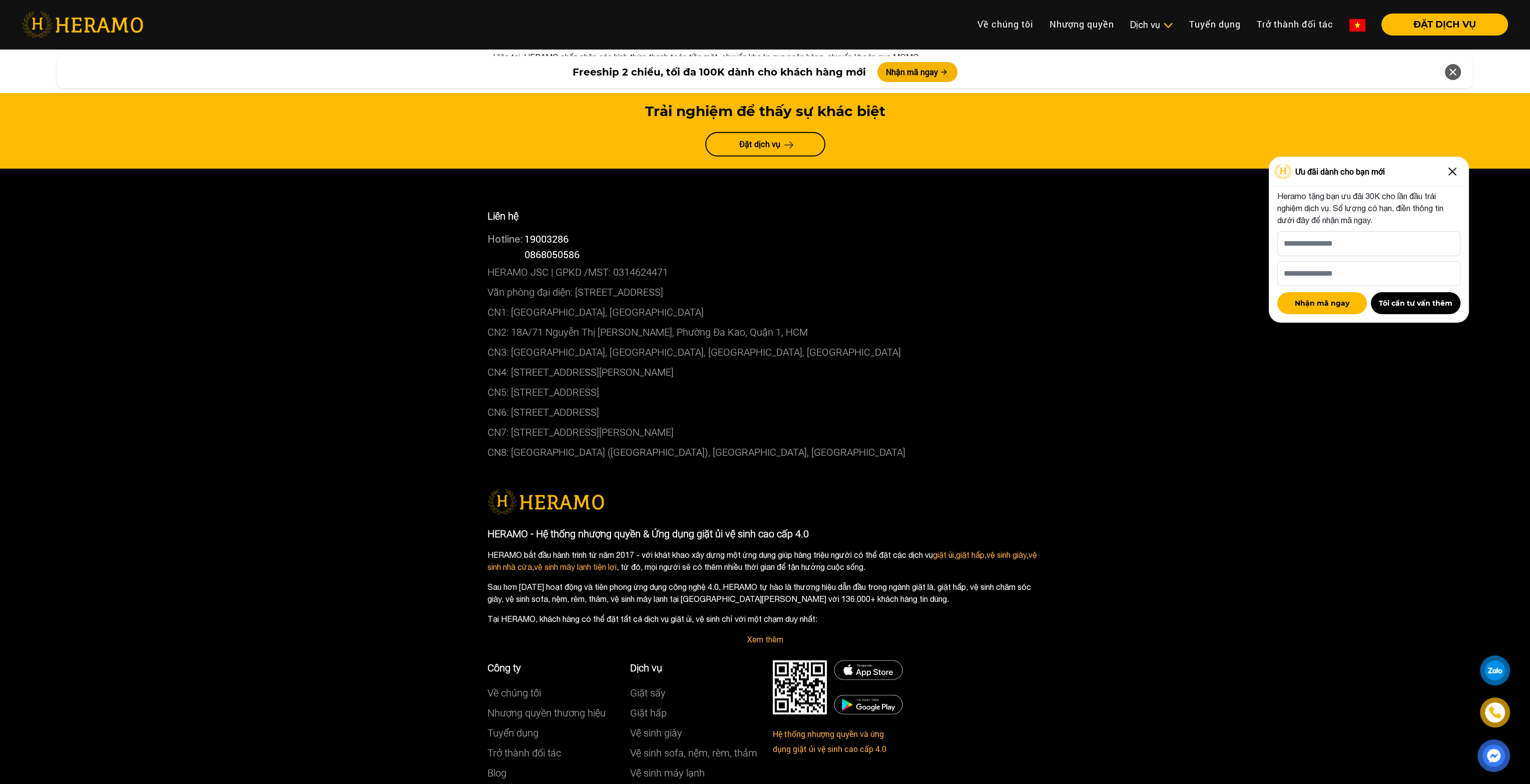
scroll to position [5796, 0]
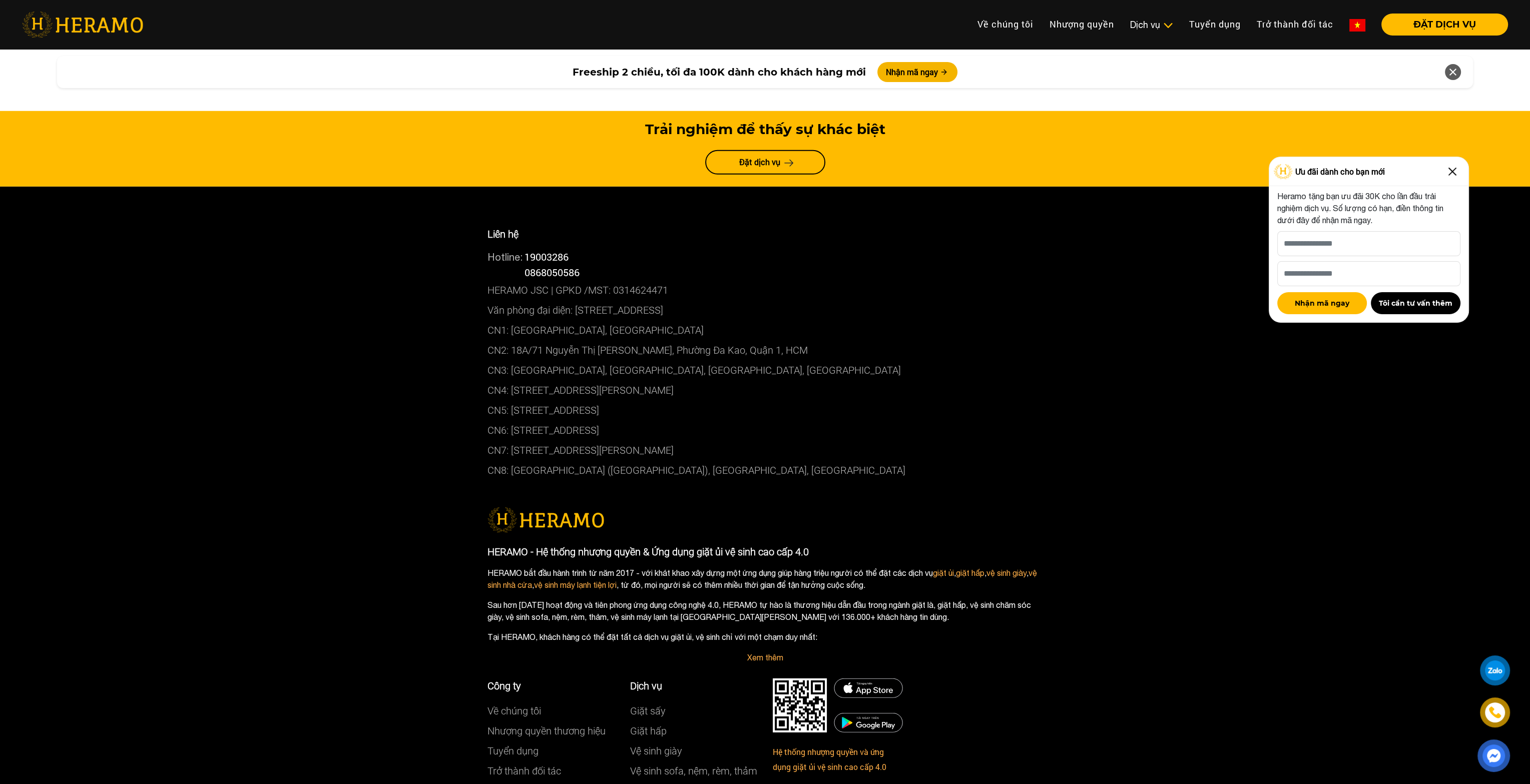
click at [502, 280] on p "HERAMO JSC | GPKD /MST: 0314624471" at bounding box center [765, 290] width 555 height 20
copy p "HERAMO"
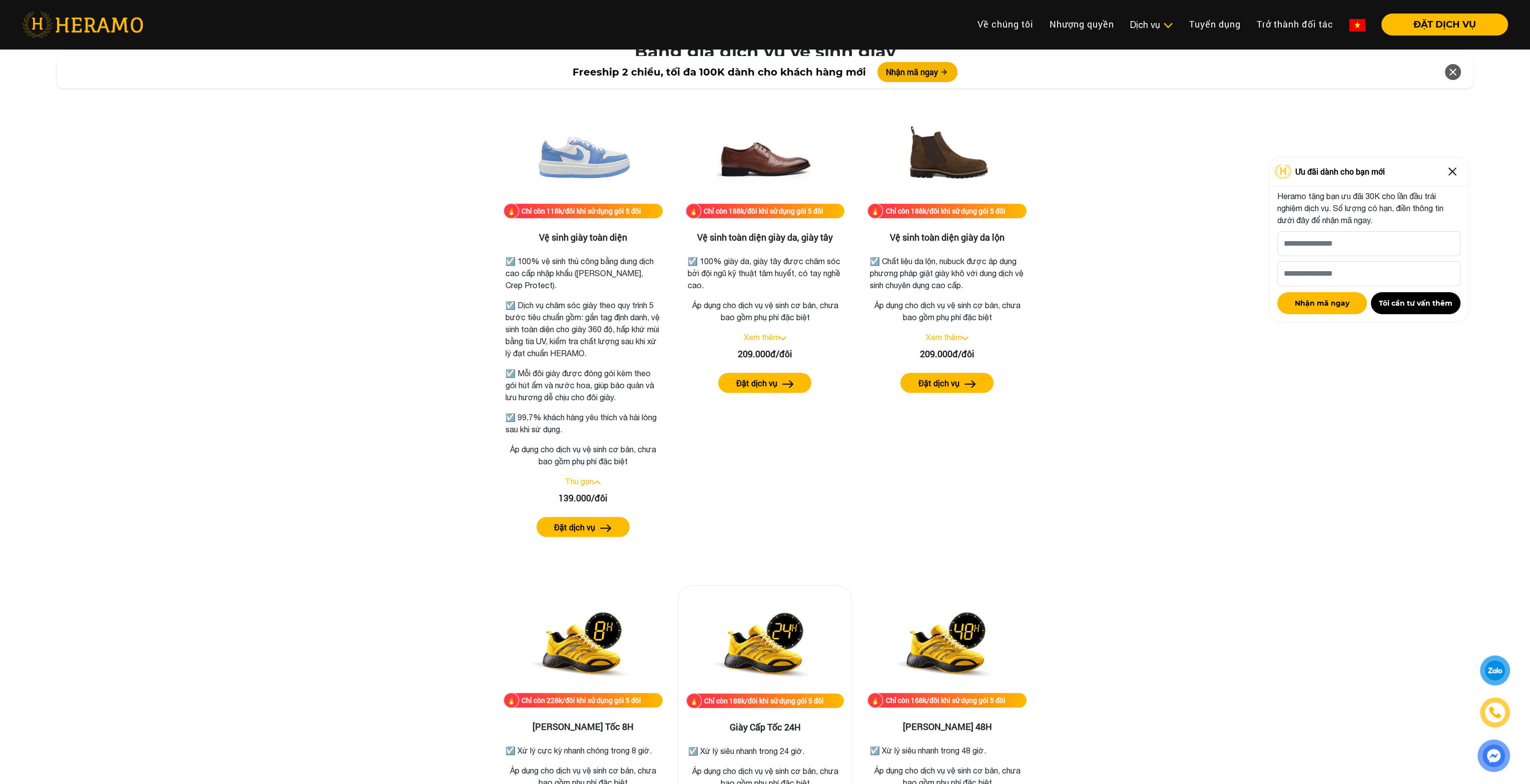
scroll to position [1401, 0]
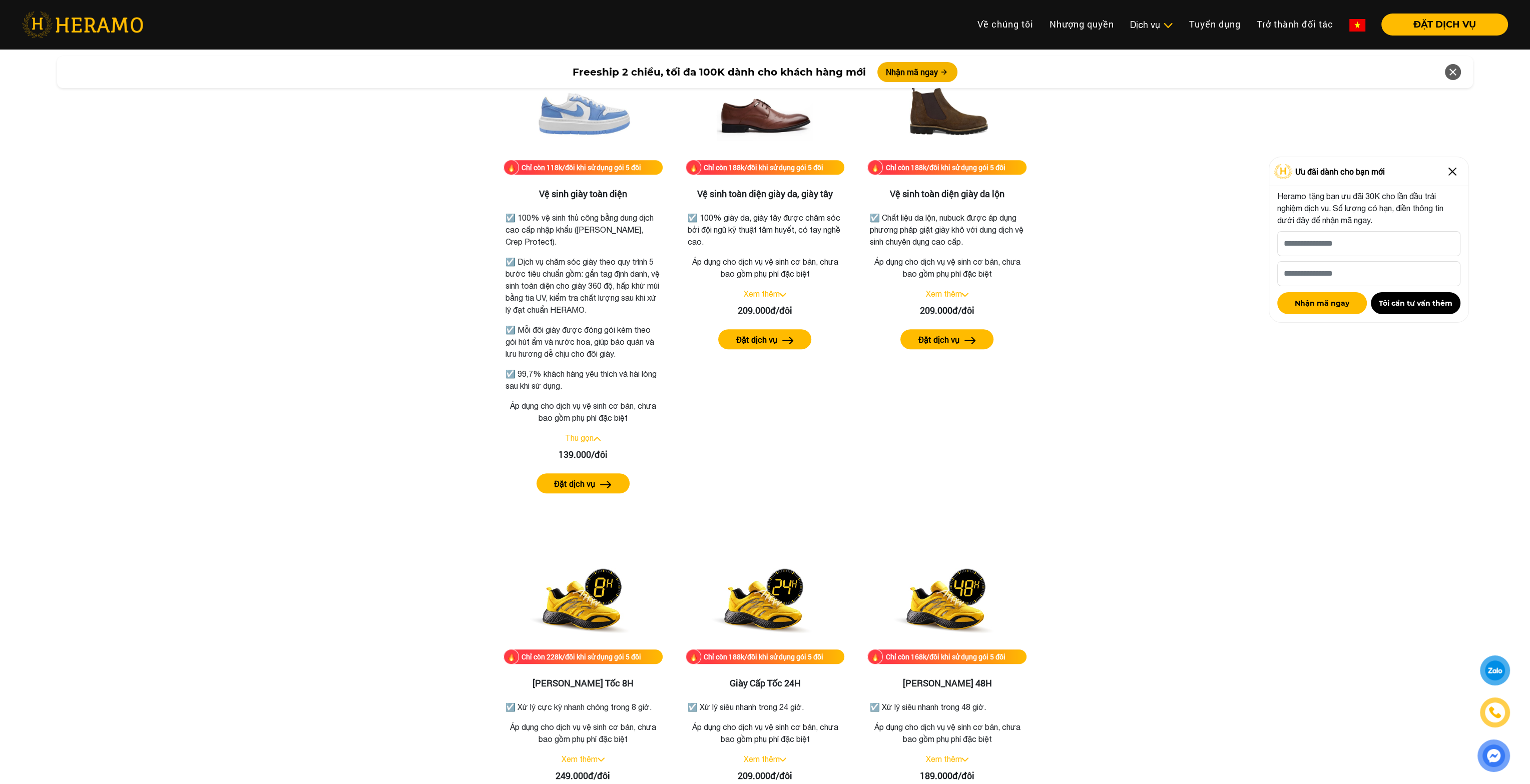
click at [1194, 491] on div "Bảng giá dịch vụ vệ sinh giày Chỉ còn 118k/đôi khi sử dụng gói 5 đôi Vệ sinh gi…" at bounding box center [764, 594] width 1514 height 1192
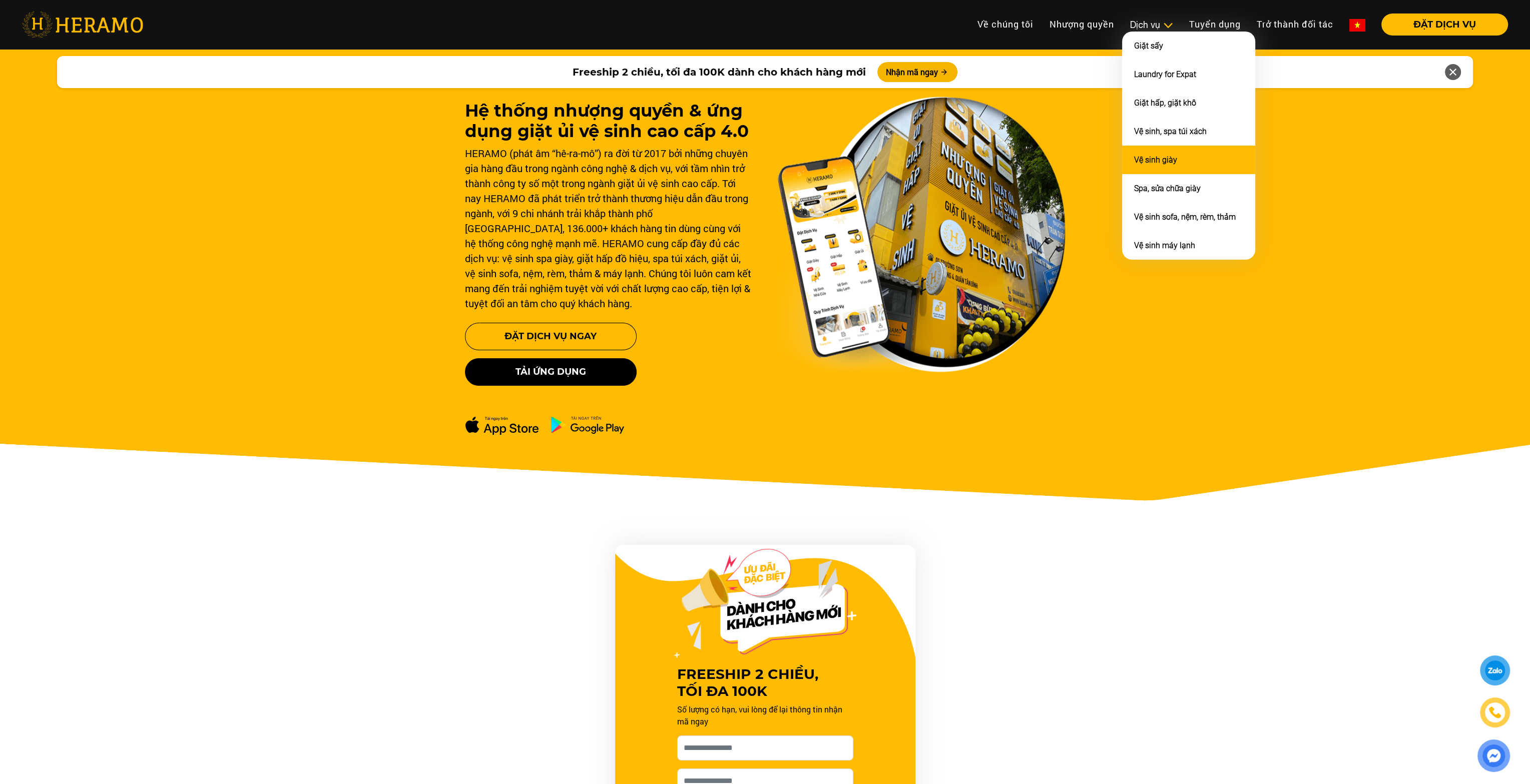
click at [1165, 159] on link "Vệ sinh giày" at bounding box center [1155, 160] width 43 height 10
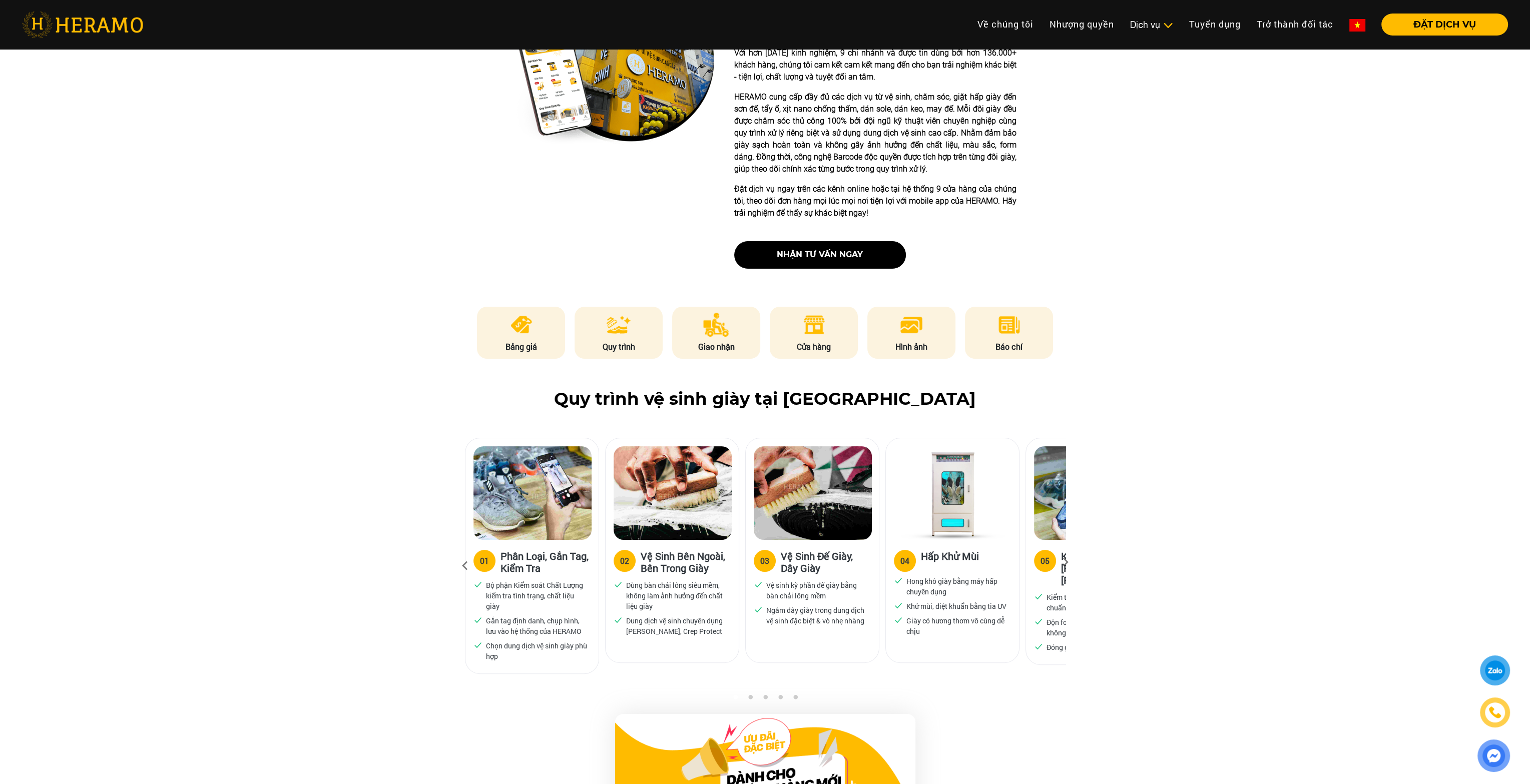
scroll to position [301, 0]
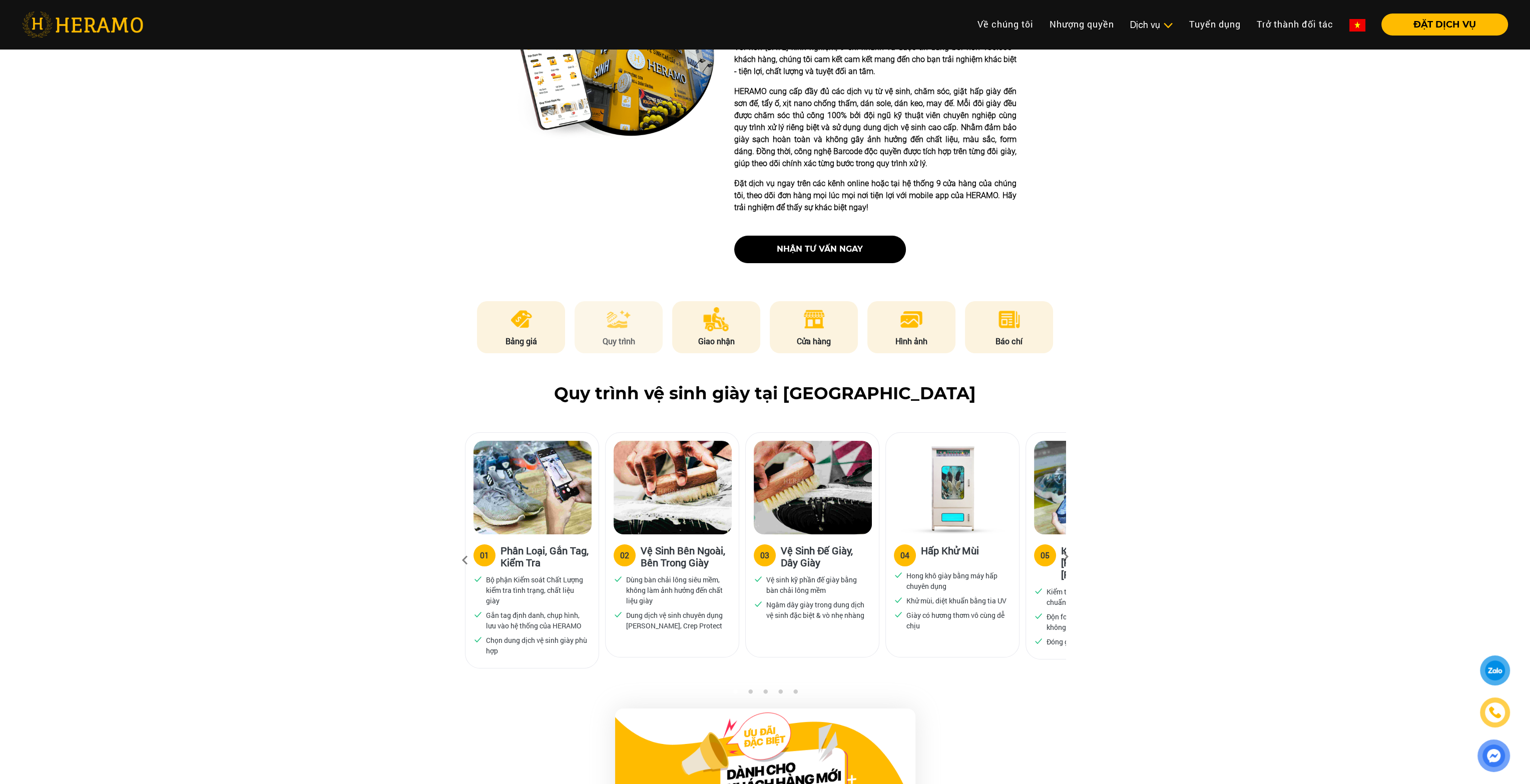
click at [628, 331] on li "Quy trình" at bounding box center [618, 327] width 88 height 52
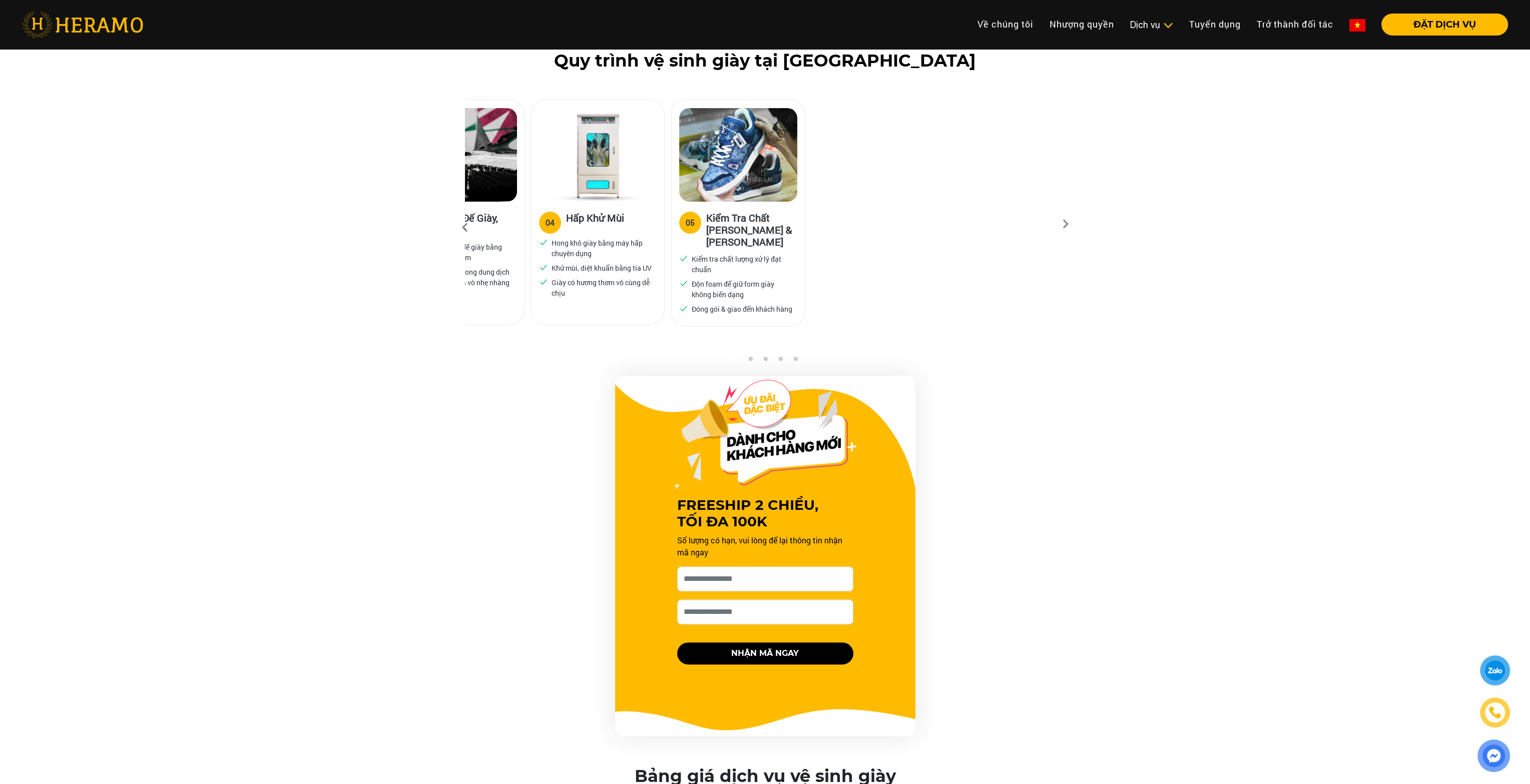
drag, startPoint x: 998, startPoint y: 249, endPoint x: 583, endPoint y: 252, distance: 415.0
click at [631, 248] on p "Hong khô giày bằng máy hấp chuyên dụng" at bounding box center [602, 248] width 101 height 21
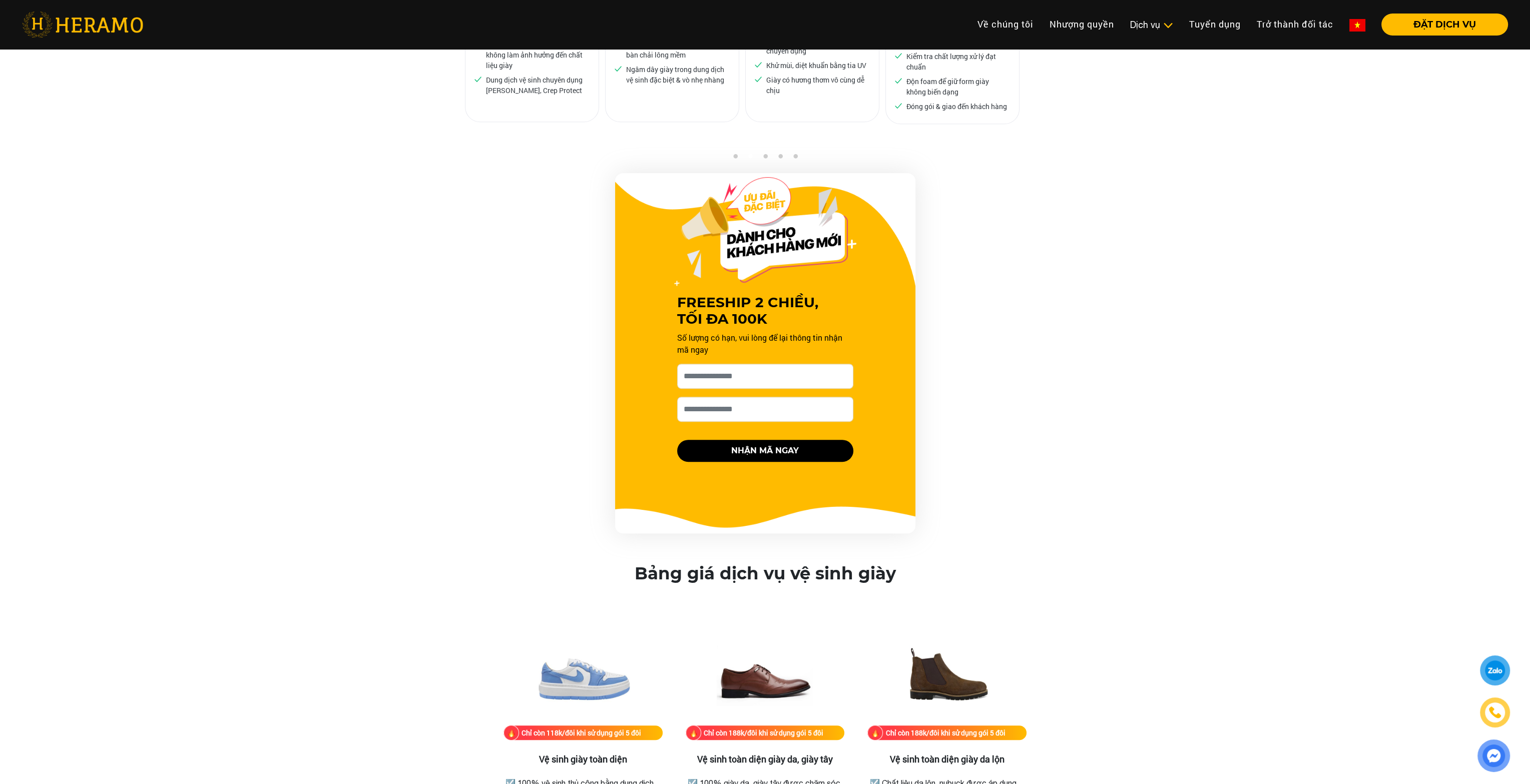
scroll to position [883, 0]
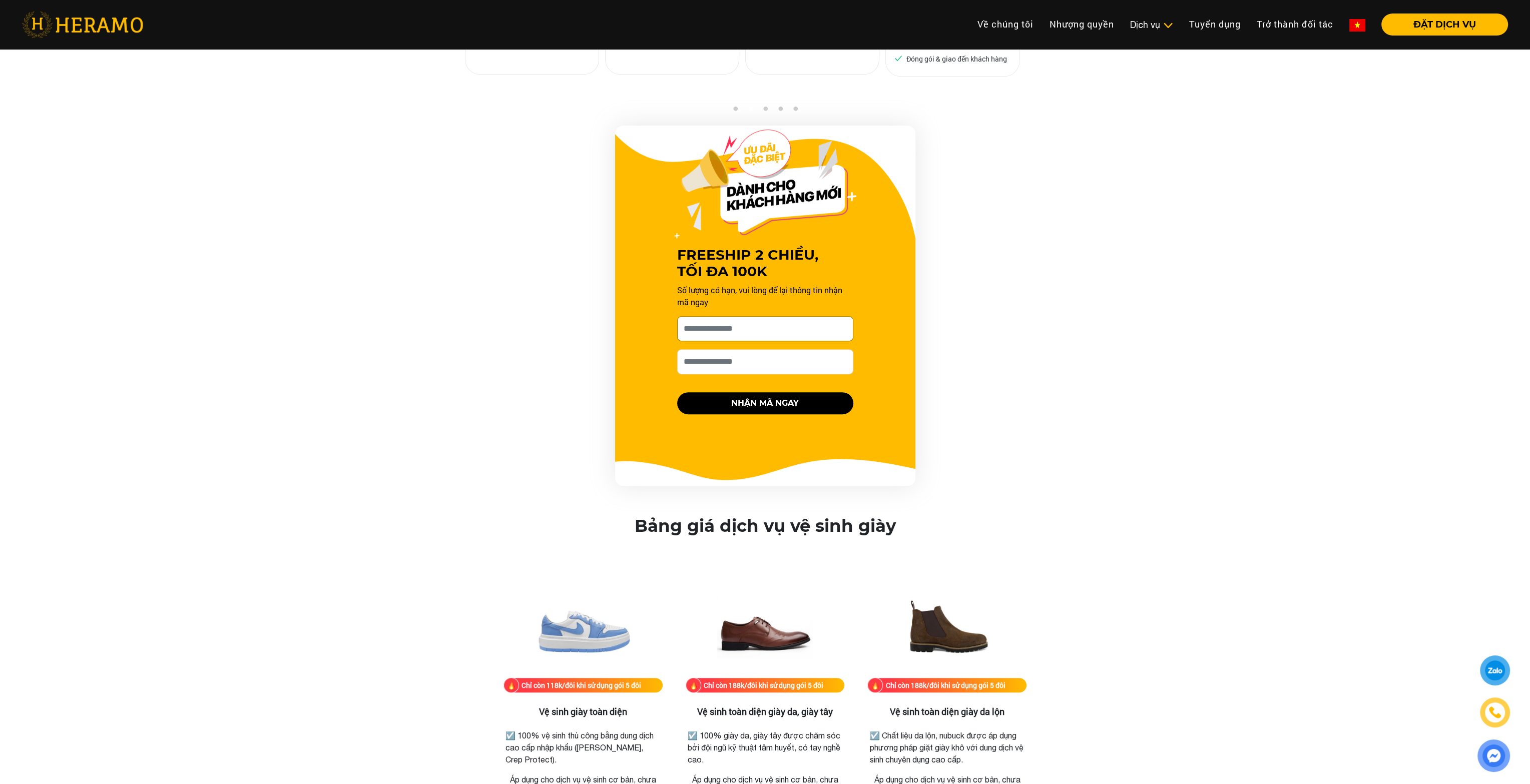
click at [704, 320] on input "[PERSON_NAME] xin tên của bạn nhé *" at bounding box center [765, 329] width 176 height 25
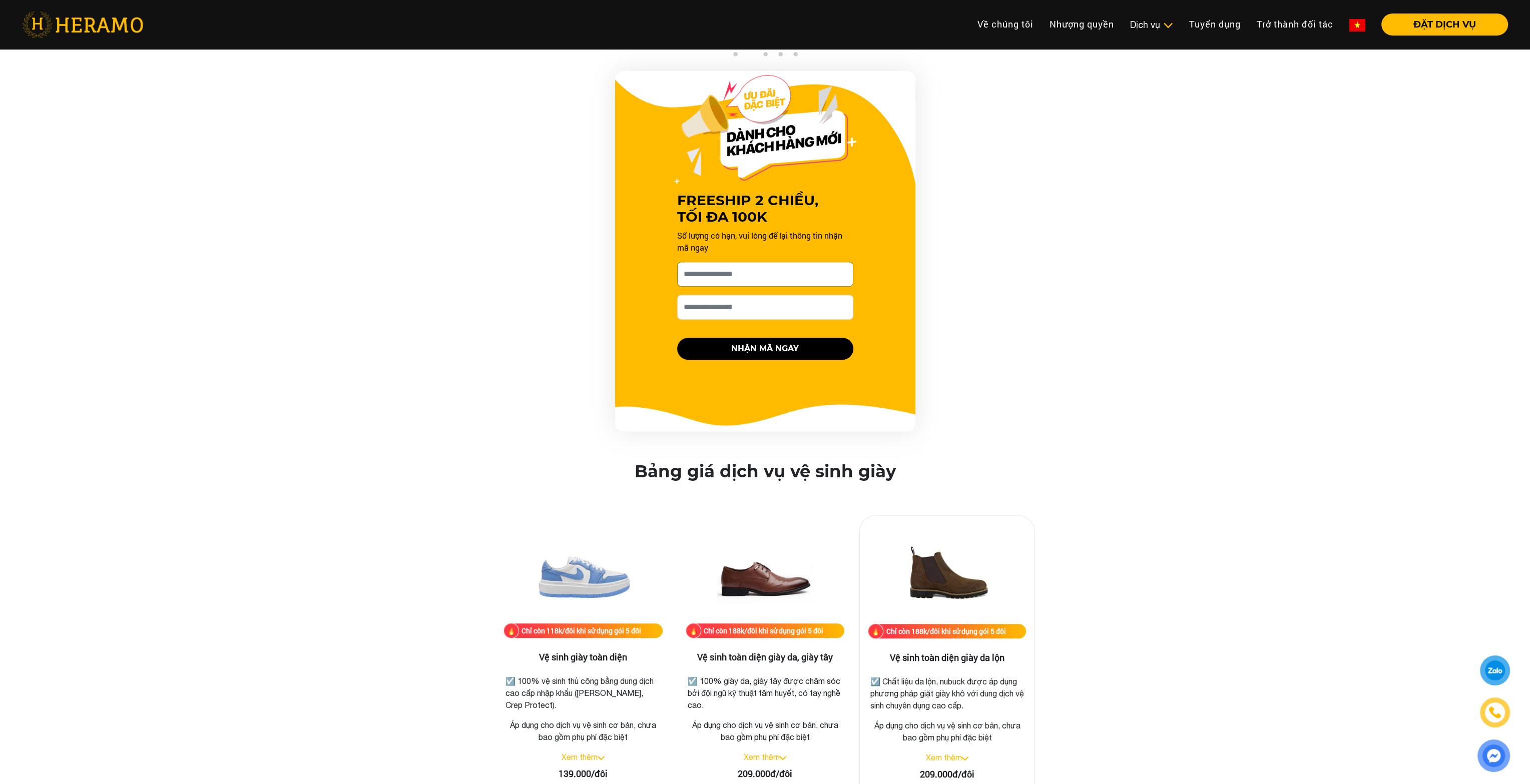
scroll to position [1033, 0]
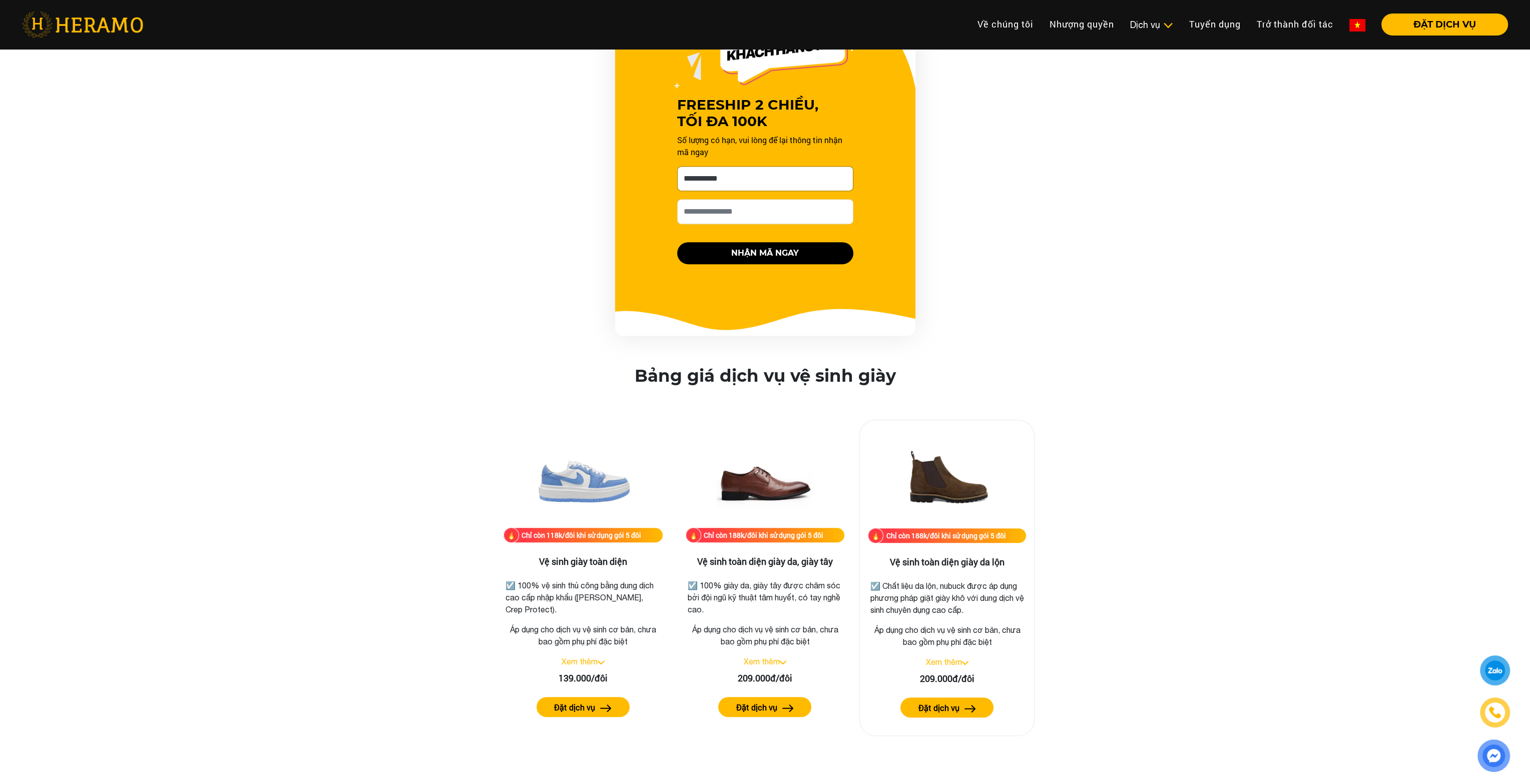
type input "**********"
click at [750, 218] on input "Số điện thoại HERAMO có thể liên hệ là *" at bounding box center [765, 211] width 176 height 25
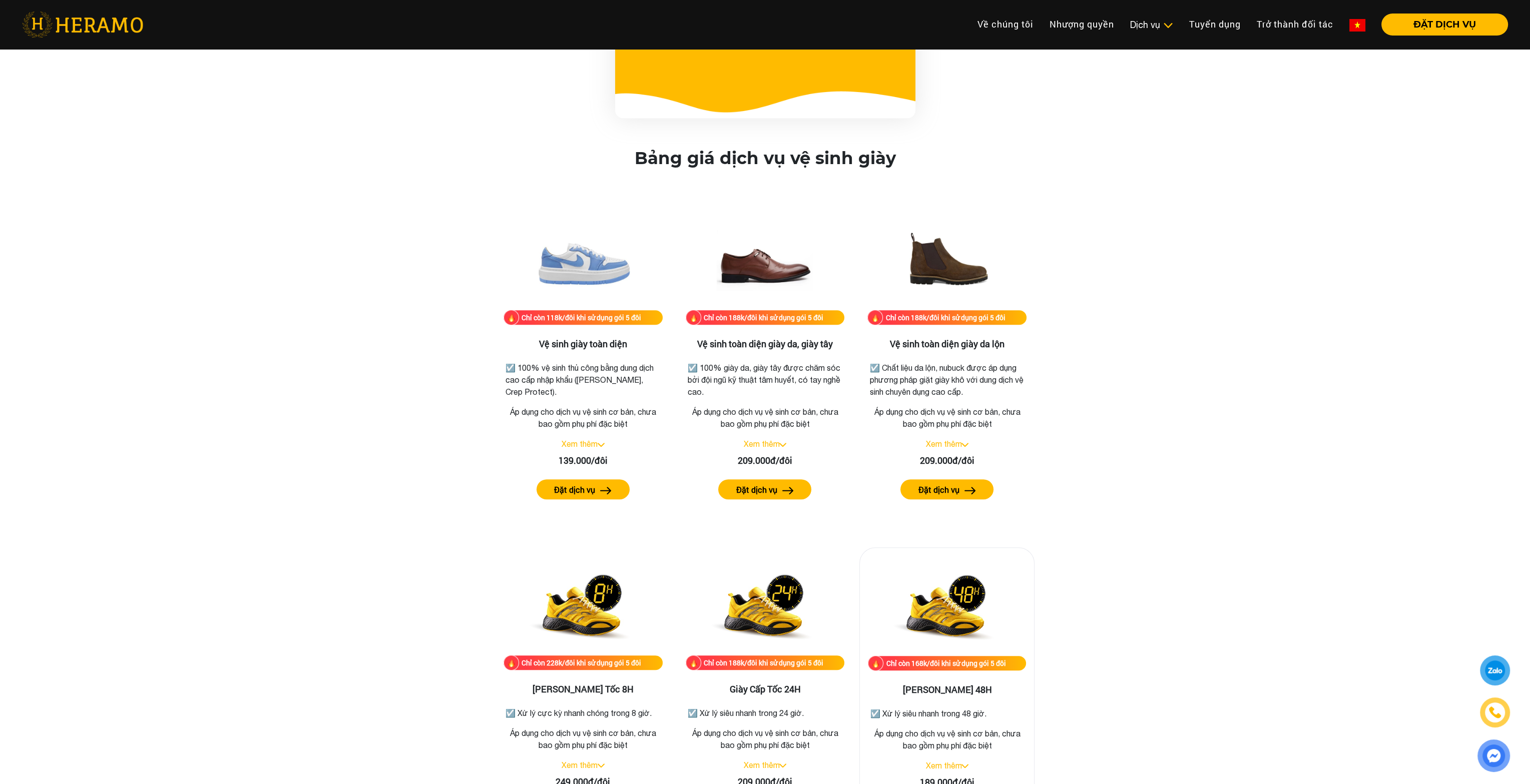
type input "**********"
click at [1263, 362] on div "Bảng giá dịch vụ vệ sinh giày Chỉ còn 118k/đôi khi sử dụng gói 5 đôi Vệ sinh gi…" at bounding box center [764, 672] width 1514 height 1048
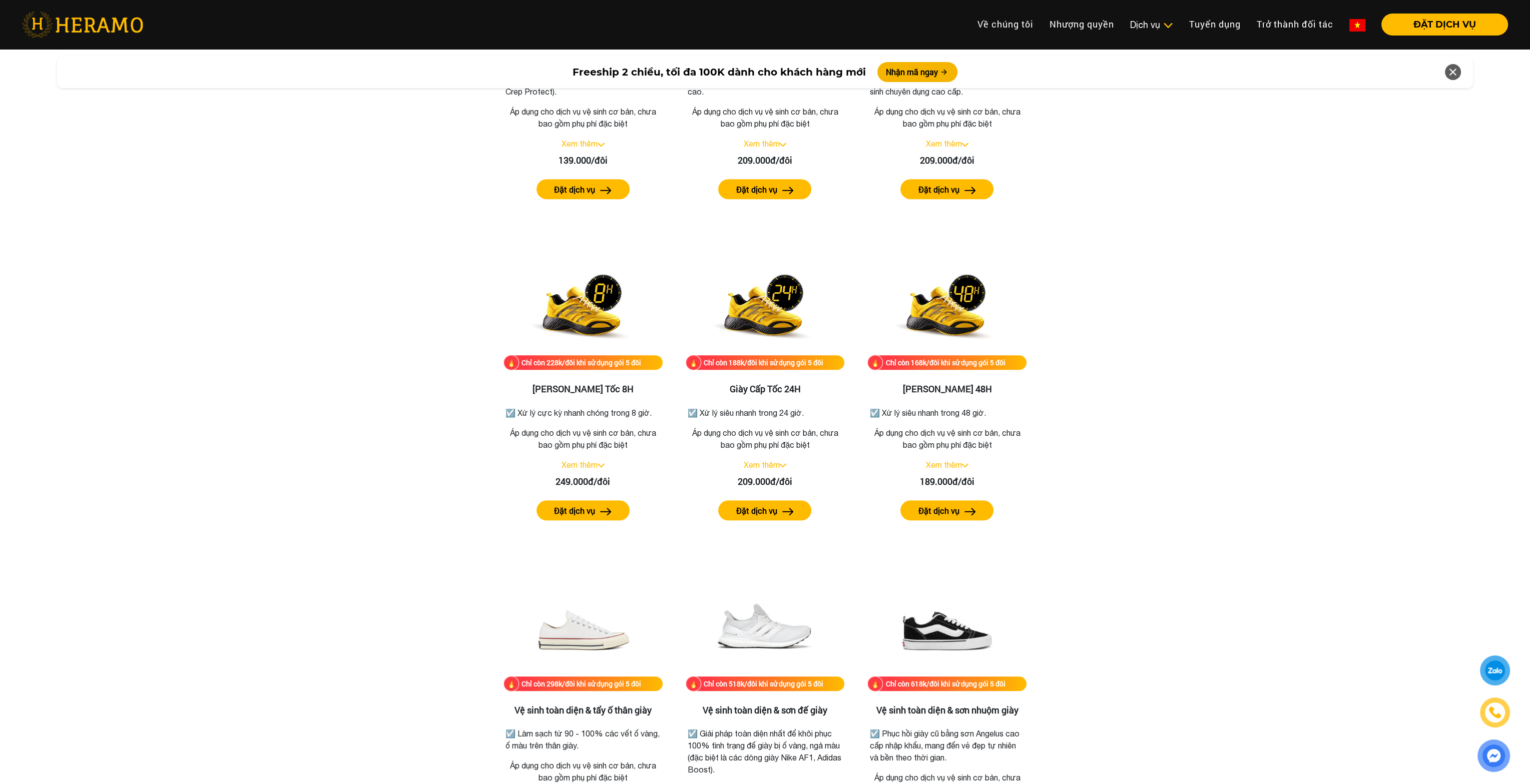
scroll to position [1301, 0]
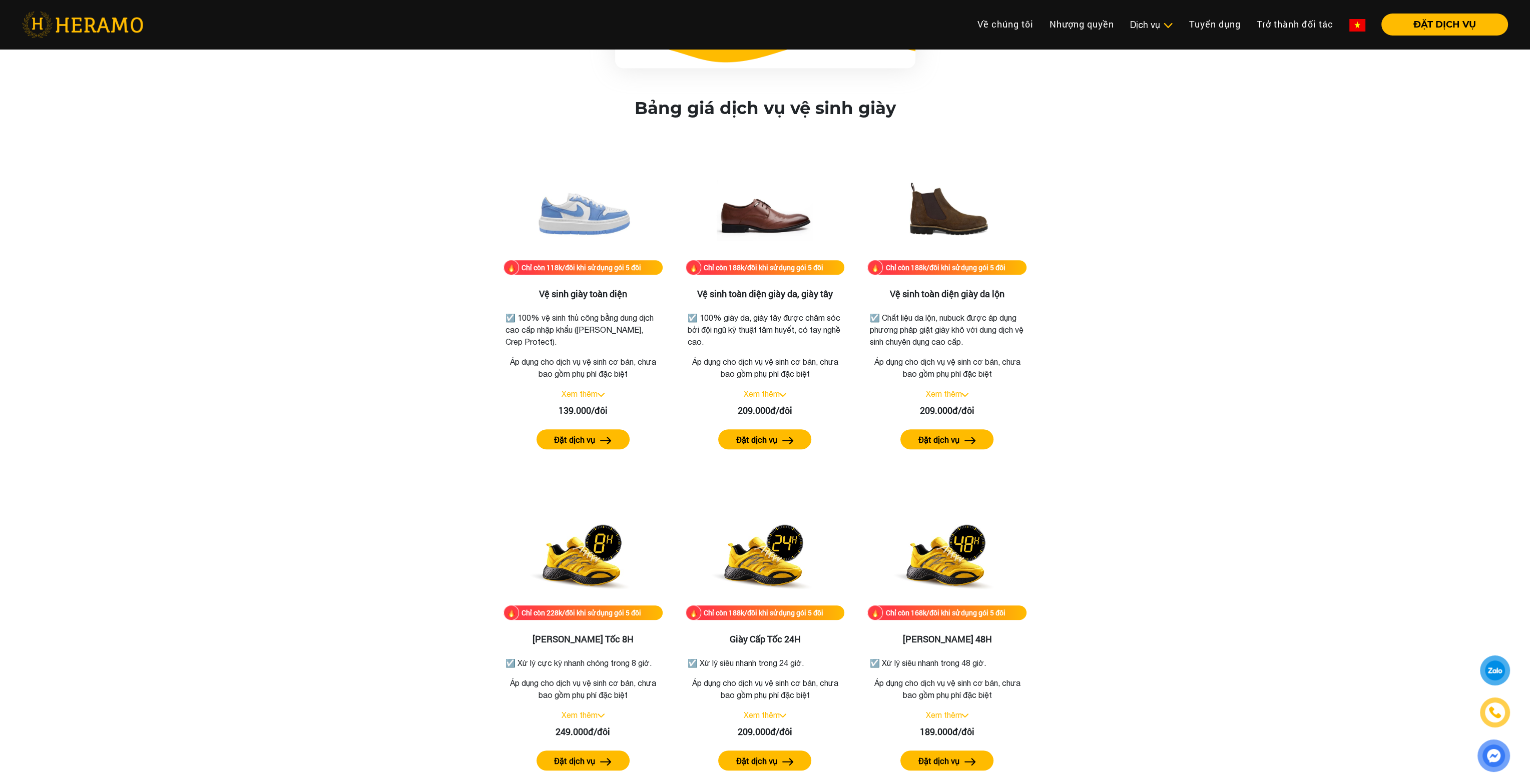
click at [1491, 674] on div at bounding box center [1495, 671] width 19 height 18
click at [1497, 756] on img at bounding box center [1494, 755] width 23 height 22
click at [1502, 763] on img at bounding box center [1494, 756] width 27 height 27
click at [1323, 396] on div "Bảng giá dịch vụ vệ sinh giày Chỉ còn 118k/đôi khi sử dụng gói 5 đôi Vệ sinh gi…" at bounding box center [764, 622] width 1514 height 1048
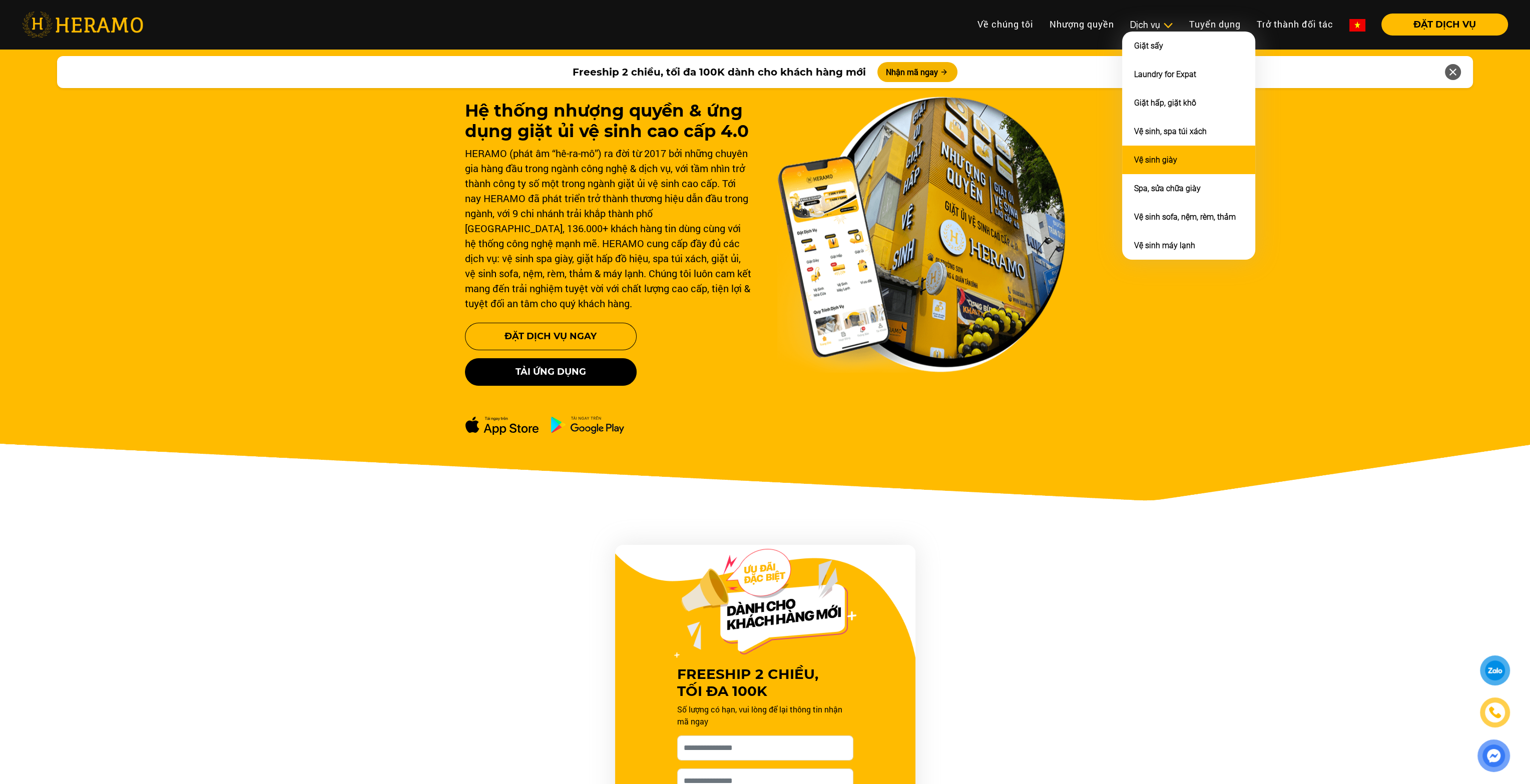
click at [1167, 162] on link "Vệ sinh giày" at bounding box center [1155, 160] width 43 height 10
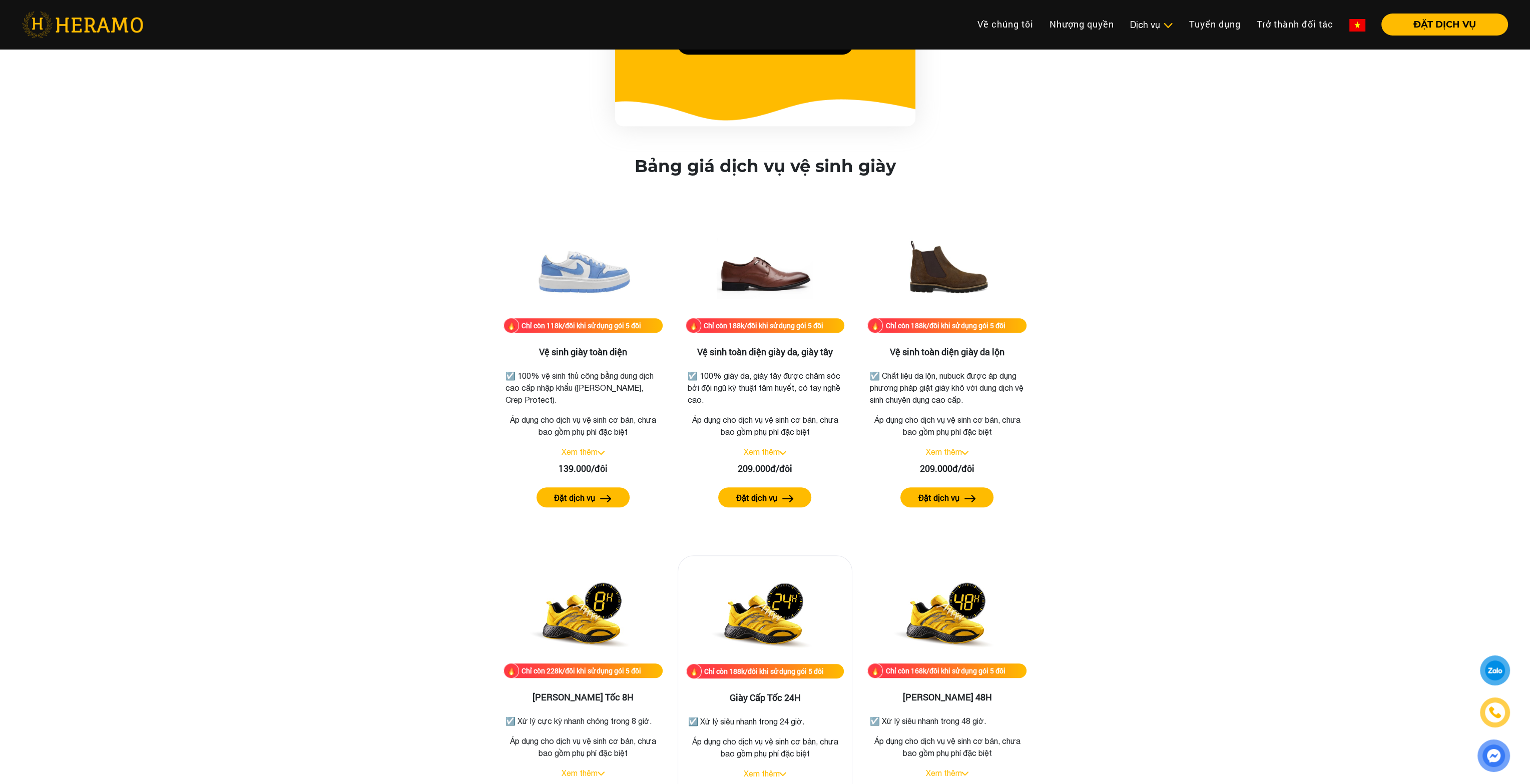
scroll to position [1351, 0]
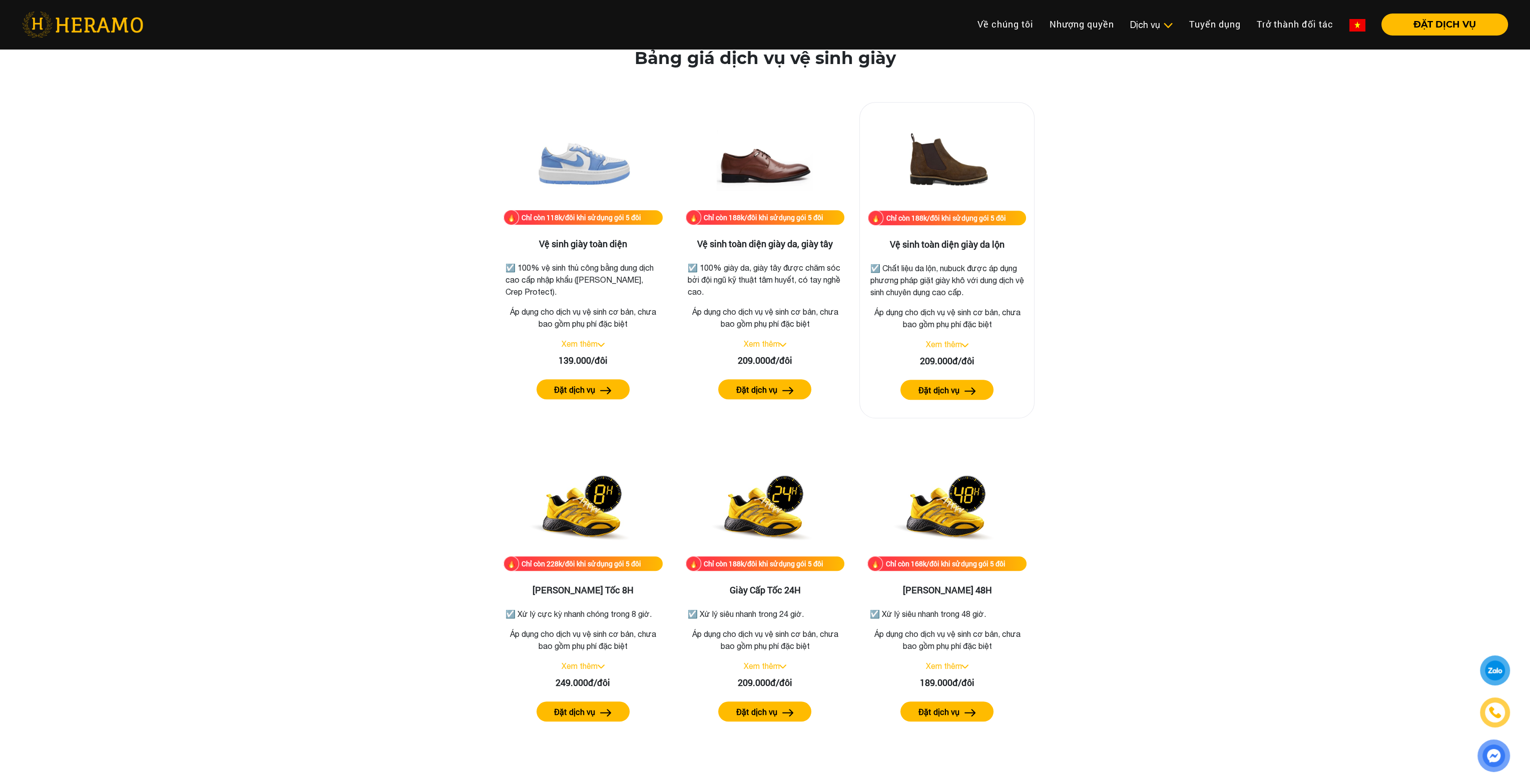
click at [951, 346] on link "Xem thêm" at bounding box center [943, 344] width 36 height 9
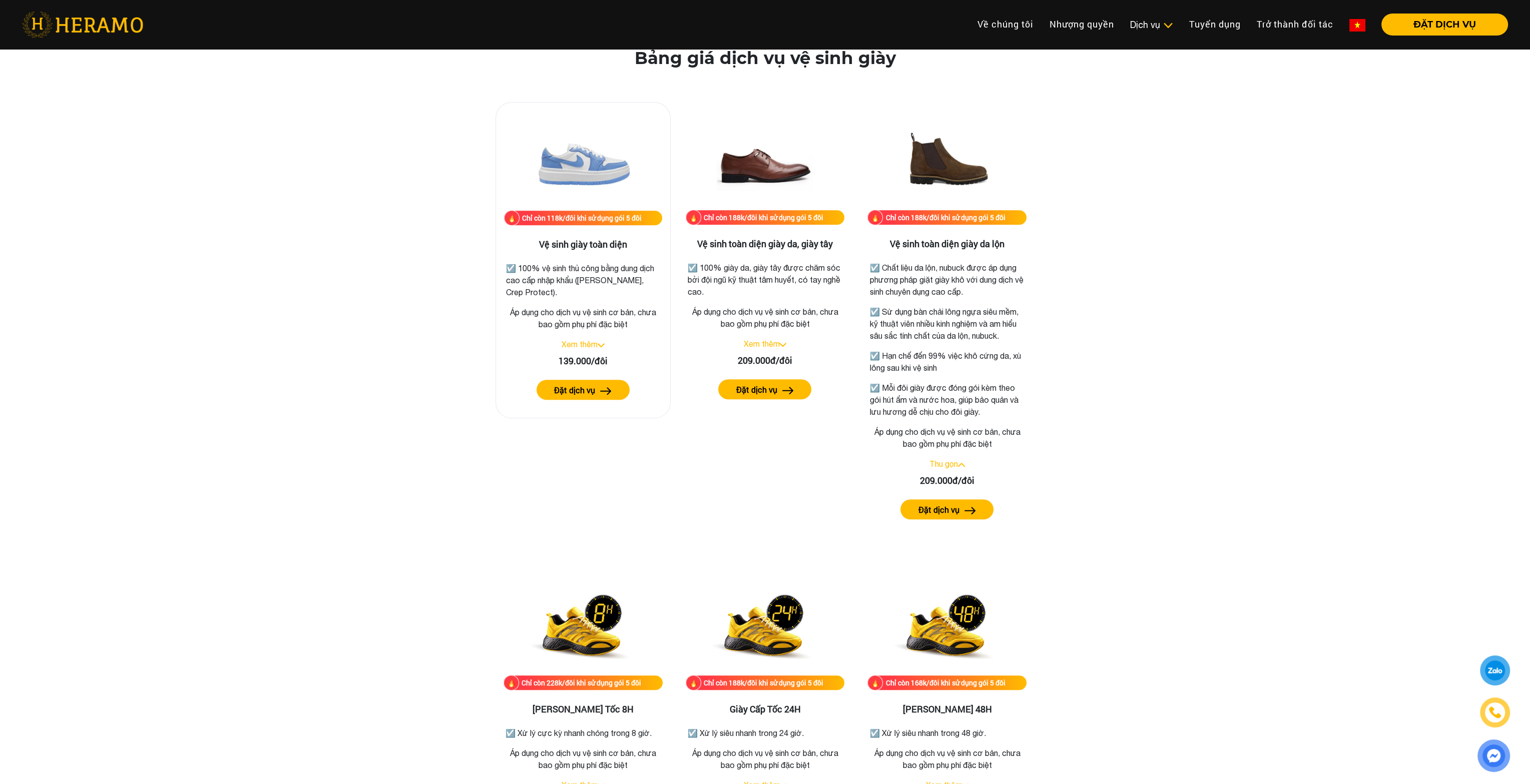
click at [593, 346] on link "Xem thêm" at bounding box center [579, 344] width 36 height 9
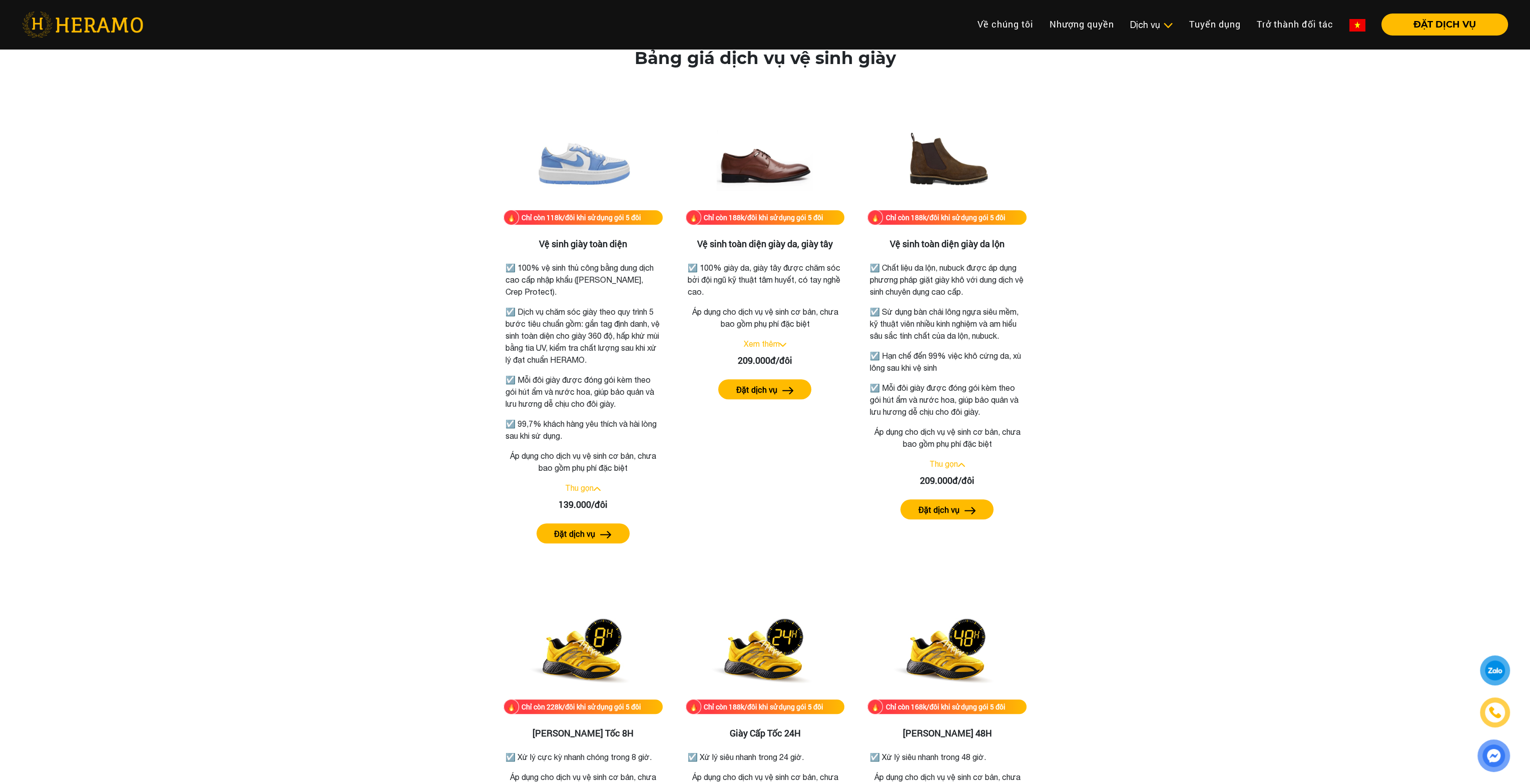
click at [1316, 430] on div "Bảng giá dịch vụ vệ sinh giày Chỉ còn 118k/đôi khi sử dụng gói 5 đôi Vệ sinh gi…" at bounding box center [764, 644] width 1514 height 1192
click at [1248, 397] on div "Bảng giá dịch vụ vệ sinh giày Chỉ còn 118k/đôi khi sử dụng gói 5 đôi Vệ sinh gi…" at bounding box center [764, 644] width 1514 height 1192
drag, startPoint x: 926, startPoint y: 396, endPoint x: 969, endPoint y: 419, distance: 48.8
click at [969, 418] on p "☑️ Mỗi đôi giày được đóng gói kèm theo gói hút ẩm và nước hoa, giúp bảo quản và…" at bounding box center [947, 400] width 154 height 36
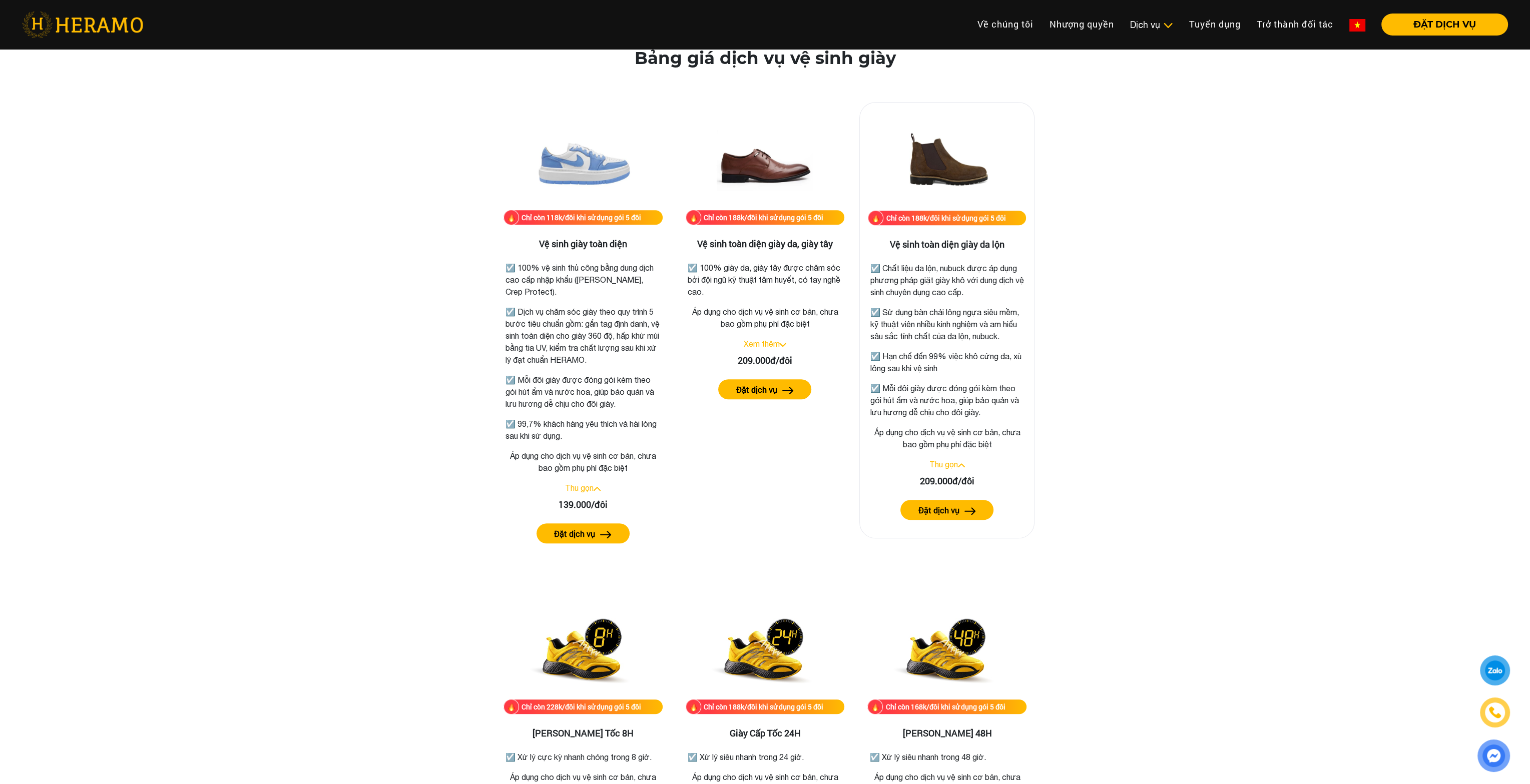
drag, startPoint x: 918, startPoint y: 316, endPoint x: 951, endPoint y: 349, distance: 46.7
click at [951, 342] on p "☑️ Sử dụng bàn chải lông ngựa siêu mềm, kỹ thuật viên nhiều kinh nghiệm và am h…" at bounding box center [947, 324] width 154 height 36
click at [932, 326] on p "☑️ Sử dụng bàn chải lông ngựa siêu mềm, kỹ thuật viên nhiều kinh nghiệm và am h…" at bounding box center [947, 324] width 154 height 36
click at [396, 376] on div "Bảng giá dịch vụ vệ sinh giày Chỉ còn 118k/đôi khi sử dụng gói 5 đôi Vệ sinh gi…" at bounding box center [764, 644] width 1514 height 1192
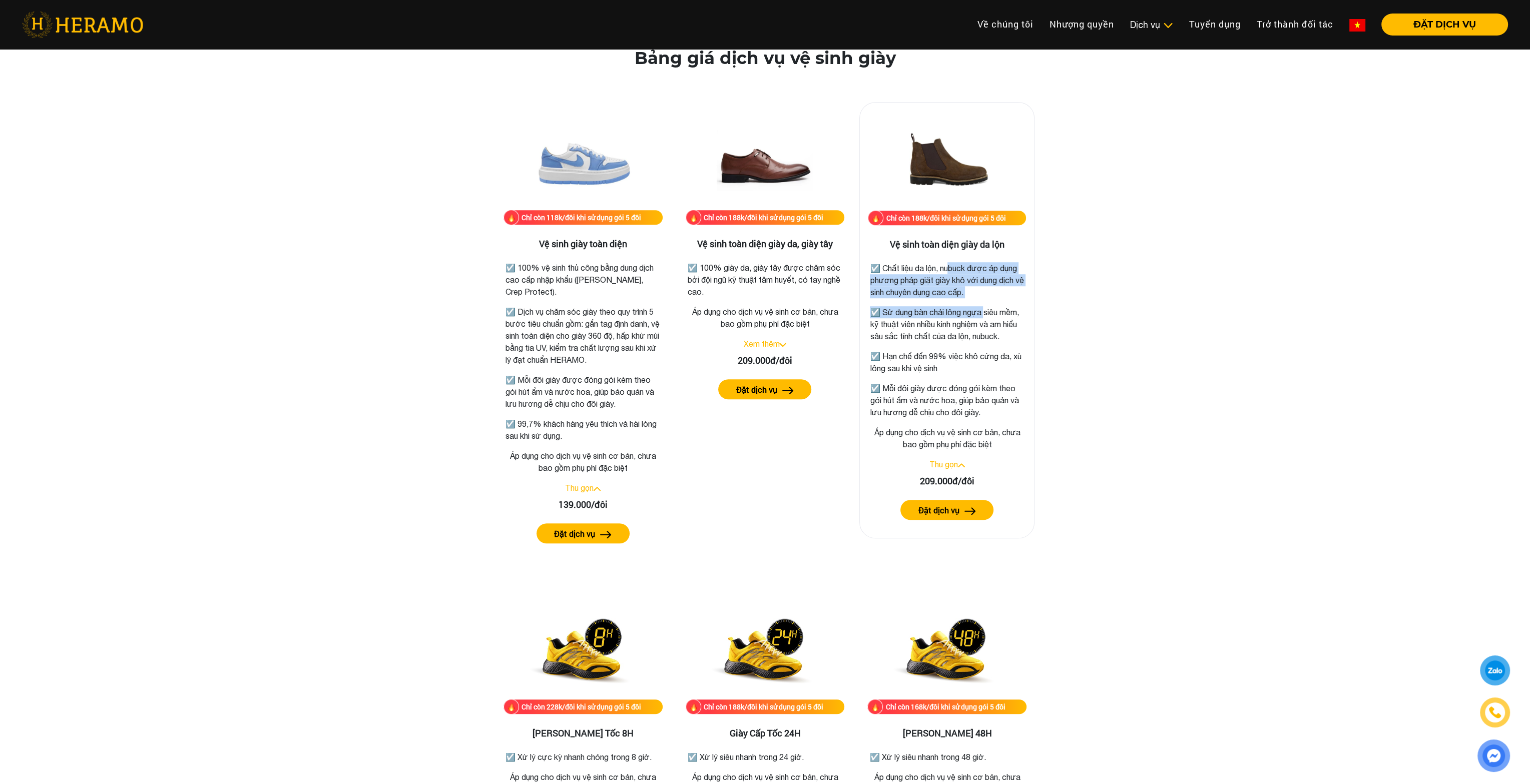
drag, startPoint x: 950, startPoint y: 267, endPoint x: 984, endPoint y: 298, distance: 46.0
click at [984, 298] on div "☑️ Chất liệu da lộn, nubuck được áp dụng phương pháp giặt giày khô với dung dịc…" at bounding box center [947, 337] width 154 height 162
drag, startPoint x: 928, startPoint y: 307, endPoint x: 981, endPoint y: 359, distance: 74.2
click at [981, 359] on div "☑️ Chất liệu da lộn, nubuck được áp dụng phương pháp giặt giày khô với dung dịc…" at bounding box center [947, 337] width 154 height 162
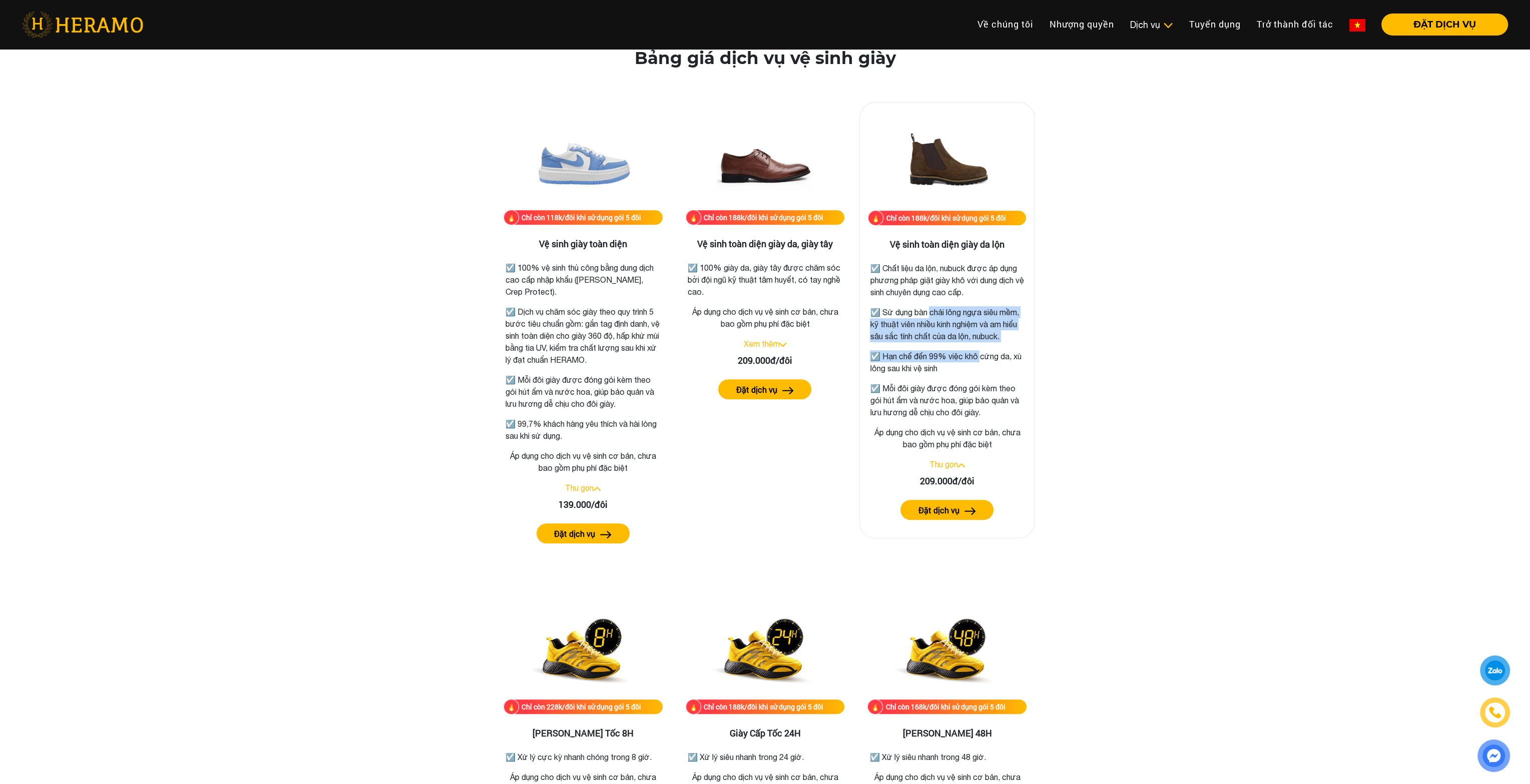
click at [981, 359] on div "☑️ Chất liệu da lộn, nubuck được áp dụng phương pháp giặt giày khô với dung dịc…" at bounding box center [947, 337] width 154 height 162
drag, startPoint x: 925, startPoint y: 314, endPoint x: 977, endPoint y: 337, distance: 56.9
click at [977, 337] on p "☑️ Sử dụng bàn chải lông ngựa siêu mềm, kỹ thuật viên nhiều kinh nghiệm và am h…" at bounding box center [947, 324] width 154 height 36
drag, startPoint x: 1183, startPoint y: 340, endPoint x: 1093, endPoint y: 192, distance: 173.2
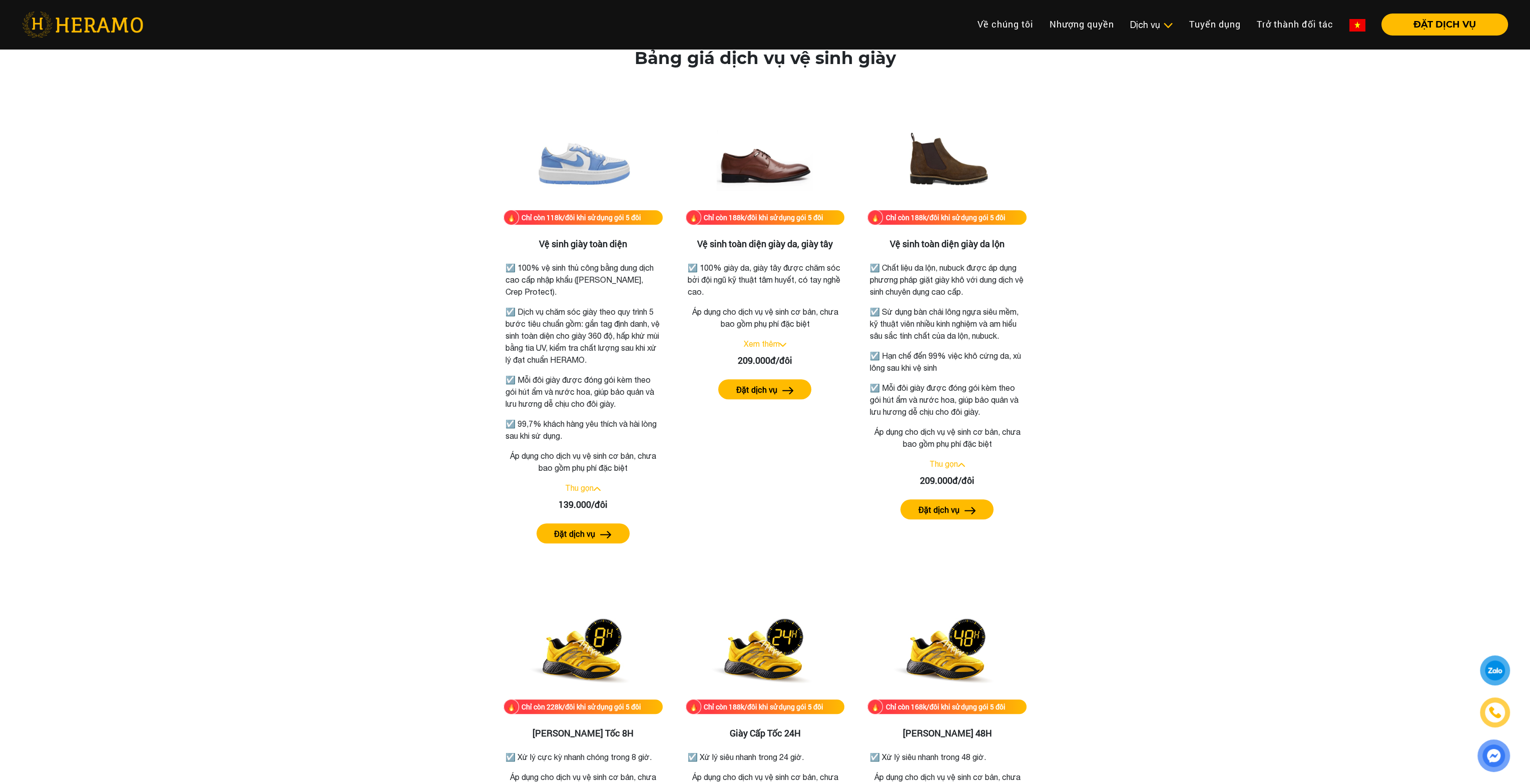
click at [1183, 340] on div "Bảng giá dịch vụ vệ sinh giày Chỉ còn 118k/đôi khi sử dụng gói 5 đôi Vệ sinh gi…" at bounding box center [764, 644] width 1514 height 1192
click at [941, 151] on img at bounding box center [947, 160] width 100 height 100
click at [950, 191] on img at bounding box center [947, 160] width 100 height 100
drag, startPoint x: 951, startPoint y: 324, endPoint x: 961, endPoint y: 440, distance: 116.4
click at [954, 342] on p "☑️ Sử dụng bàn chải lông ngựa siêu mềm, kỹ thuật viên nhiều kinh nghiệm và am h…" at bounding box center [947, 324] width 154 height 36
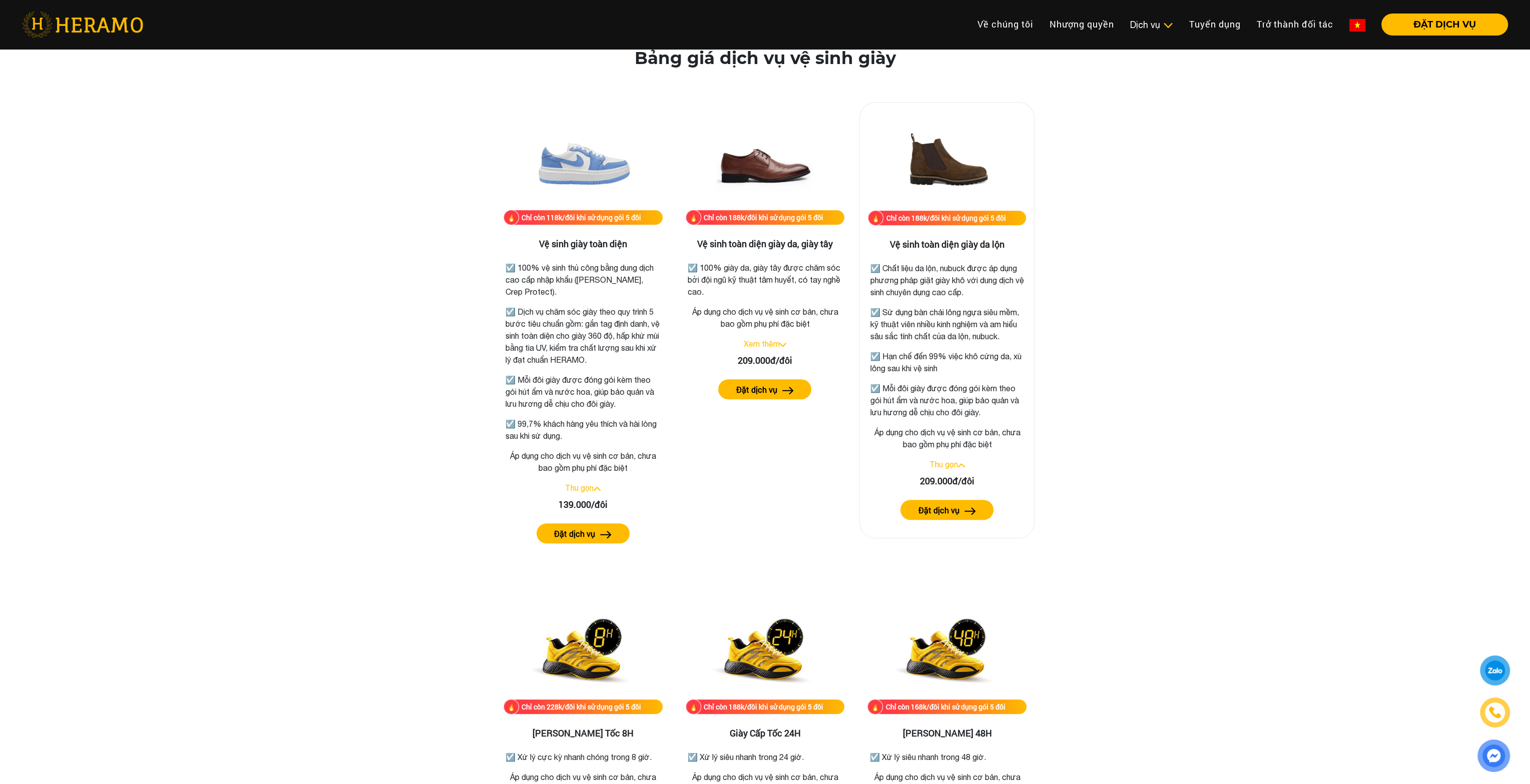
click at [961, 445] on p "Áp dụng cho dịch vụ vệ sinh cơ bản, chưa bao gồm phụ phí đặc biệt" at bounding box center [947, 438] width 158 height 24
click at [947, 469] on link "Thu gọn" at bounding box center [944, 464] width 29 height 9
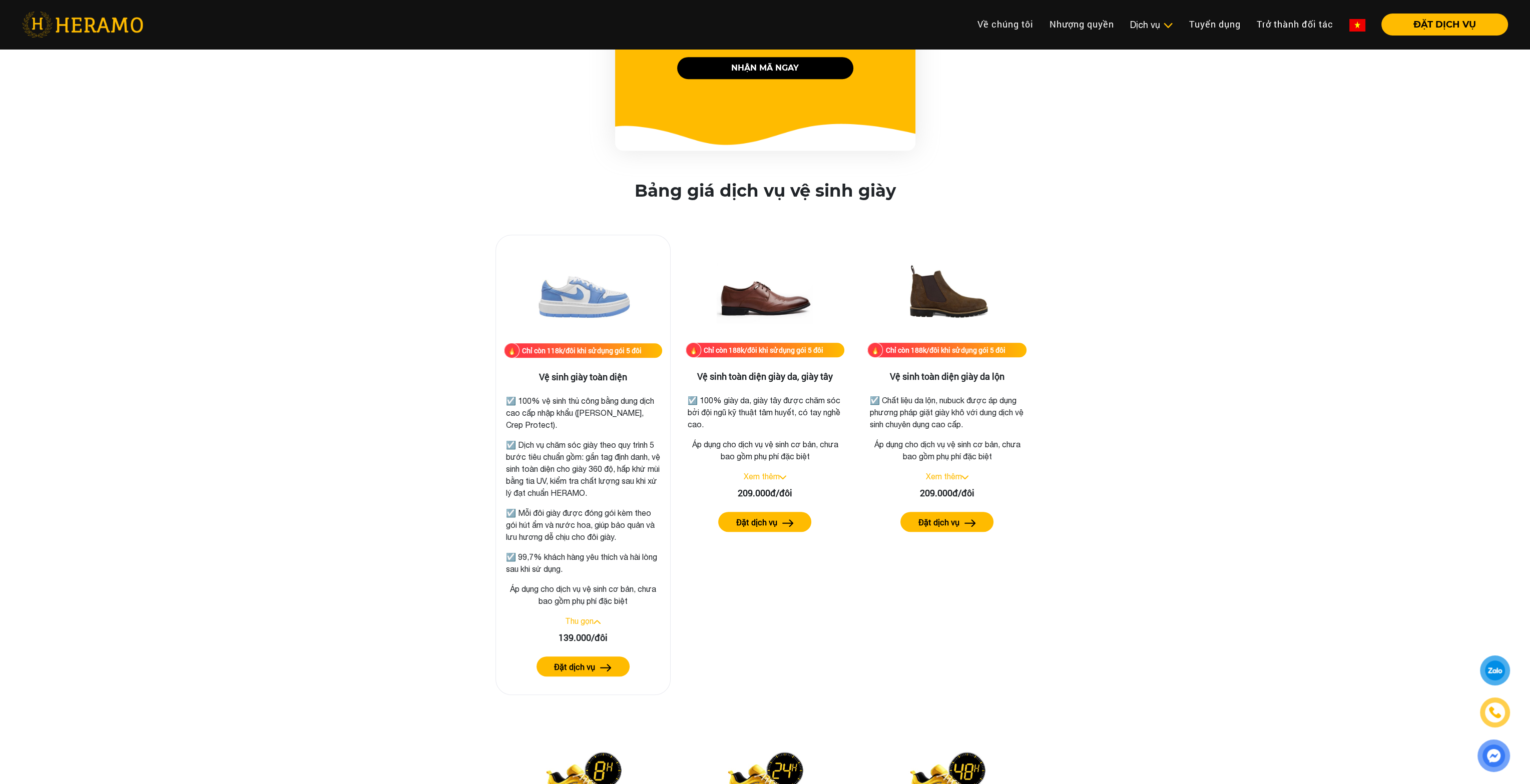
scroll to position [1201, 0]
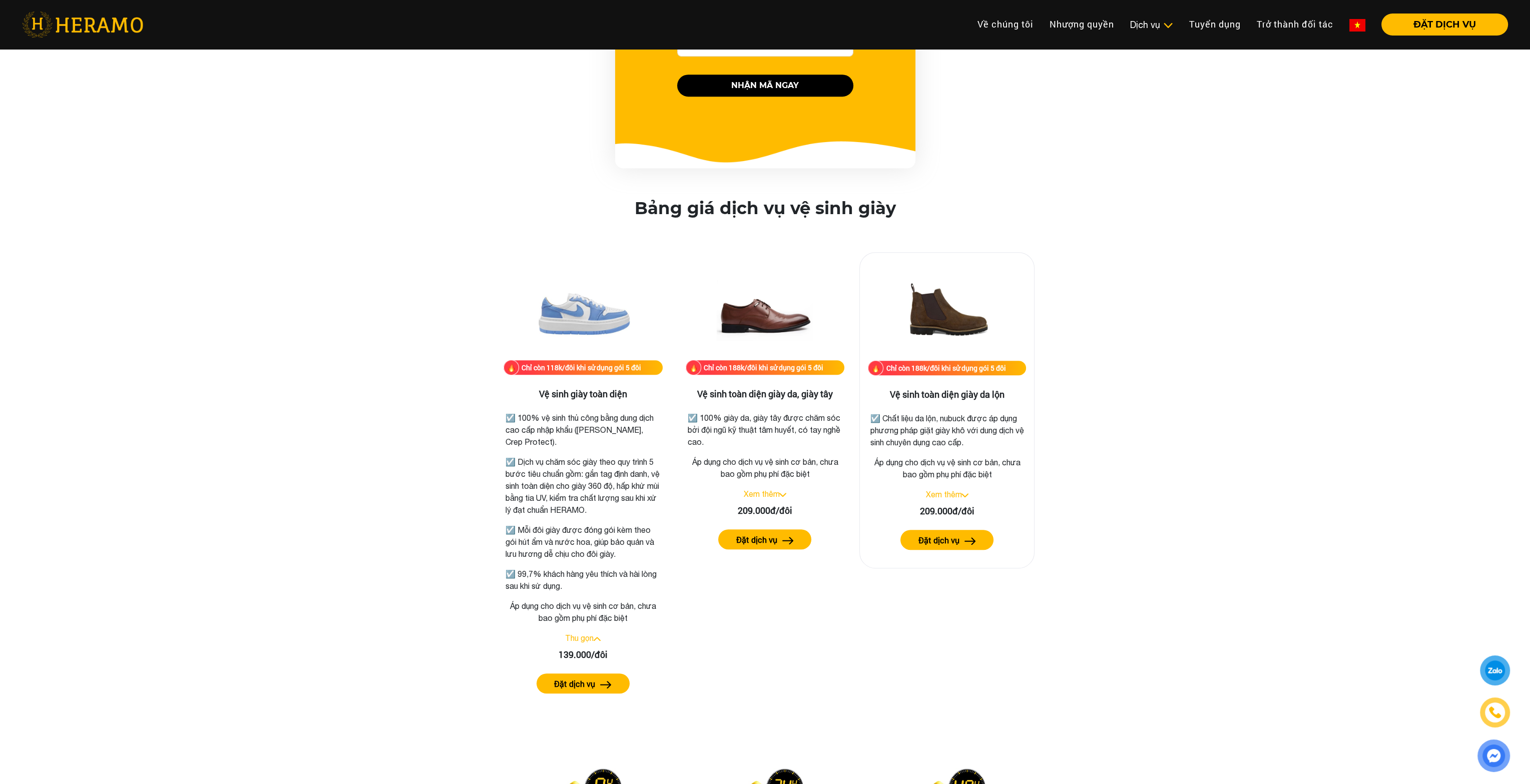
click at [946, 494] on link "Xem thêm" at bounding box center [943, 494] width 36 height 9
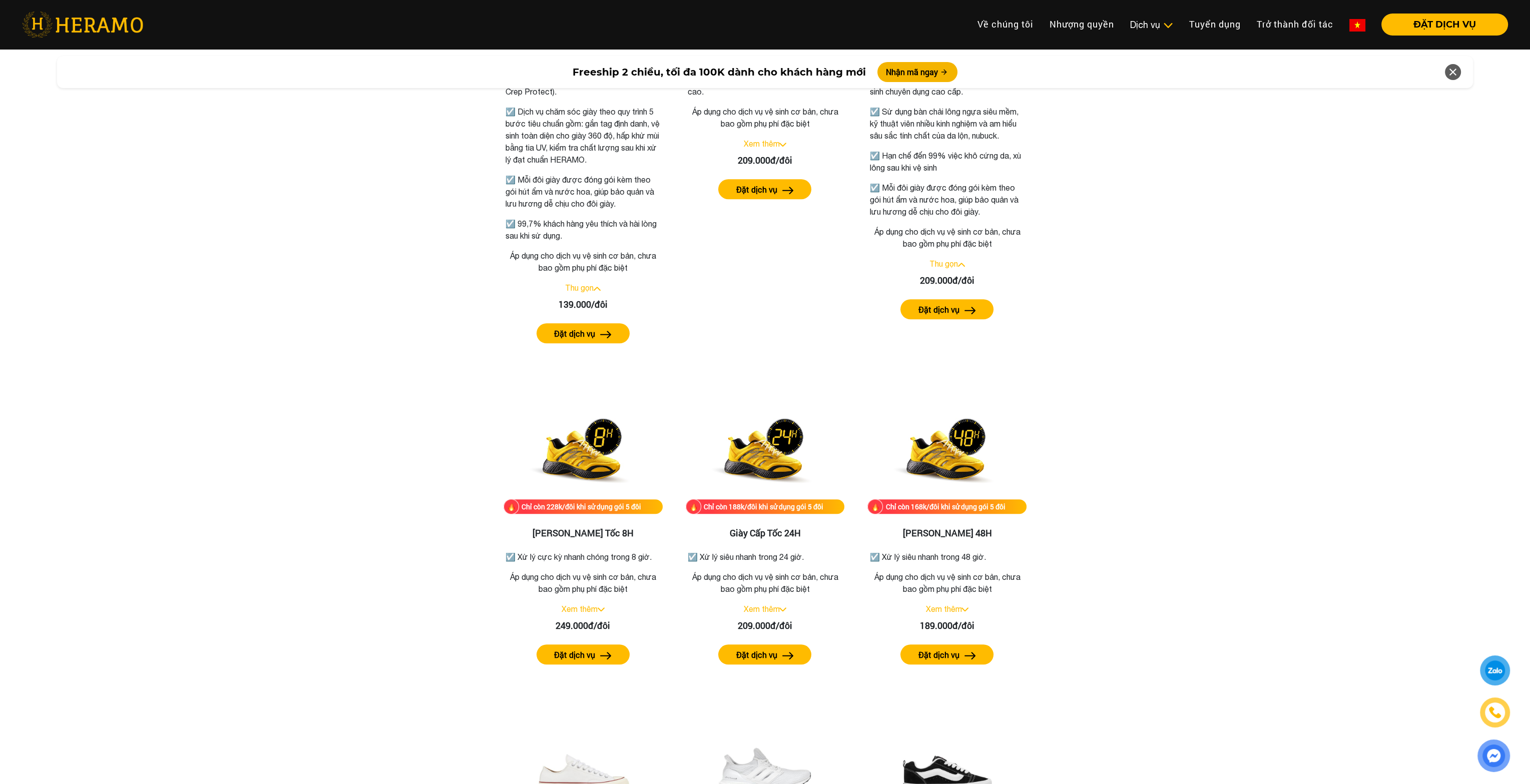
drag, startPoint x: 321, startPoint y: 472, endPoint x: 320, endPoint y: 464, distance: 8.1
click at [321, 472] on div "Bảng giá dịch vụ vệ sinh giày Chỉ còn 118k/đôi khi sử dụng gói 5 đôi Vệ sinh gi…" at bounding box center [764, 444] width 1514 height 1192
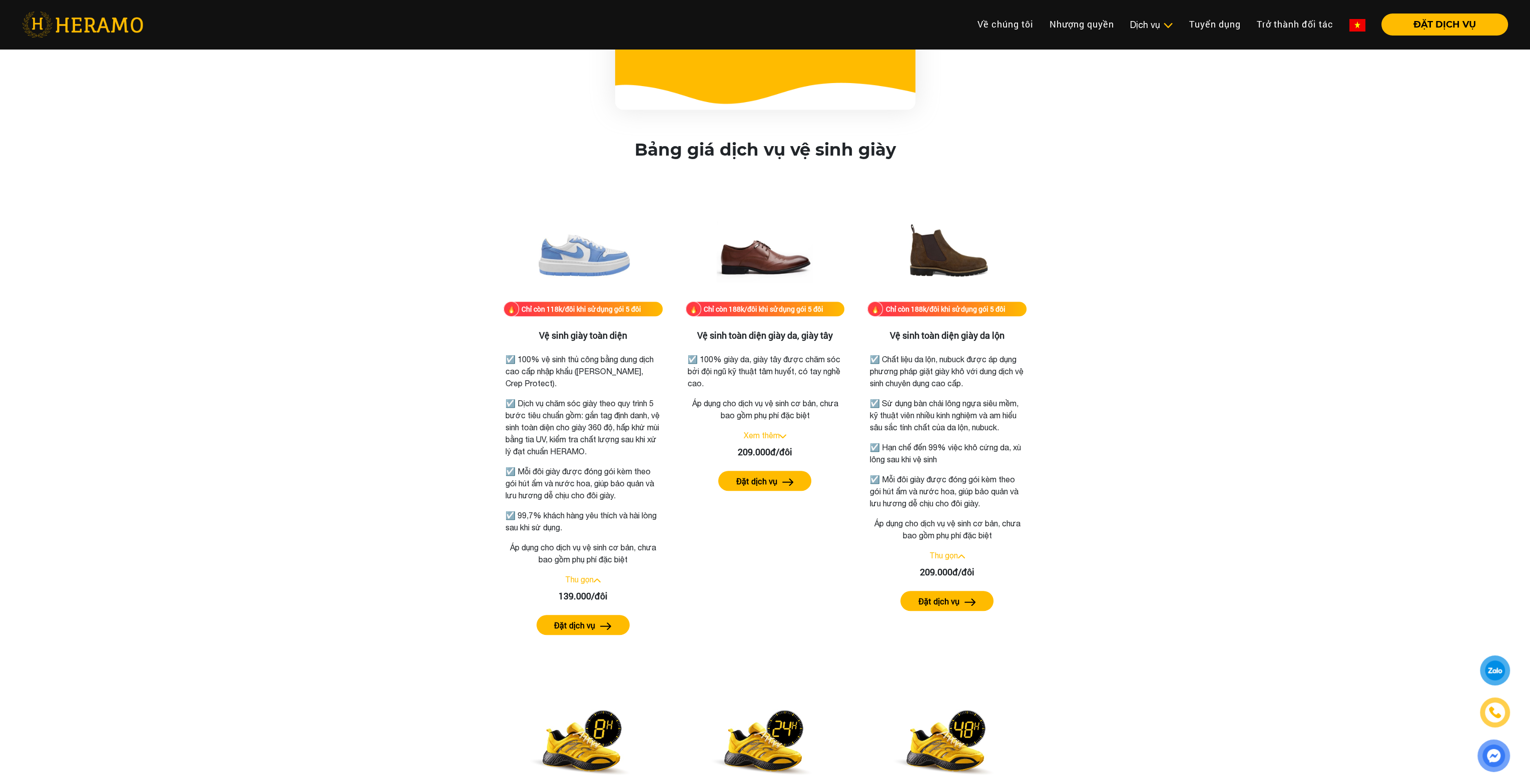
scroll to position [1151, 0]
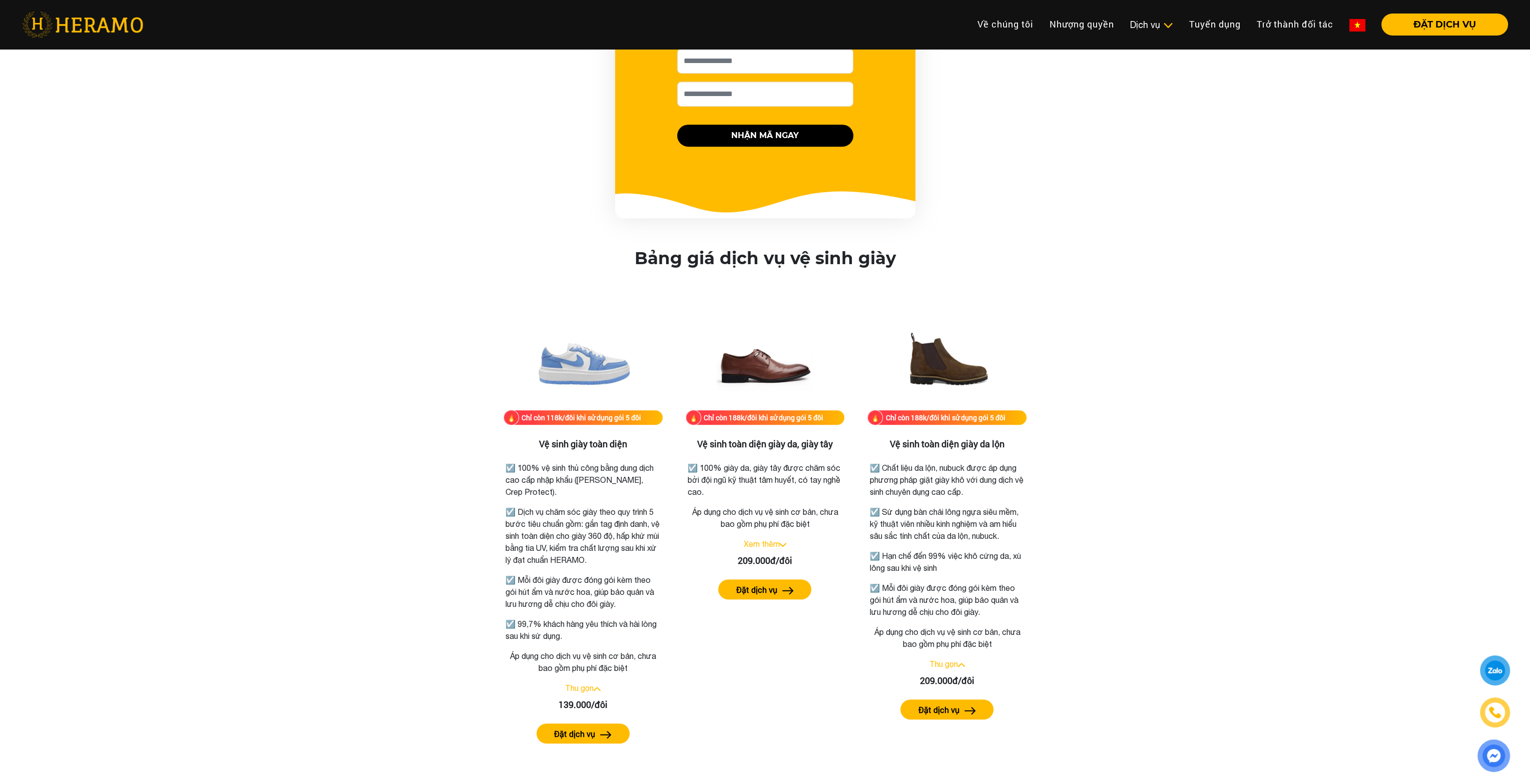
drag, startPoint x: 375, startPoint y: 75, endPoint x: 419, endPoint y: 178, distance: 112.0
click at [375, 75] on div "FREESHIP 2 CHIỀU, TỐI ĐA 100K Số lượng có hạn, vui lòng để lại thông tin nhận m…" at bounding box center [765, 38] width 1530 height 361
drag, startPoint x: 552, startPoint y: 504, endPoint x: 622, endPoint y: 596, distance: 115.6
click at [622, 596] on div "☑️ 100% vệ sinh thủ công bằng dung dịch cao cấp nhập khẩu ([PERSON_NAME], Crep …" at bounding box center [583, 549] width 154 height 186
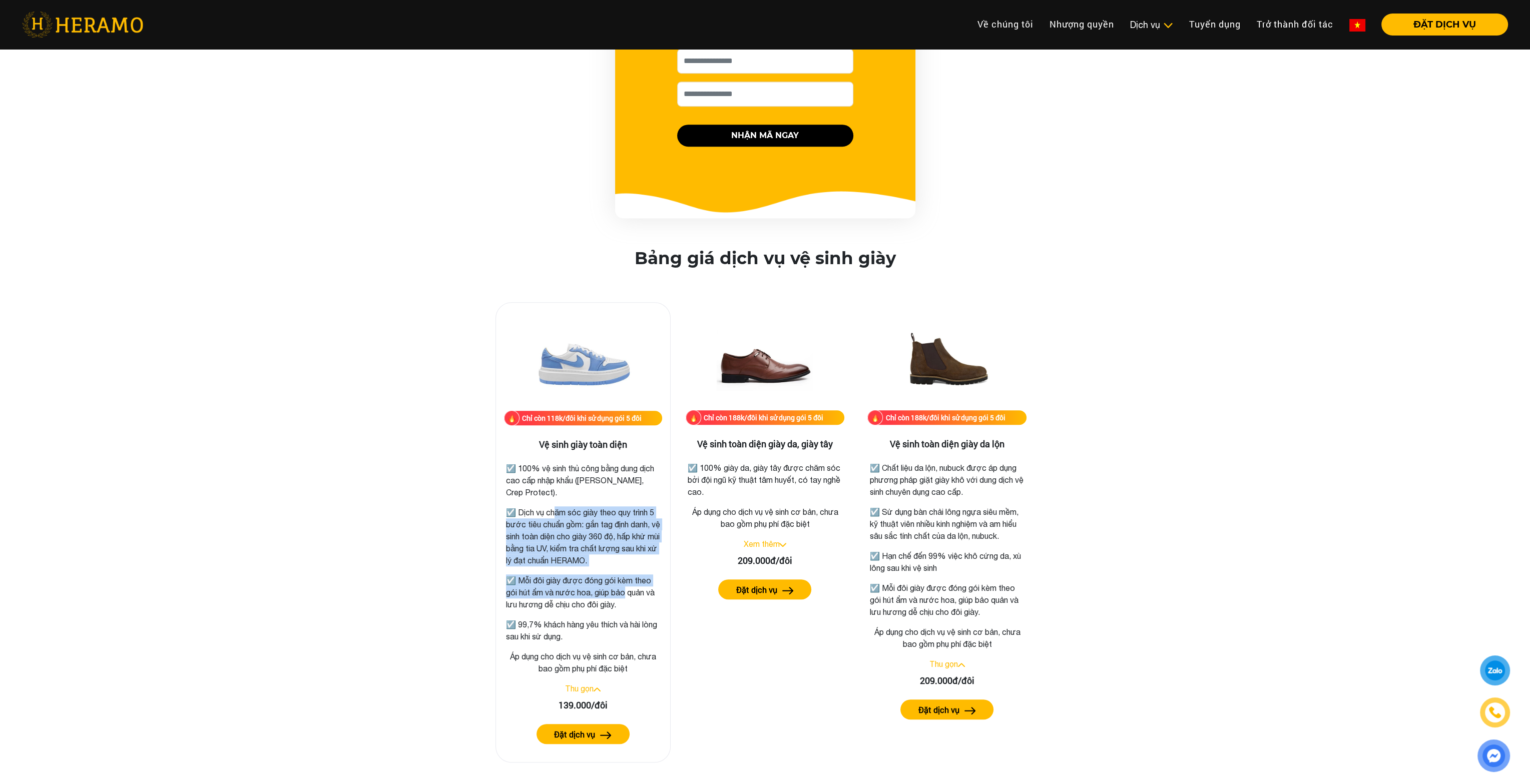
click at [622, 596] on p "☑️ Mỗi đôi giày được đóng gói kèm theo gói hút ẩm và nước hoa, giúp bảo quản và…" at bounding box center [583, 592] width 154 height 36
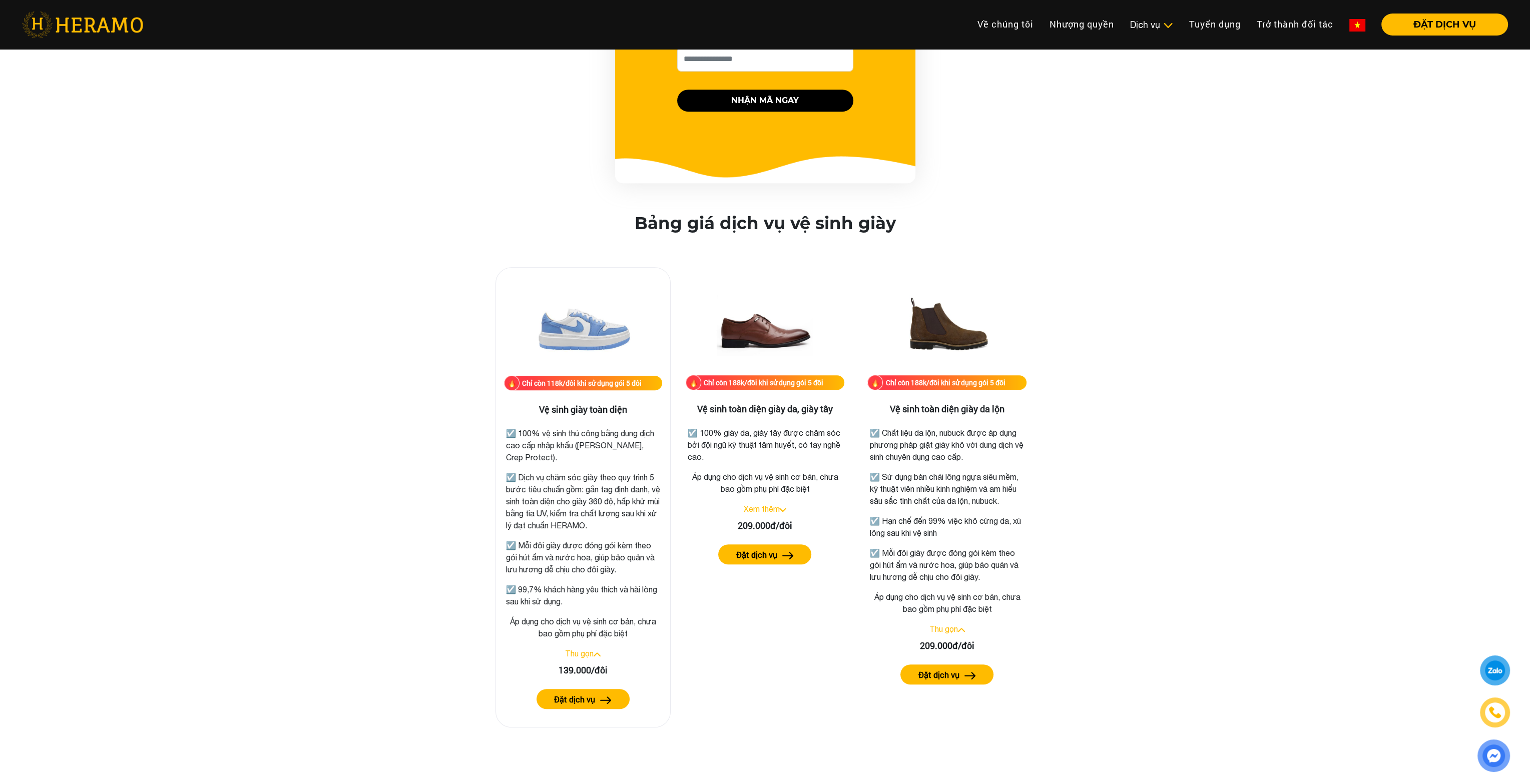
scroll to position [1301, 0]
